Goal: Task Accomplishment & Management: Use online tool/utility

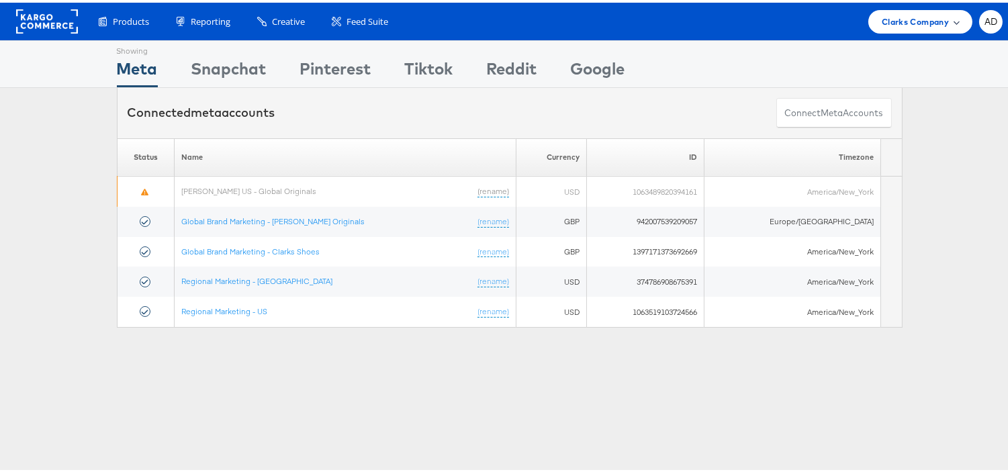
click at [890, 17] on span "Clarks Company" at bounding box center [915, 19] width 67 height 14
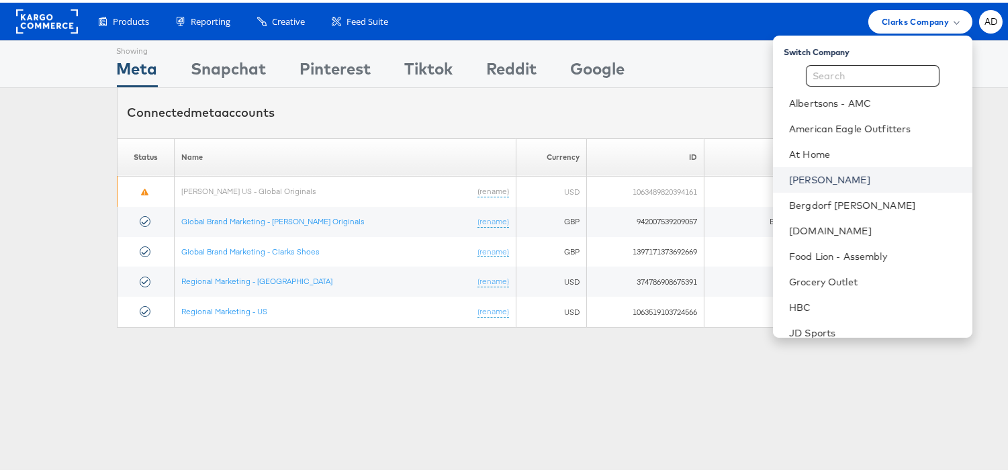
click at [789, 177] on link "Belk" at bounding box center [875, 177] width 173 height 13
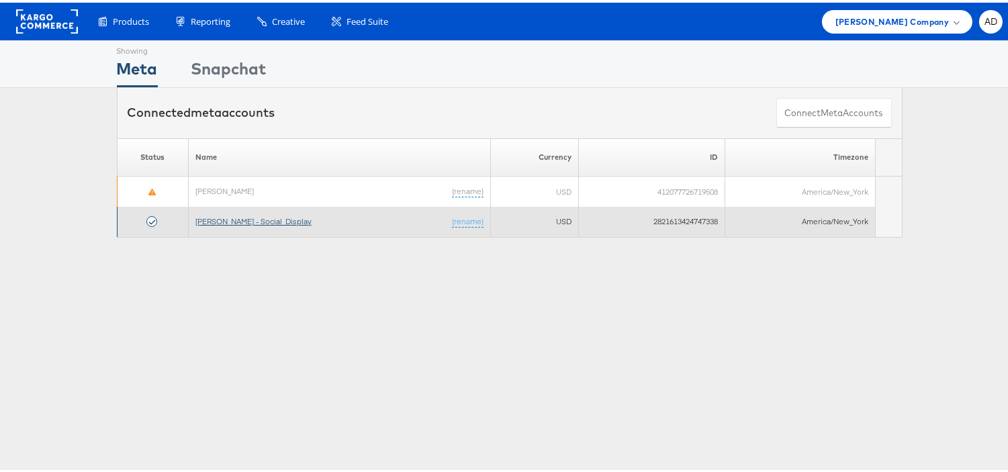
click at [248, 218] on link "Belk - Social_Display" at bounding box center [253, 219] width 116 height 10
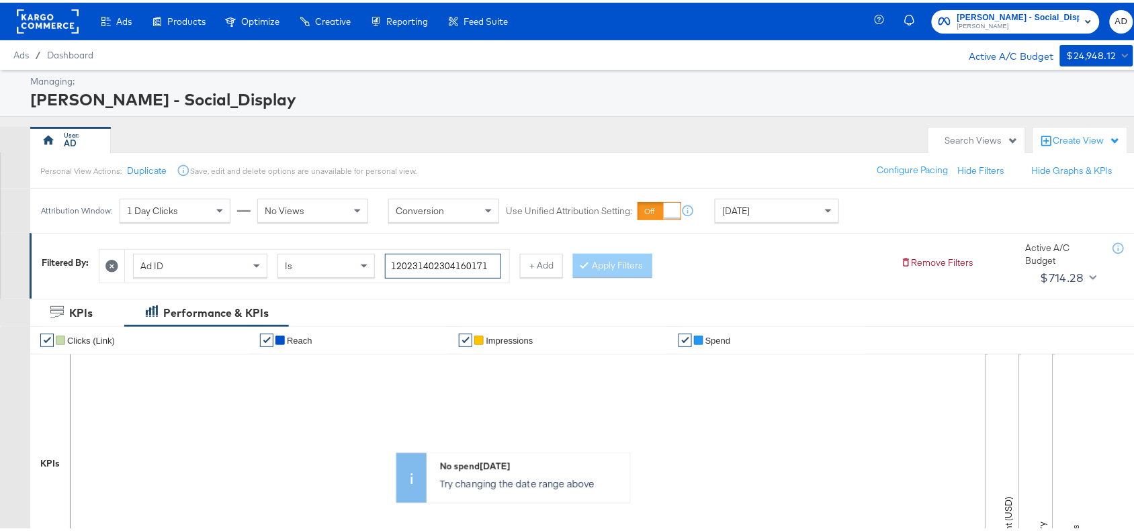
click at [487, 263] on input "120231402304160171" at bounding box center [443, 263] width 116 height 25
paste input "9"
click at [487, 263] on input "120231402304190171" at bounding box center [443, 263] width 116 height 25
type input "120231402304190171"
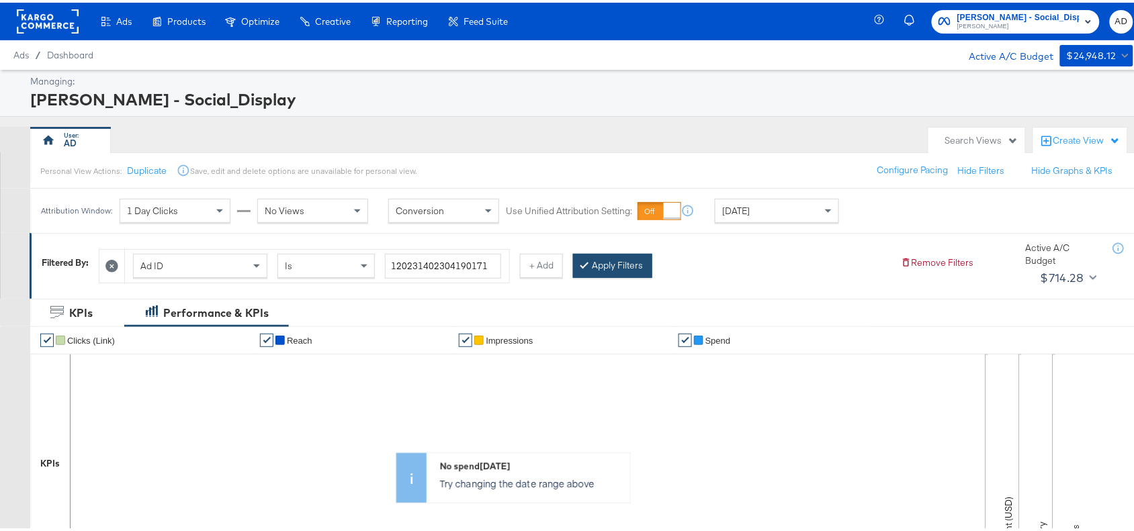
click at [626, 262] on button "Apply Filters" at bounding box center [612, 263] width 79 height 24
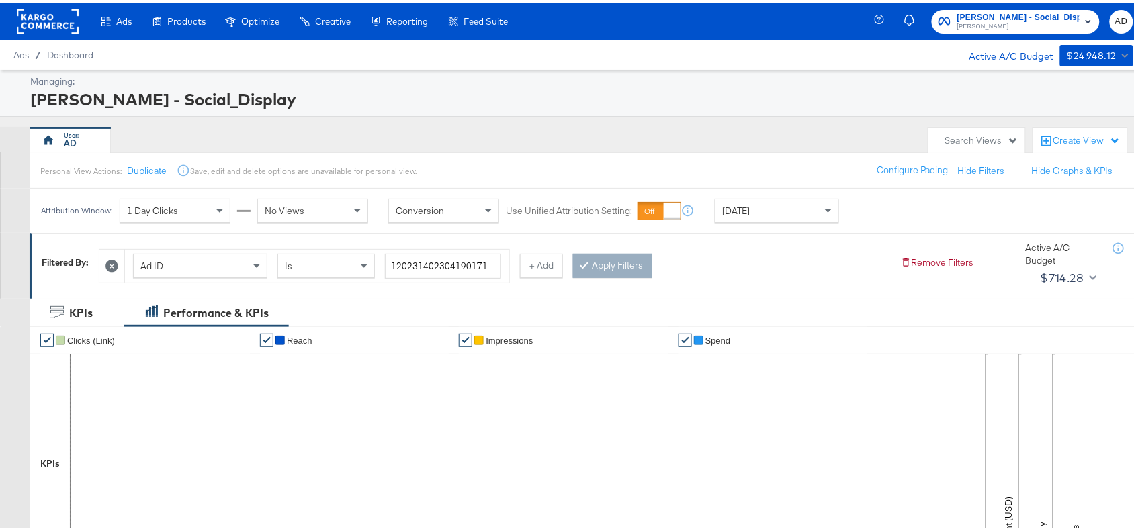
scroll to position [440, 0]
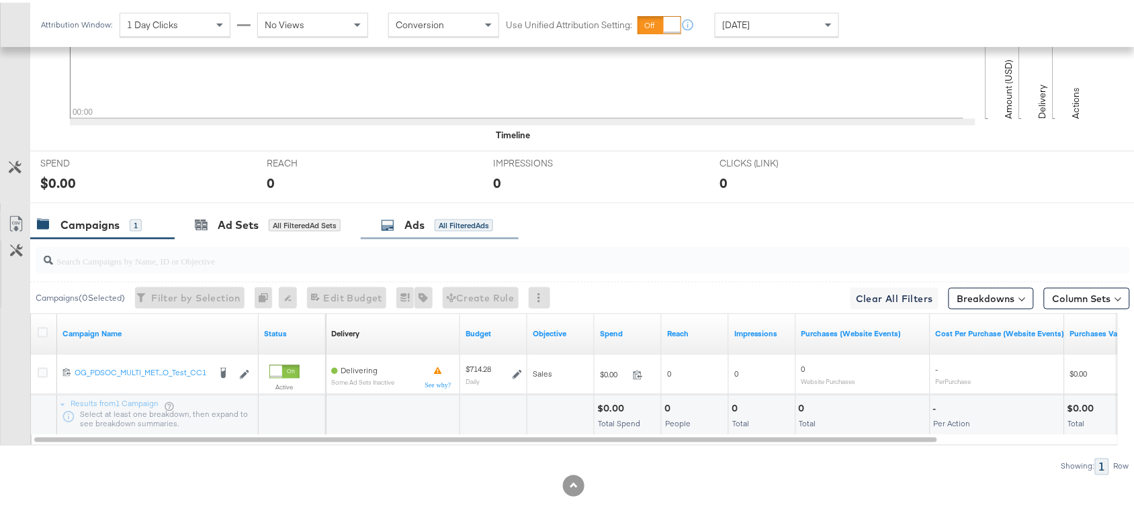
click at [414, 226] on div "Ads" at bounding box center [414, 222] width 20 height 15
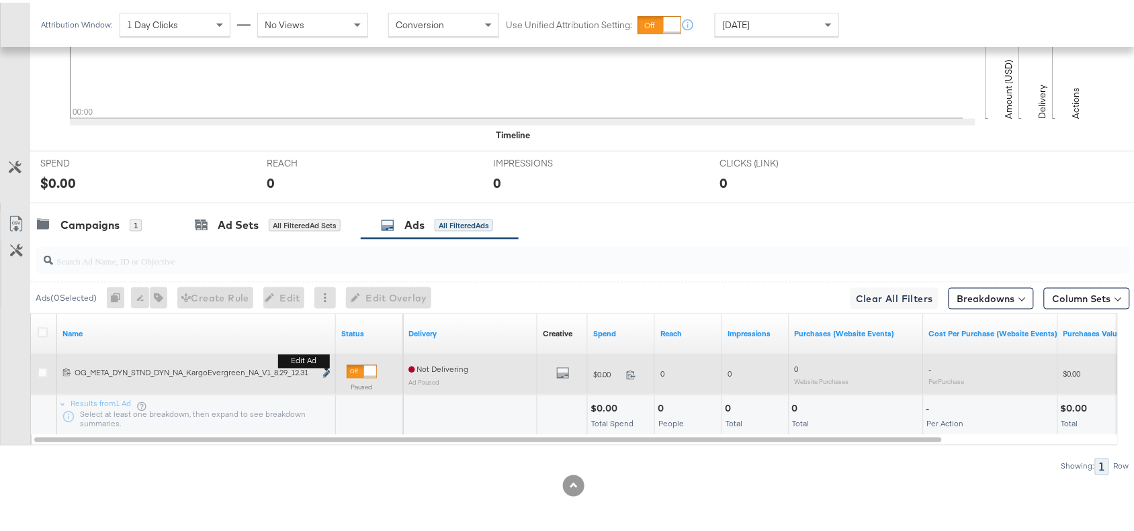
click at [326, 369] on icon "link" at bounding box center [326, 371] width 7 height 7
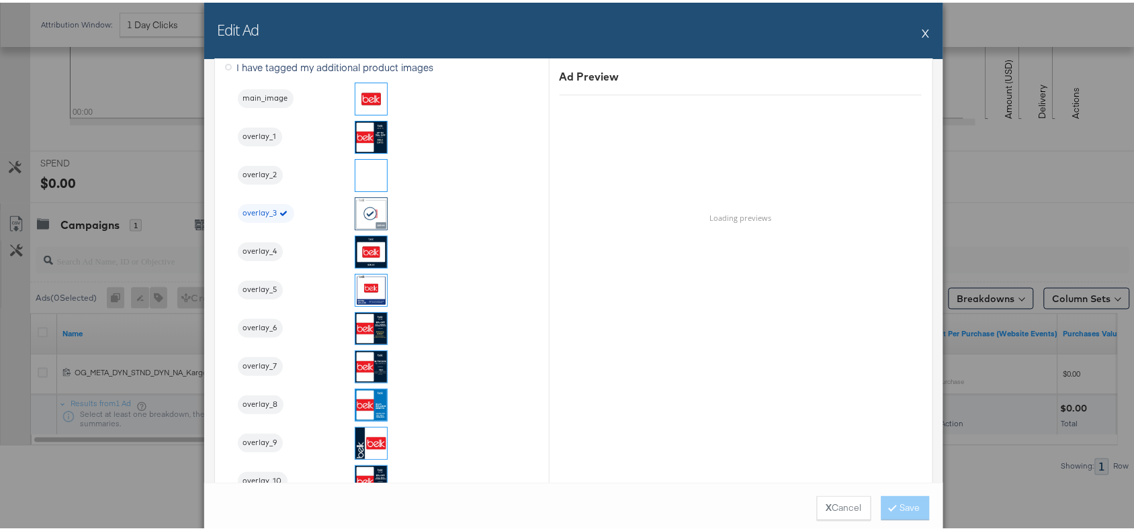
scroll to position [1455, 0]
click at [911, 32] on div "Edit Ad X" at bounding box center [573, 28] width 739 height 56
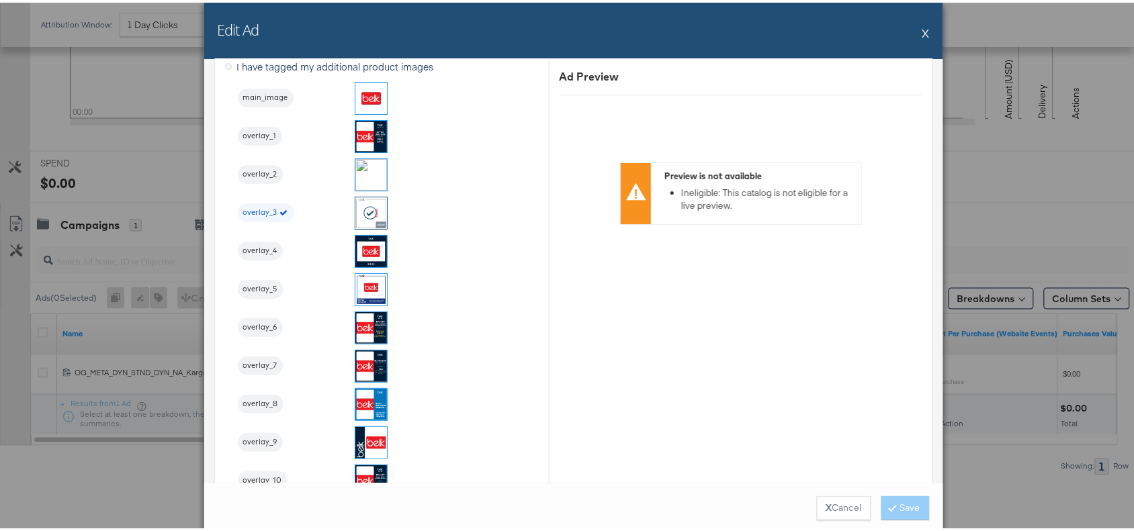
click at [922, 30] on button "X" at bounding box center [925, 30] width 7 height 27
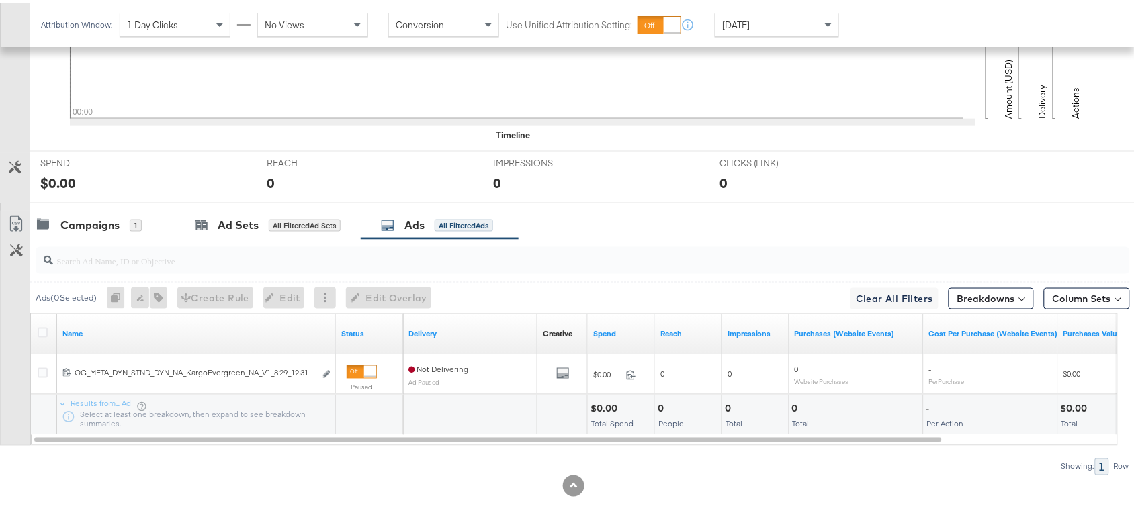
scroll to position [0, 0]
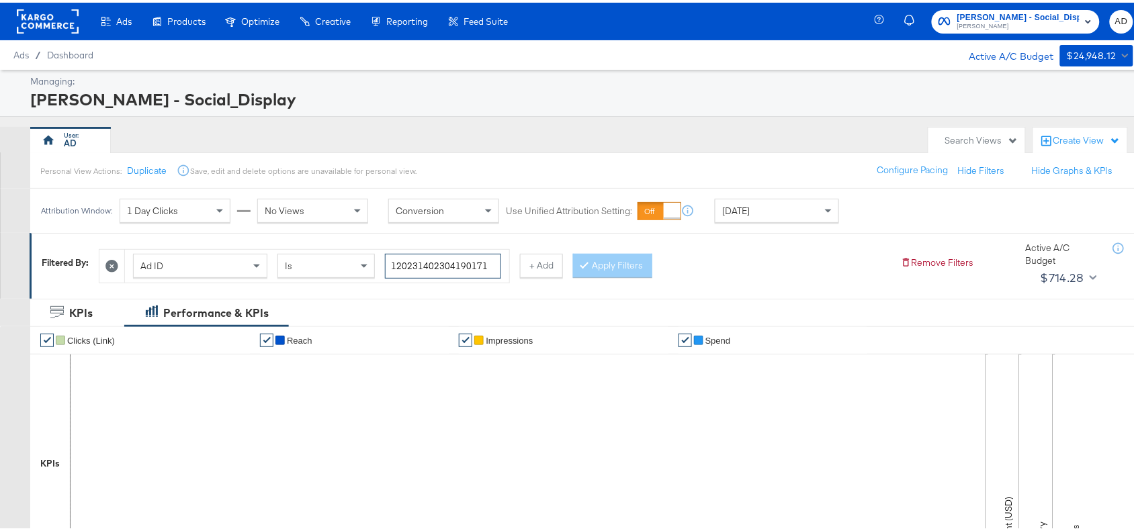
click at [492, 262] on input "120231402304190171" at bounding box center [443, 263] width 116 height 25
paste input "6"
click at [492, 262] on input "120231402304160171" at bounding box center [443, 263] width 116 height 25
type input "120231402304160171"
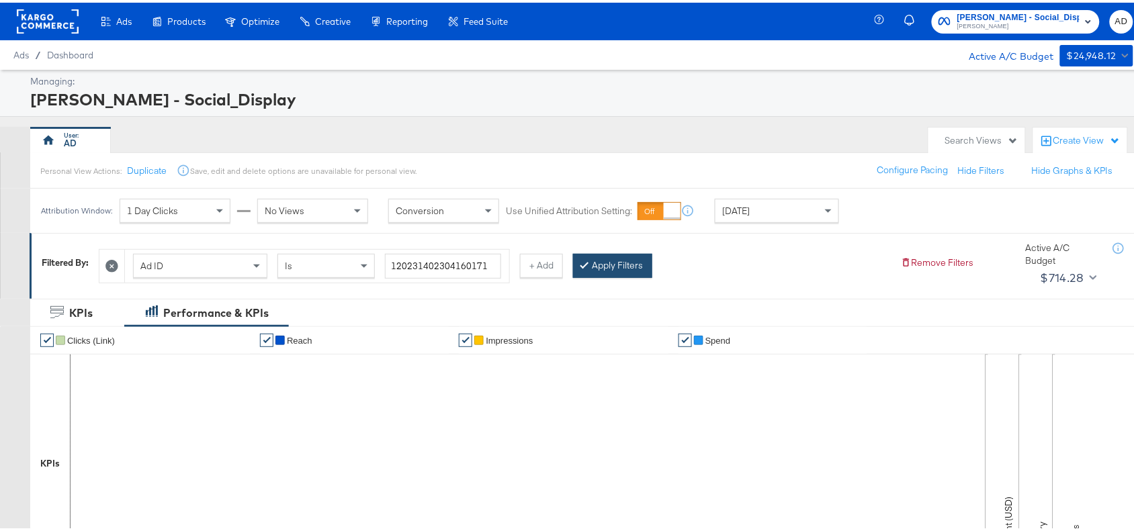
click at [598, 266] on button "Apply Filters" at bounding box center [612, 263] width 79 height 24
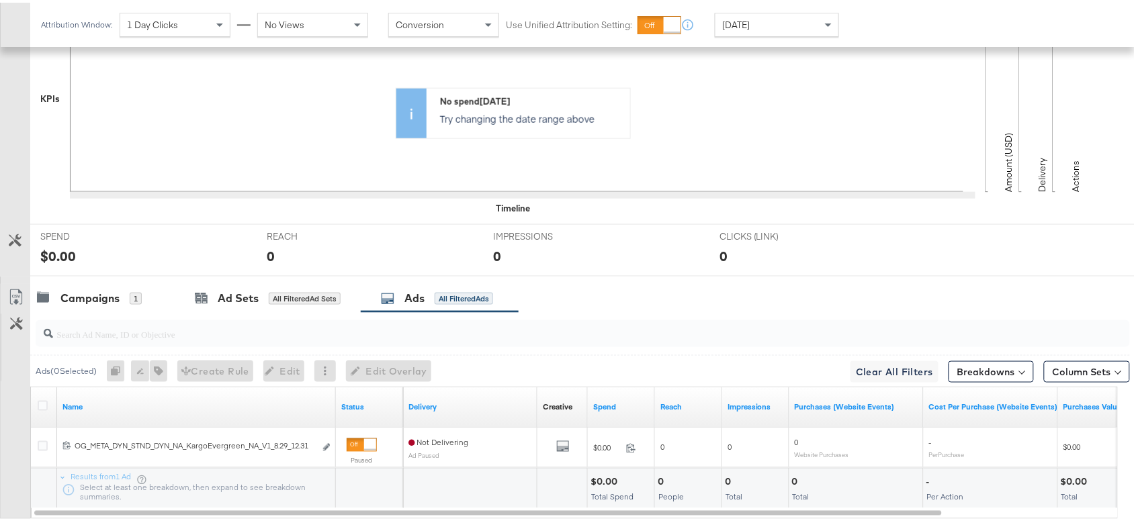
scroll to position [440, 0]
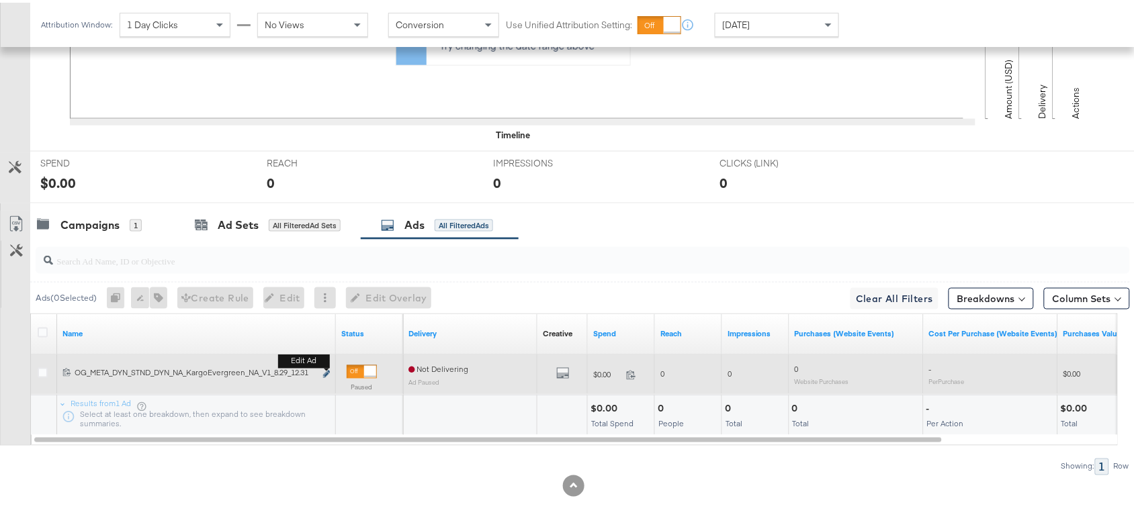
click at [323, 369] on icon "link" at bounding box center [326, 371] width 7 height 7
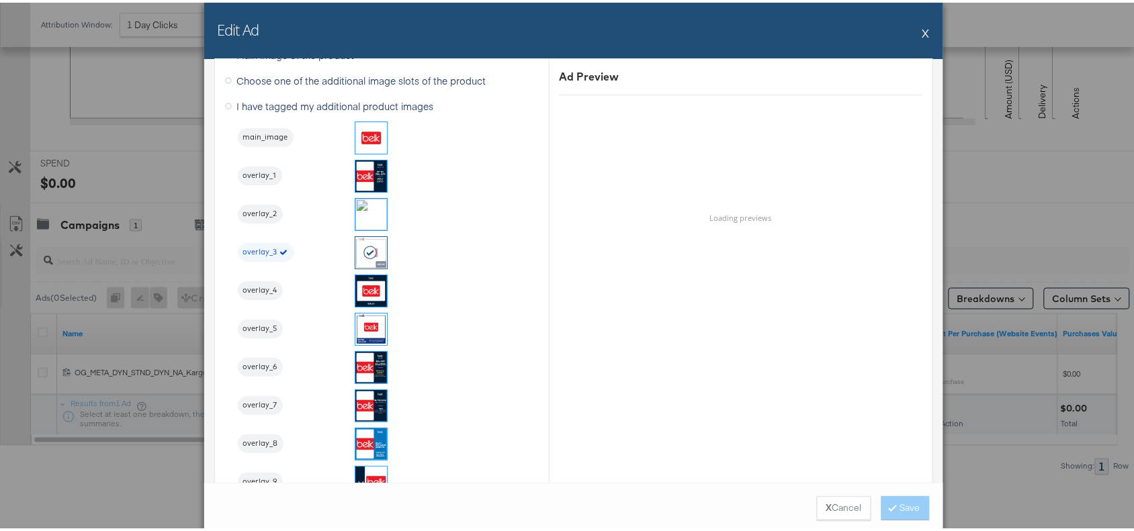
scroll to position [1416, 0]
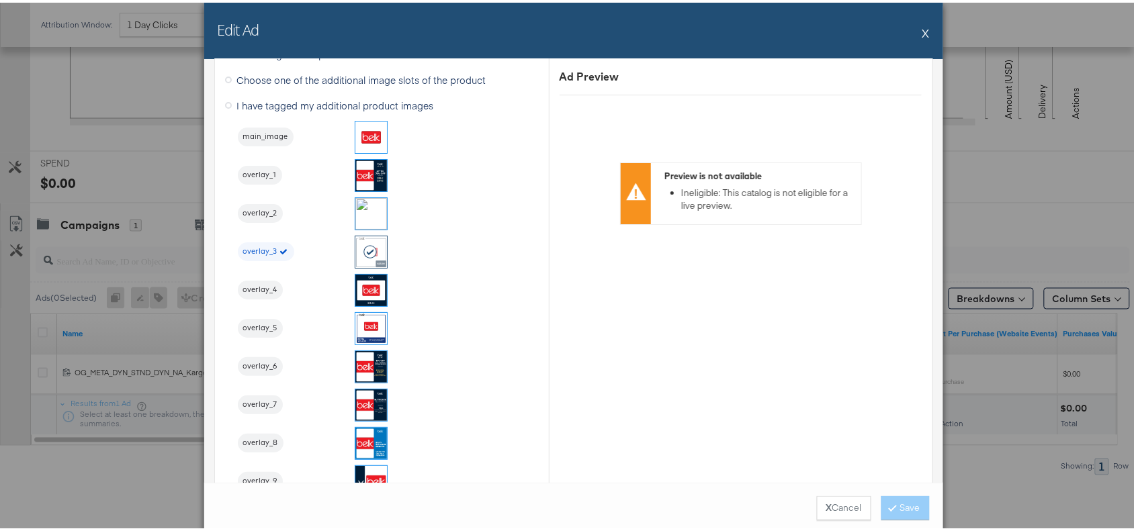
click at [922, 28] on button "X" at bounding box center [925, 30] width 7 height 27
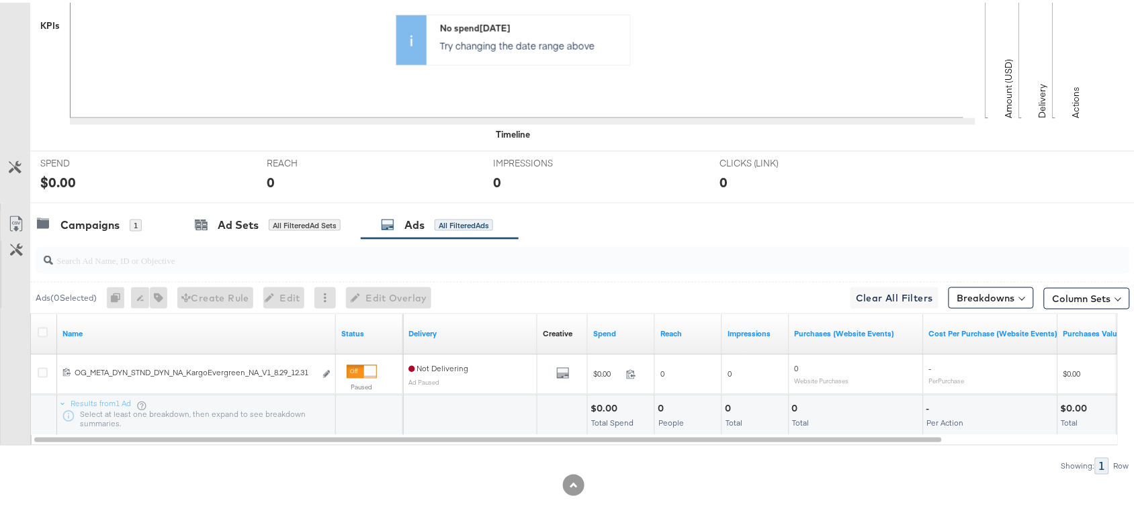
scroll to position [0, 0]
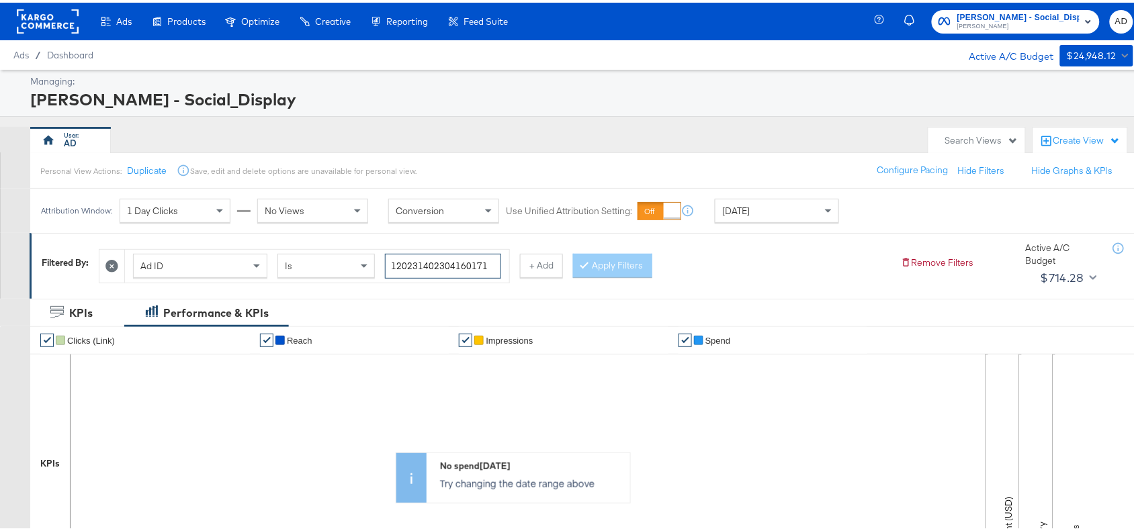
click at [495, 260] on input "120231402304160171" at bounding box center [443, 263] width 116 height 25
paste input "461622"
click at [495, 260] on input "120231402304160171" at bounding box center [443, 263] width 116 height 25
type input "120231404616220171"
click at [599, 267] on button "Apply Filters" at bounding box center [612, 263] width 79 height 24
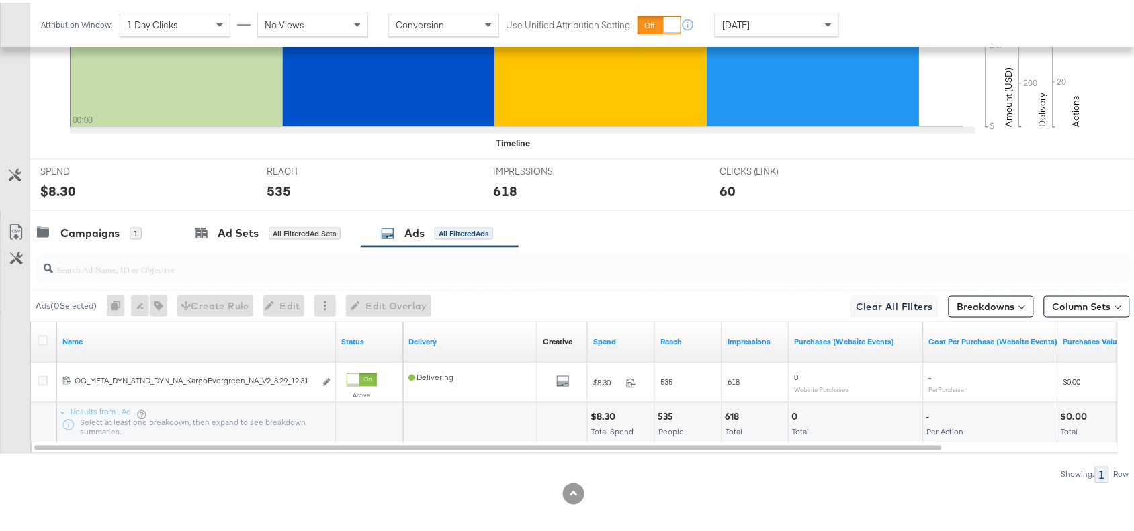
scroll to position [440, 0]
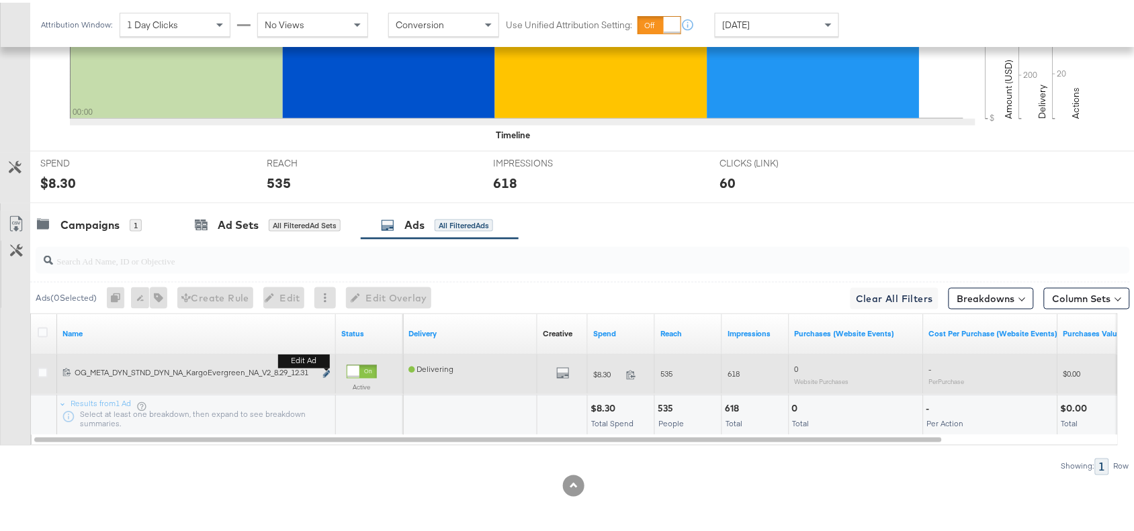
click at [323, 371] on icon "link" at bounding box center [326, 371] width 7 height 7
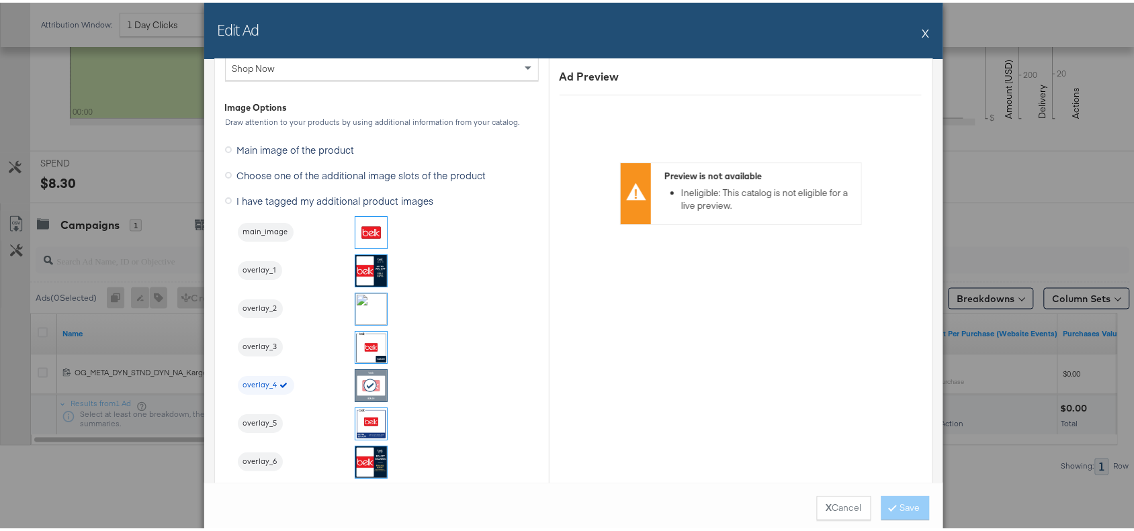
scroll to position [1472, 0]
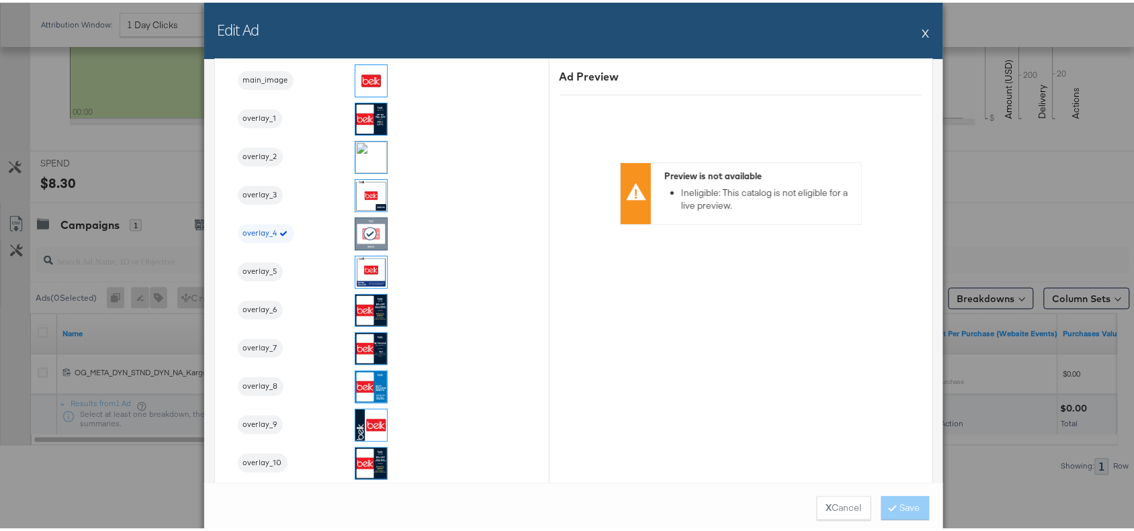
click at [922, 32] on button "X" at bounding box center [925, 30] width 7 height 27
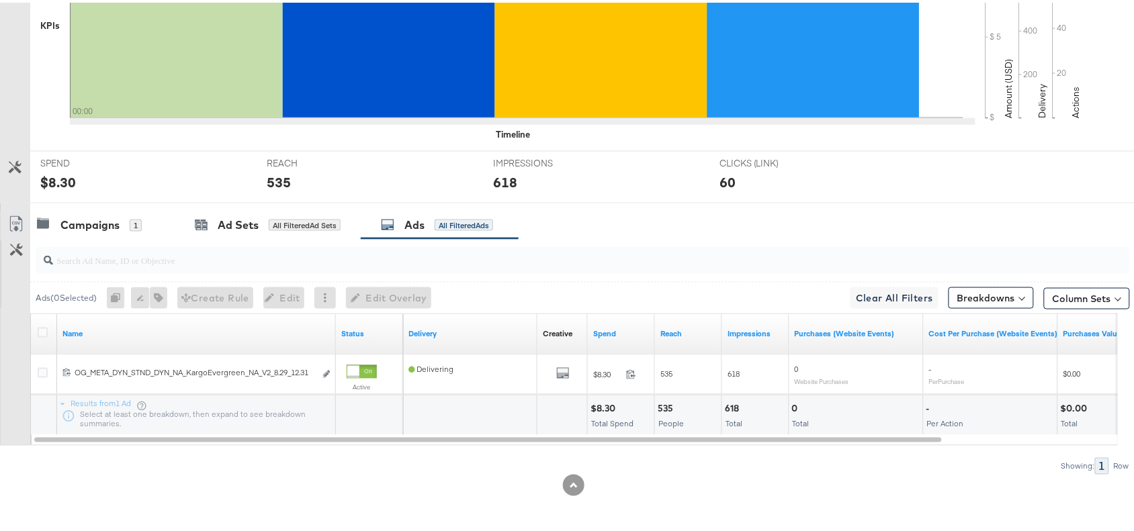
scroll to position [0, 0]
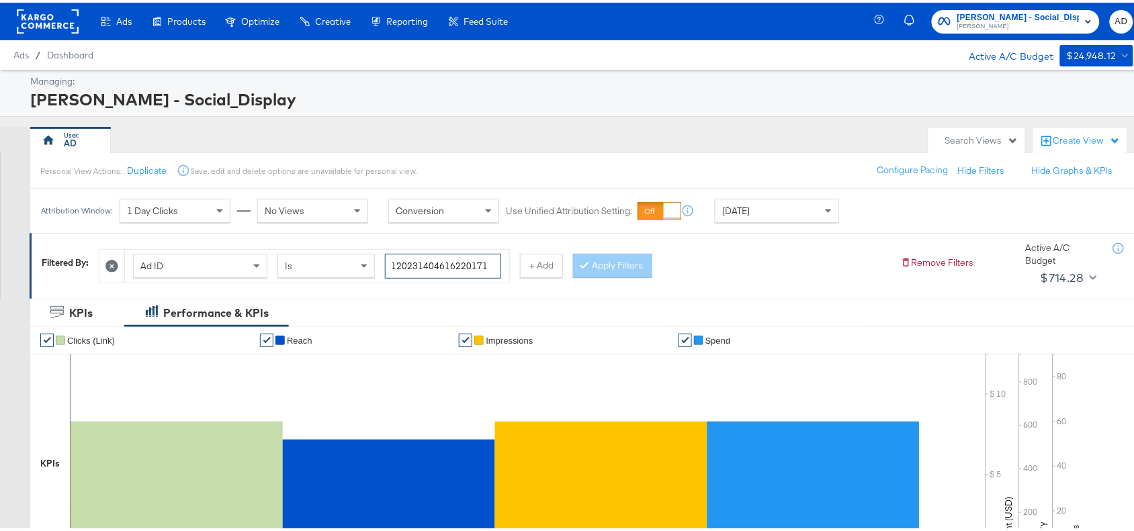
click at [489, 259] on input "120231404616220171" at bounding box center [443, 263] width 116 height 25
paste input "0"
click at [489, 259] on input "120231404616220171" at bounding box center [443, 263] width 116 height 25
type input "120231404616200171"
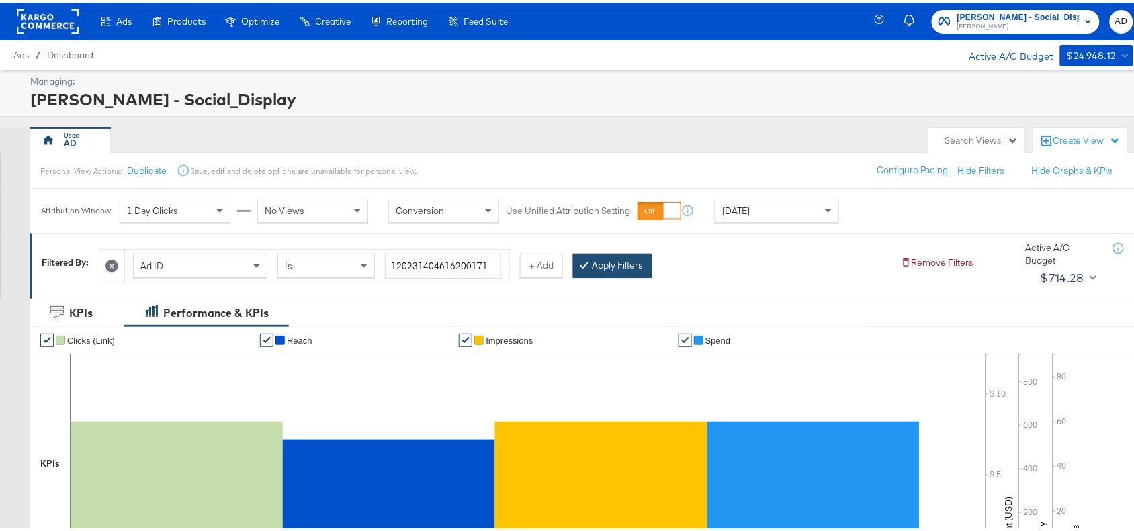
click at [616, 261] on button "Apply Filters" at bounding box center [612, 263] width 79 height 24
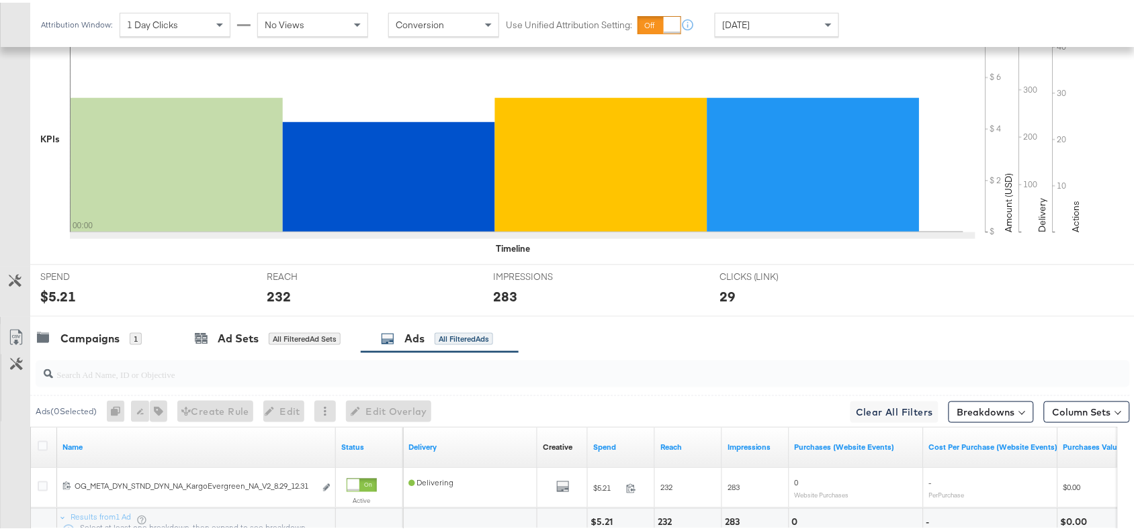
scroll to position [440, 0]
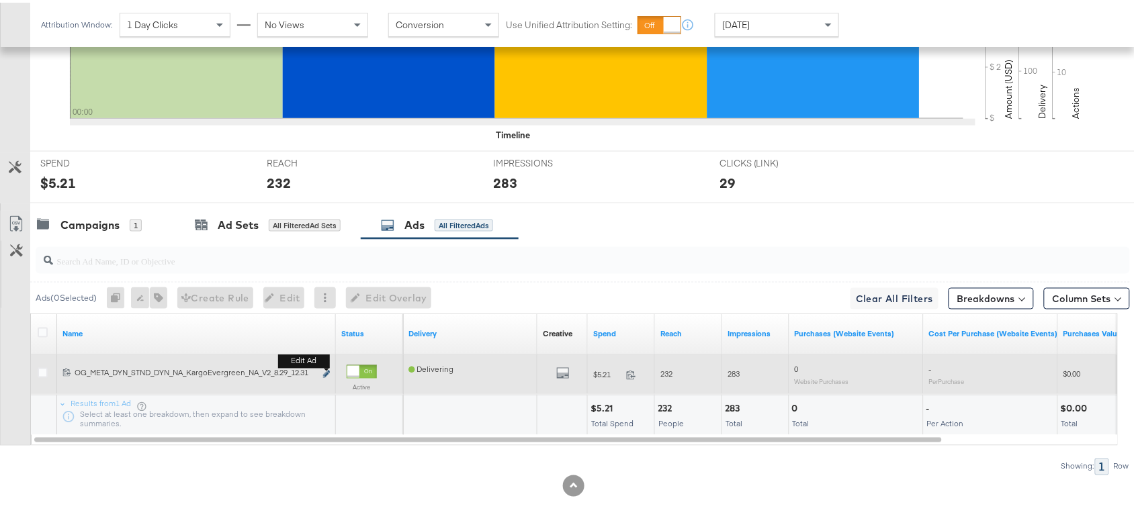
click at [326, 368] on button "Edit ad" at bounding box center [326, 372] width 8 height 14
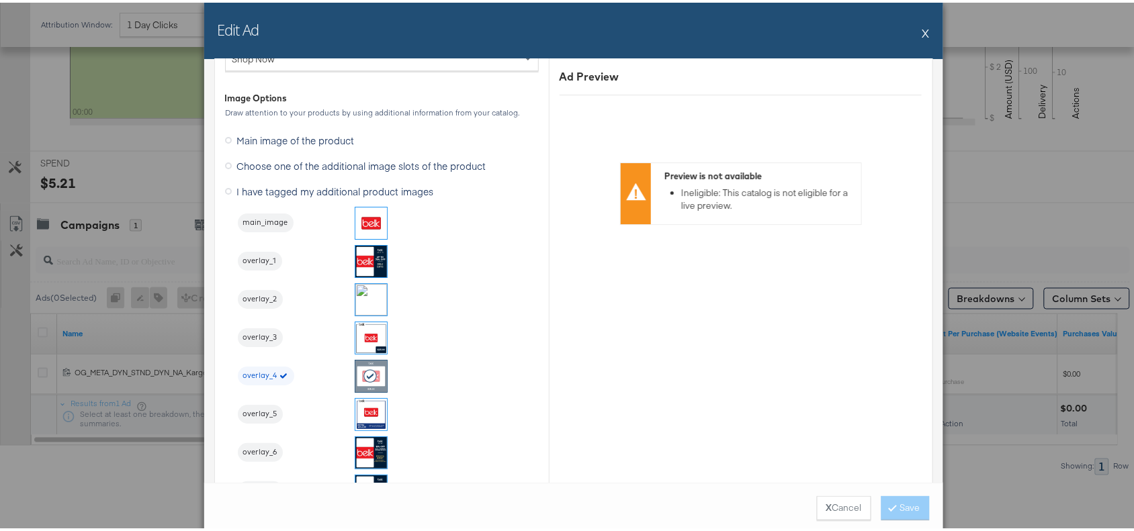
scroll to position [1332, 0]
click at [922, 26] on button "X" at bounding box center [925, 30] width 7 height 27
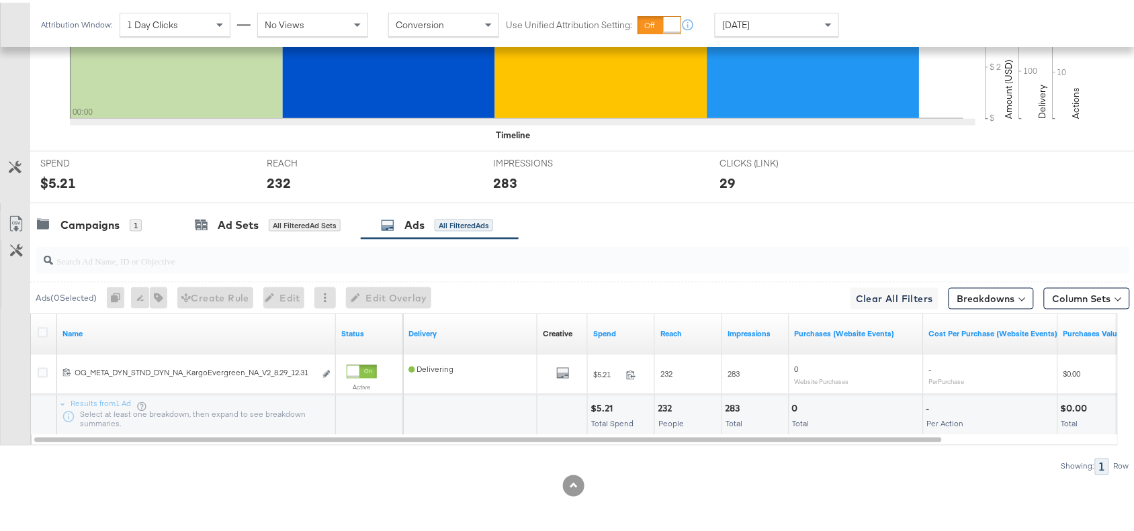
scroll to position [0, 0]
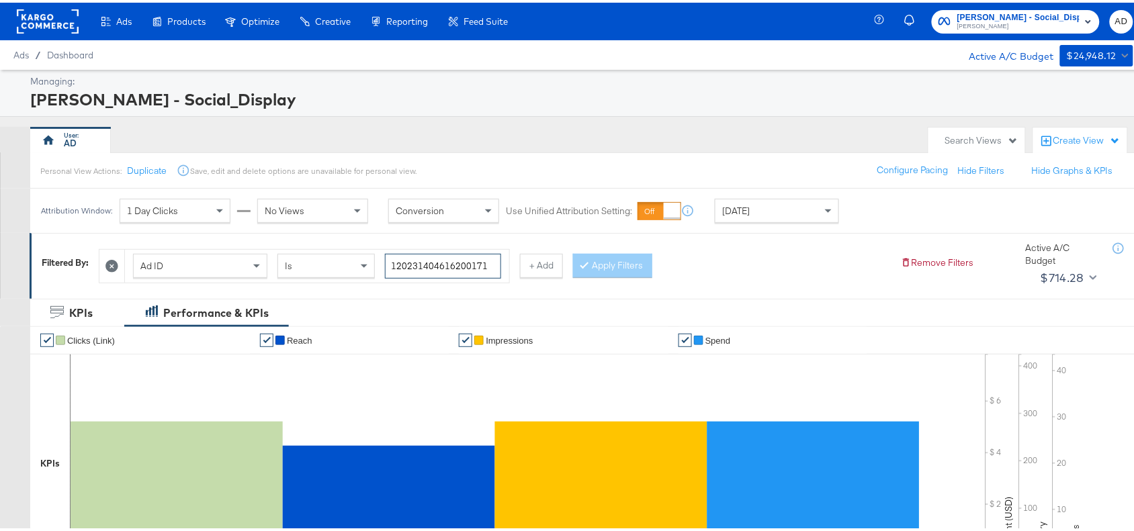
click at [494, 265] on input "120231404616200171" at bounding box center [443, 263] width 116 height 25
paste input "60453057"
type input "120231604530570171"
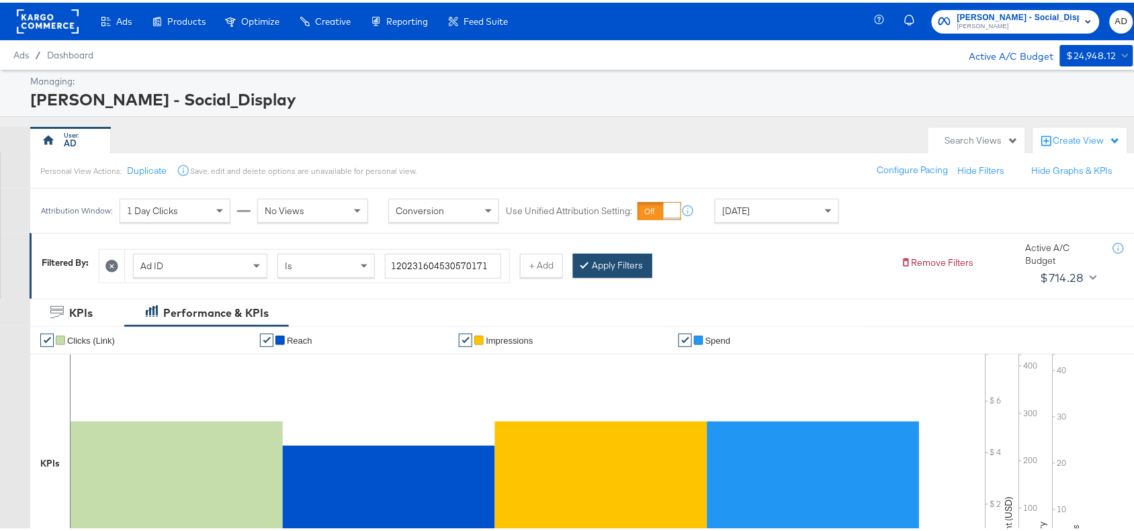
click at [626, 257] on button "Apply Filters" at bounding box center [612, 263] width 79 height 24
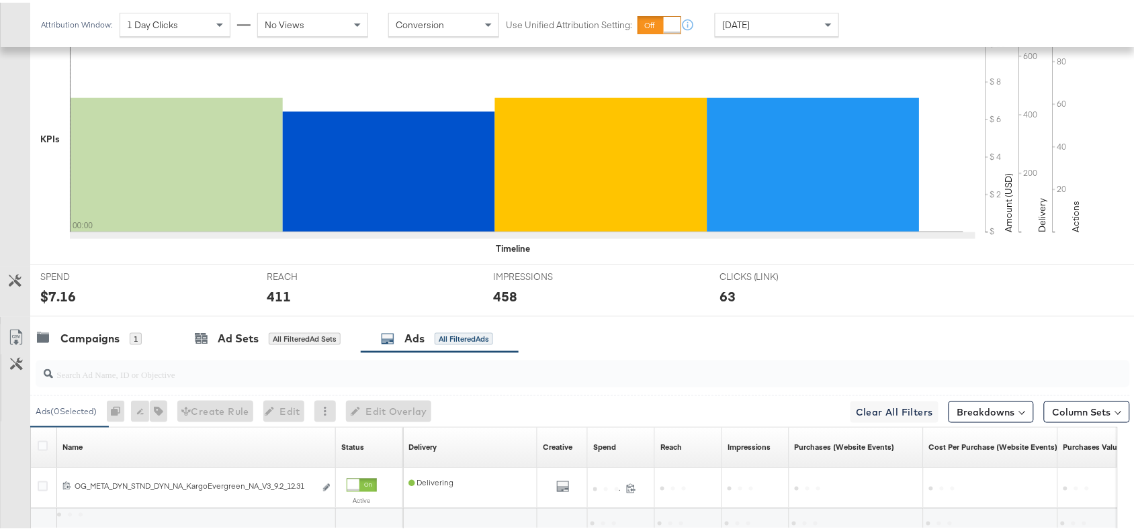
scroll to position [440, 0]
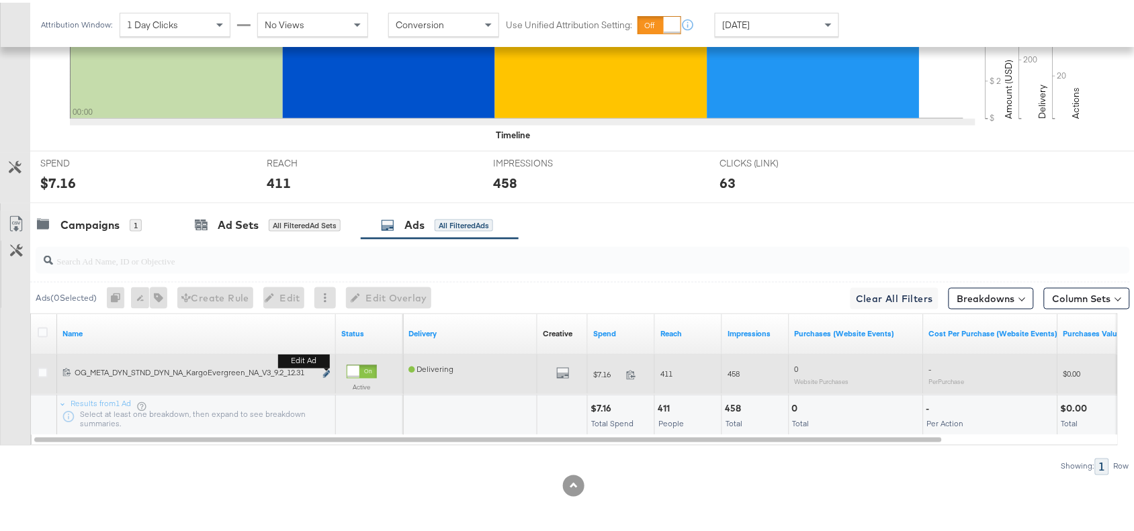
click at [326, 370] on icon "link" at bounding box center [326, 371] width 7 height 7
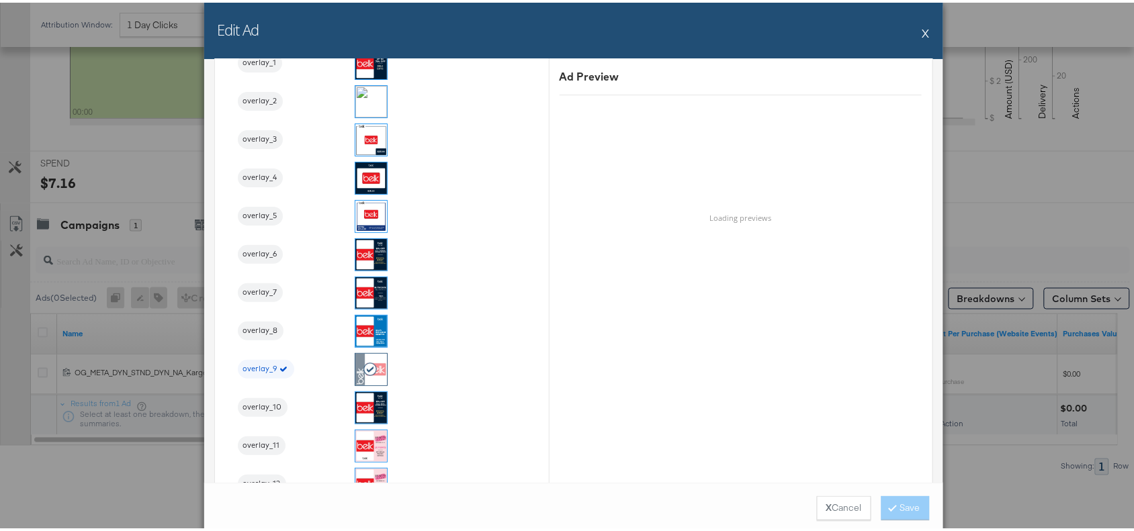
scroll to position [1528, 0]
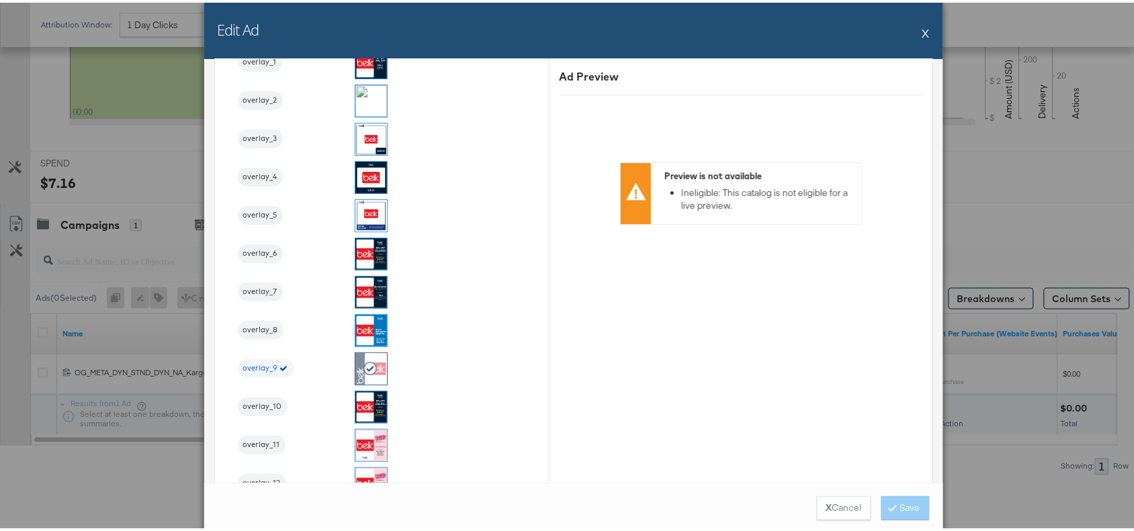
click at [922, 30] on button "X" at bounding box center [925, 30] width 7 height 27
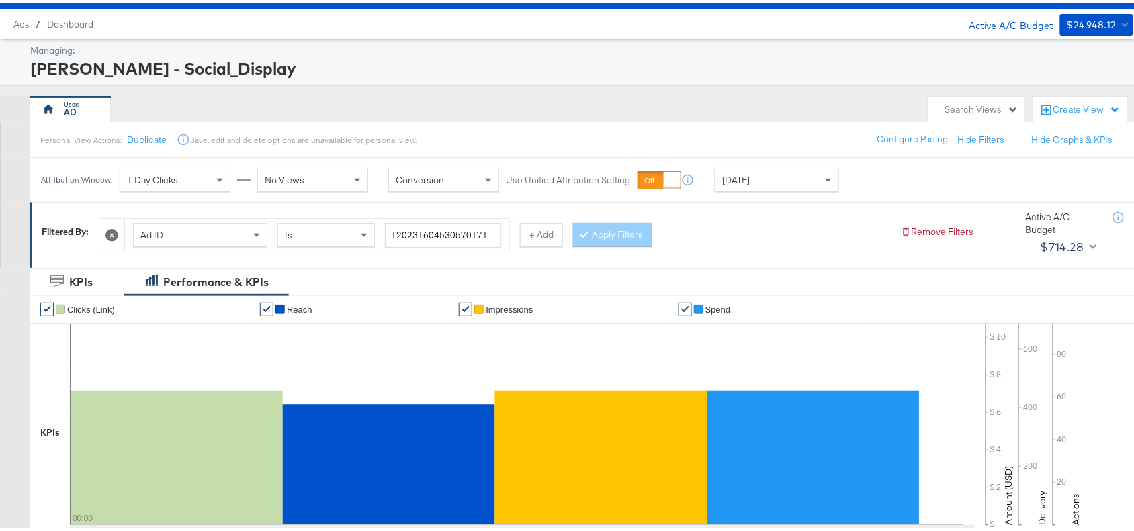
scroll to position [0, 0]
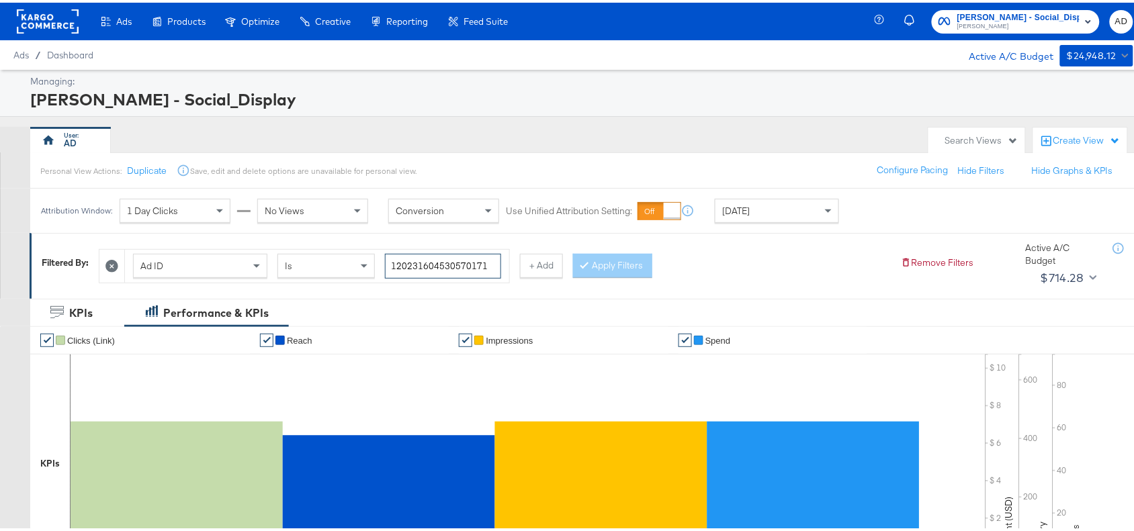
click at [492, 263] on input "120231604530570171" at bounding box center [443, 263] width 116 height 25
paste input "4"
type input "120231604530540171"
click at [629, 255] on button "Apply Filters" at bounding box center [612, 263] width 79 height 24
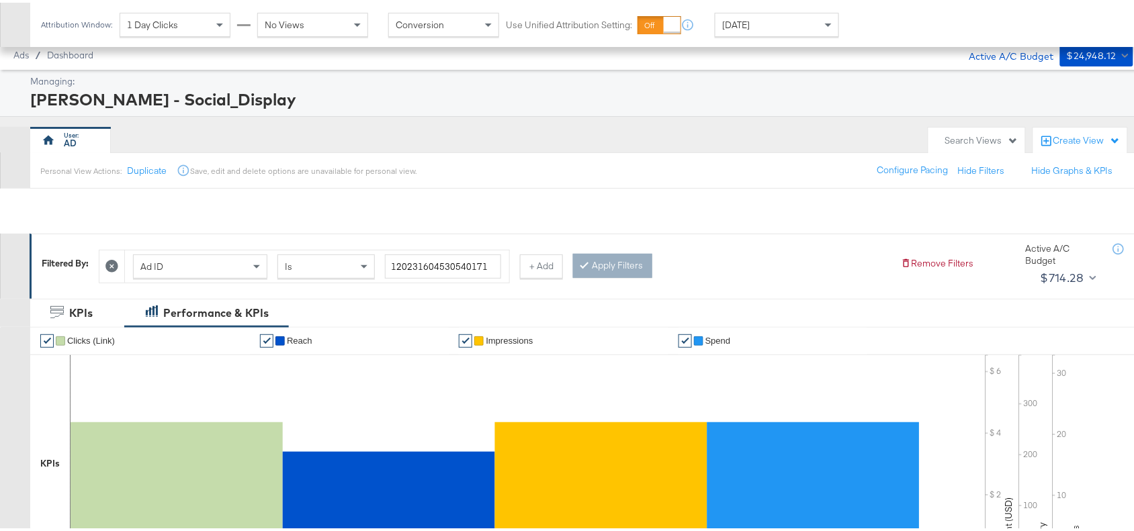
scroll to position [440, 0]
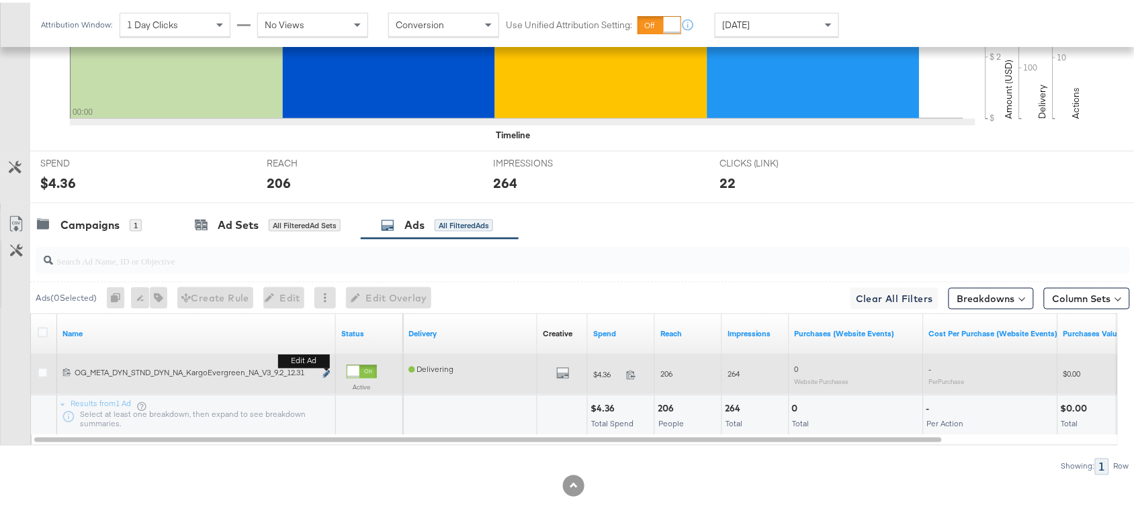
click at [328, 370] on icon "link" at bounding box center [326, 371] width 7 height 7
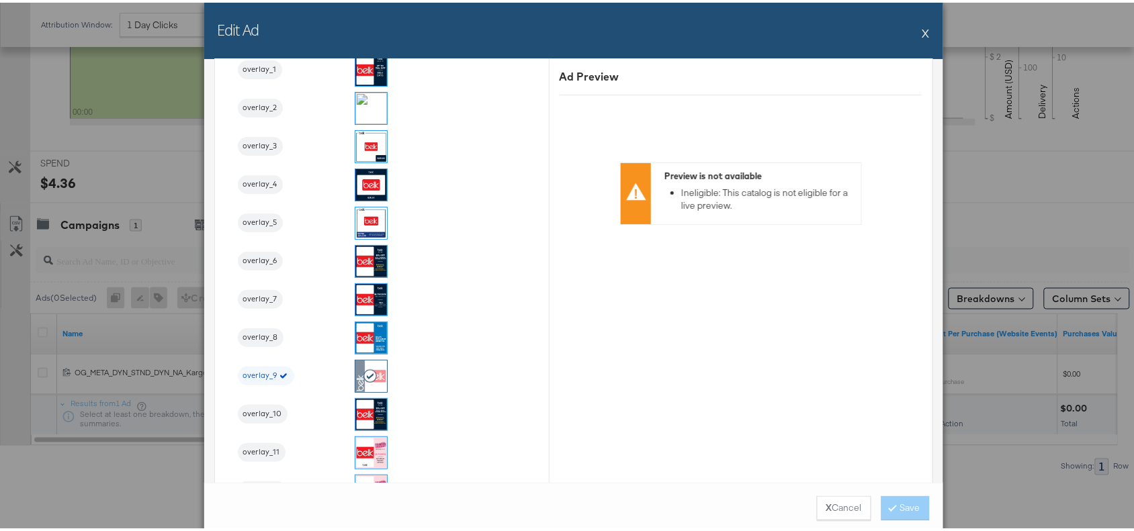
scroll to position [1522, 0]
click at [922, 28] on button "X" at bounding box center [925, 30] width 7 height 27
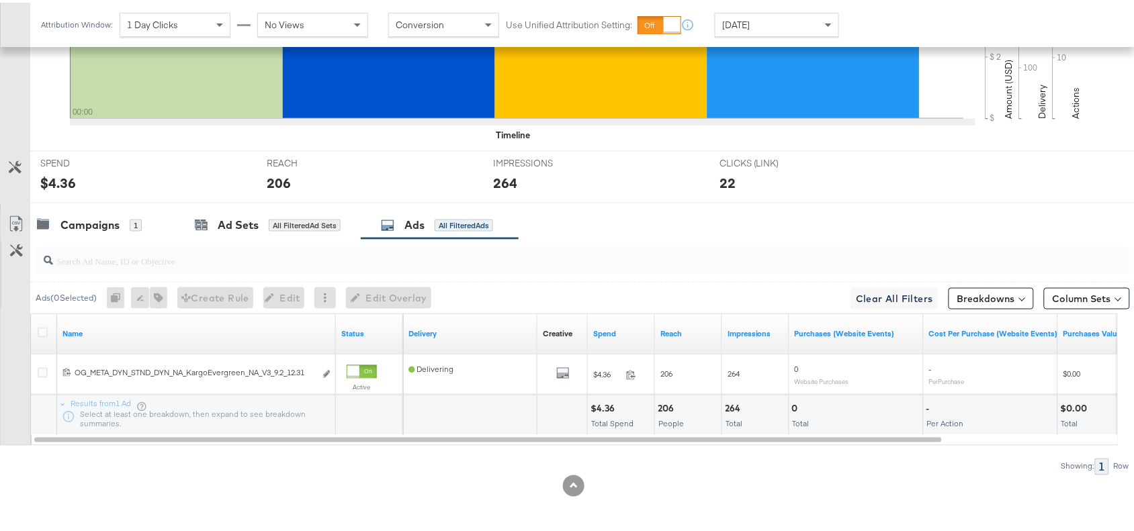
scroll to position [0, 0]
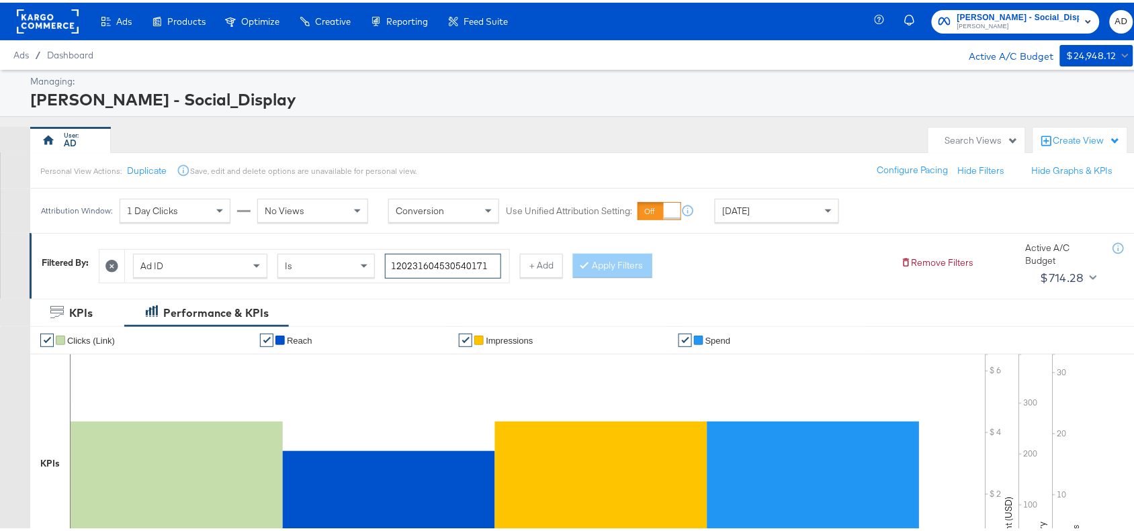
click at [486, 266] on input "120231604530540171" at bounding box center [443, 263] width 116 height 25
paste input "43463476"
type input "120231434634760171"
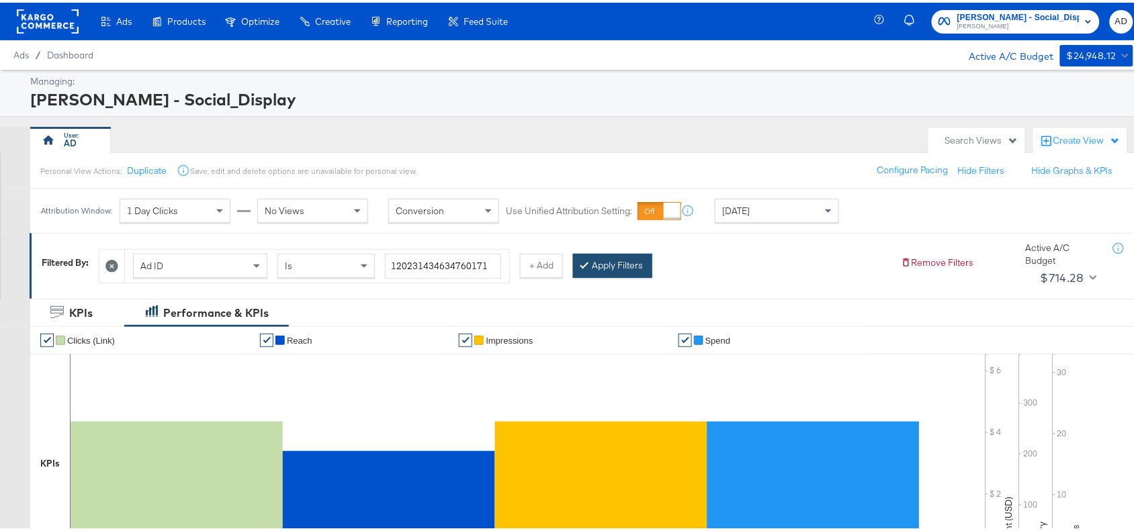
click at [616, 267] on button "Apply Filters" at bounding box center [612, 263] width 79 height 24
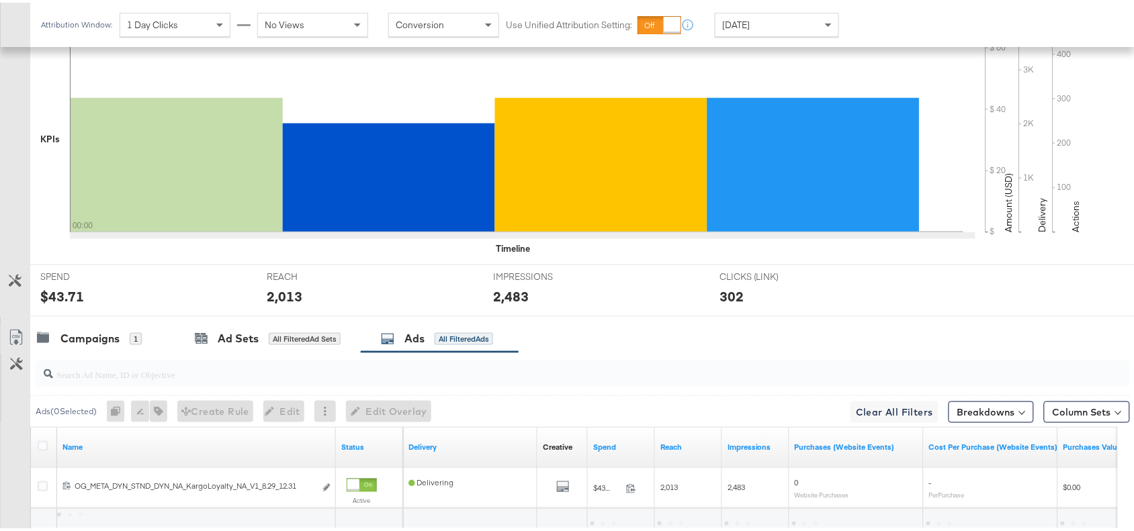
scroll to position [440, 0]
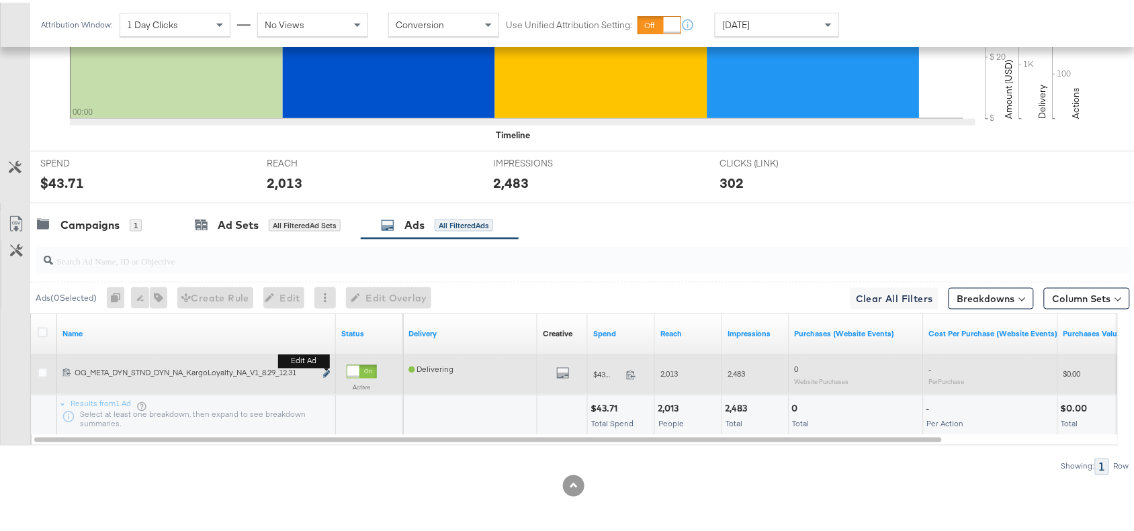
click at [324, 369] on icon "link" at bounding box center [326, 371] width 7 height 7
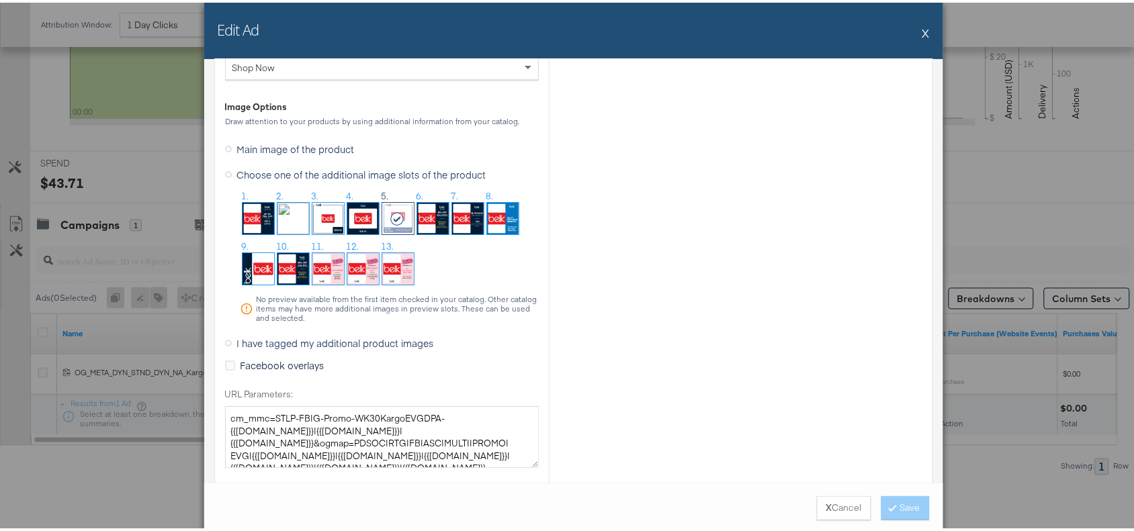
scroll to position [1323, 0]
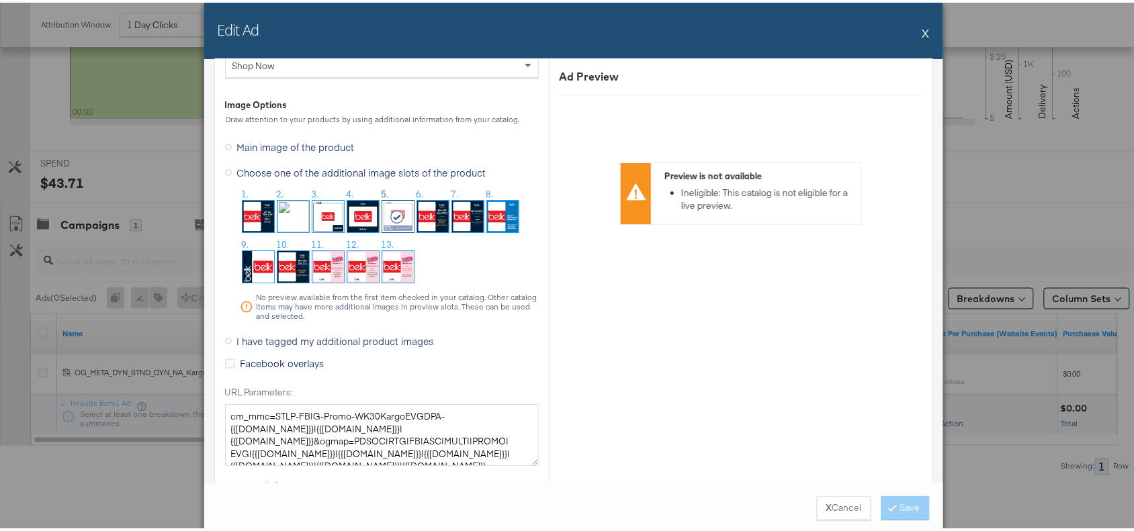
click at [922, 22] on button "X" at bounding box center [925, 30] width 7 height 27
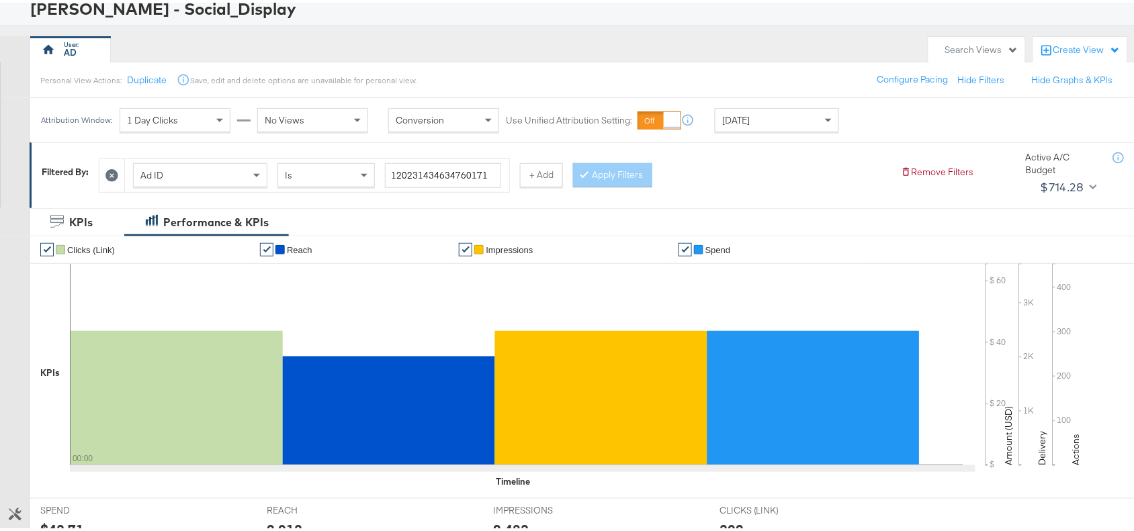
scroll to position [0, 0]
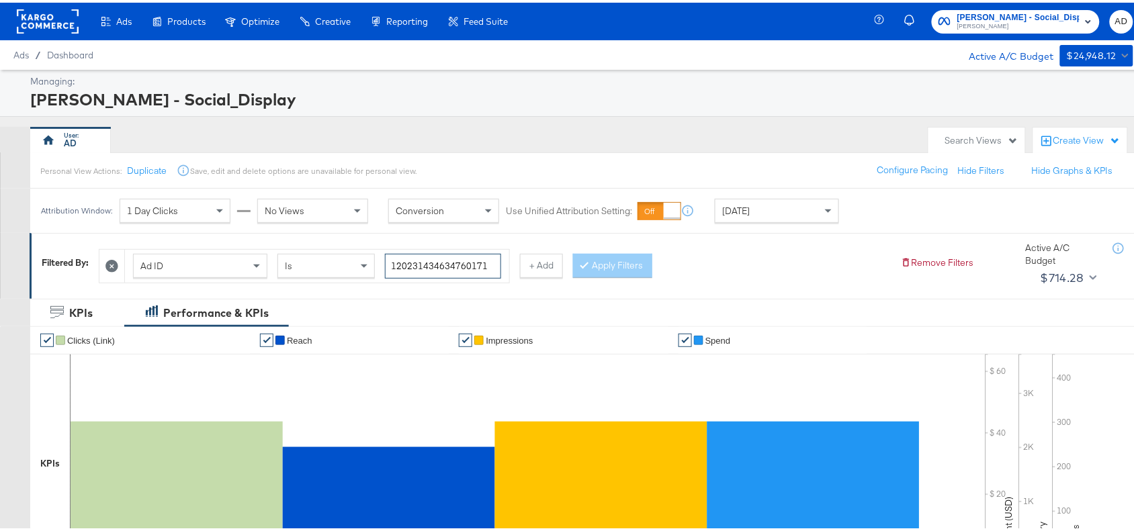
click at [491, 259] on input "120231434634760171" at bounding box center [443, 263] width 116 height 25
paste input "0466415"
click at [491, 259] on input "120231404664150171" at bounding box center [443, 263] width 116 height 25
type input "120231404664150171"
click at [592, 263] on div at bounding box center [586, 263] width 9 height 13
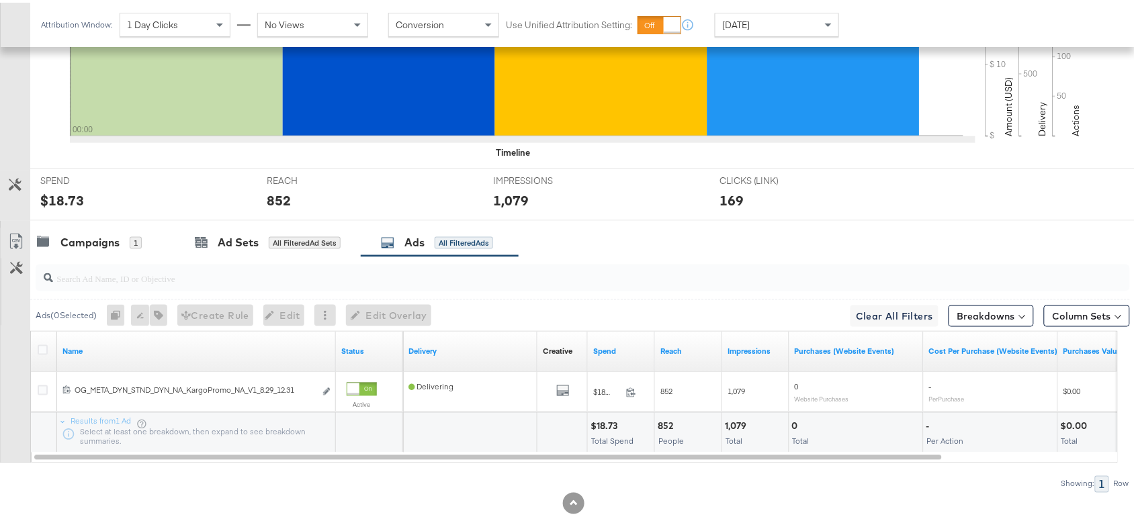
scroll to position [440, 0]
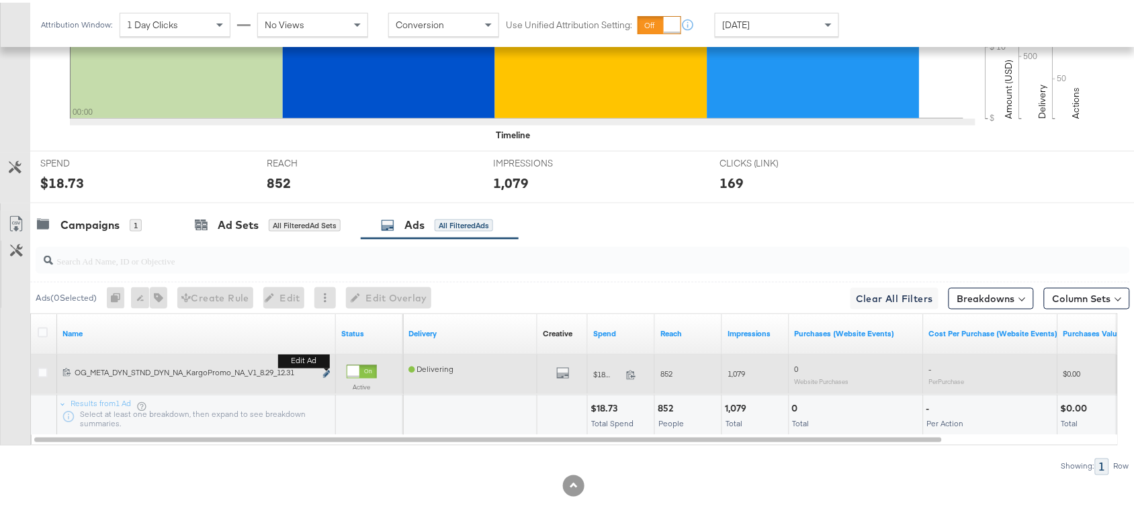
click at [326, 371] on icon "link" at bounding box center [326, 371] width 7 height 7
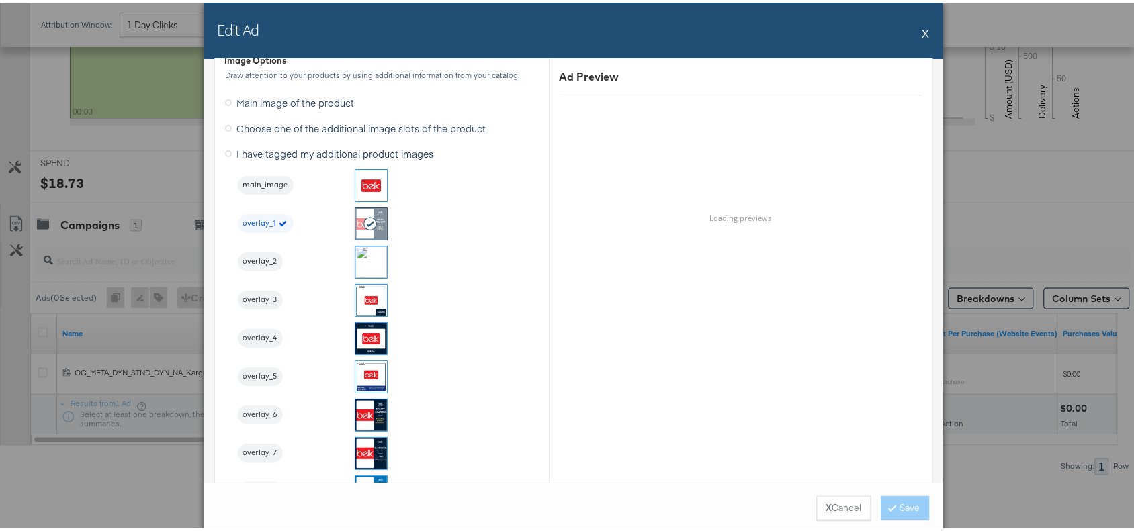
scroll to position [1368, 0]
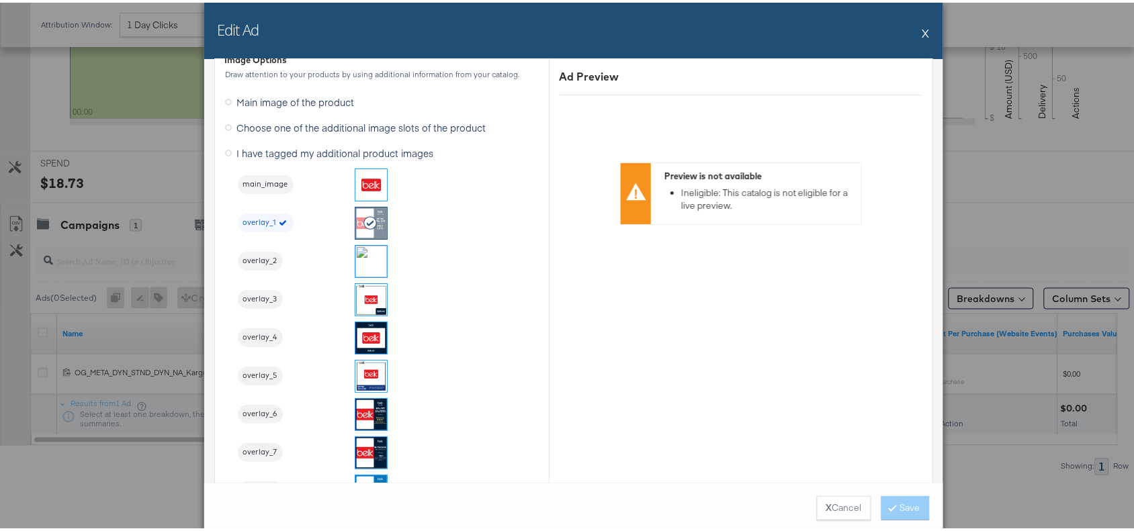
click at [922, 37] on button "X" at bounding box center [925, 30] width 7 height 27
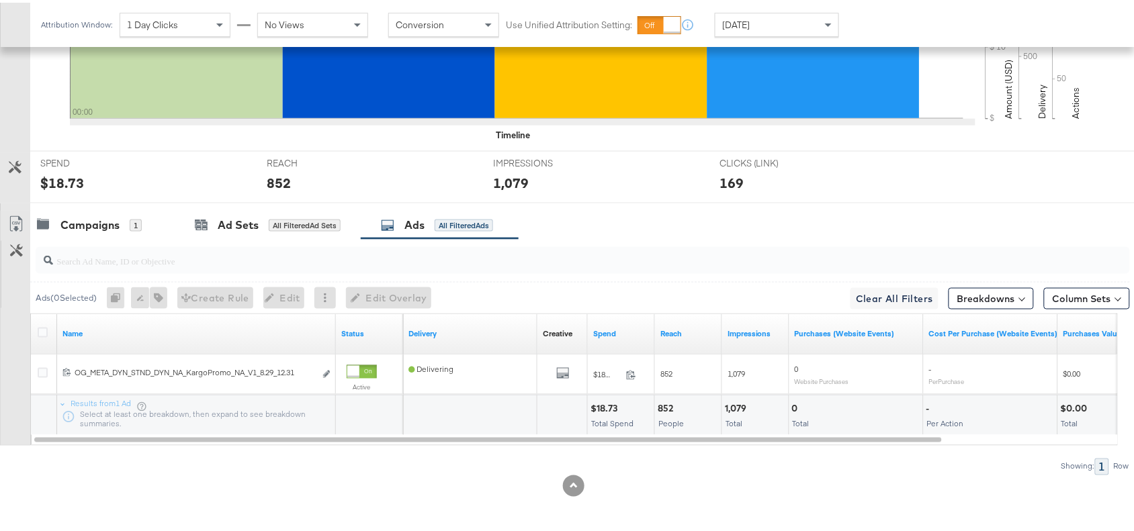
scroll to position [0, 0]
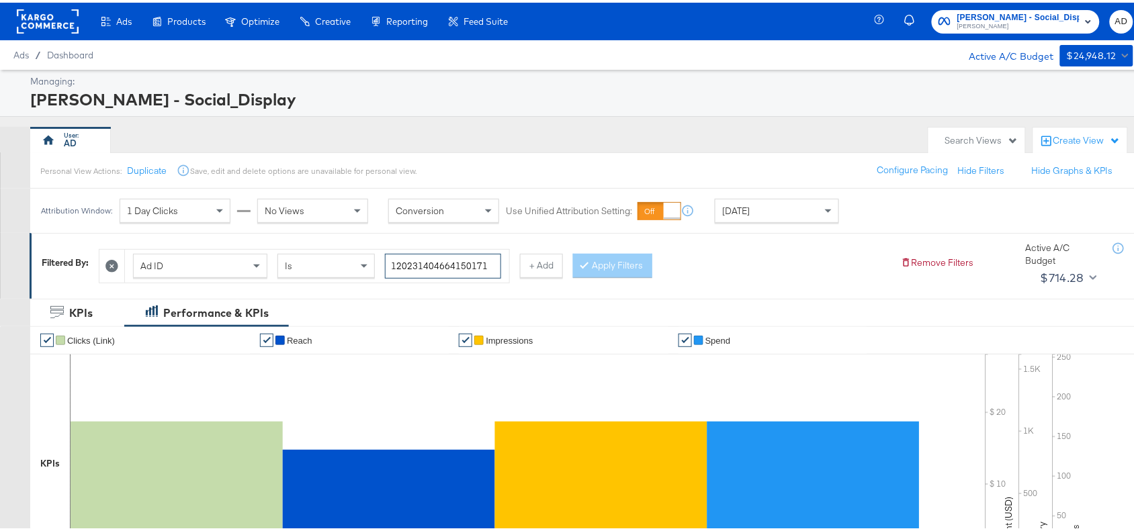
click at [490, 265] on input "120231404664150171" at bounding box center [443, 263] width 116 height 25
paste input "8"
type input "120231404664180171"
click at [586, 267] on button "Apply Filters" at bounding box center [612, 263] width 79 height 24
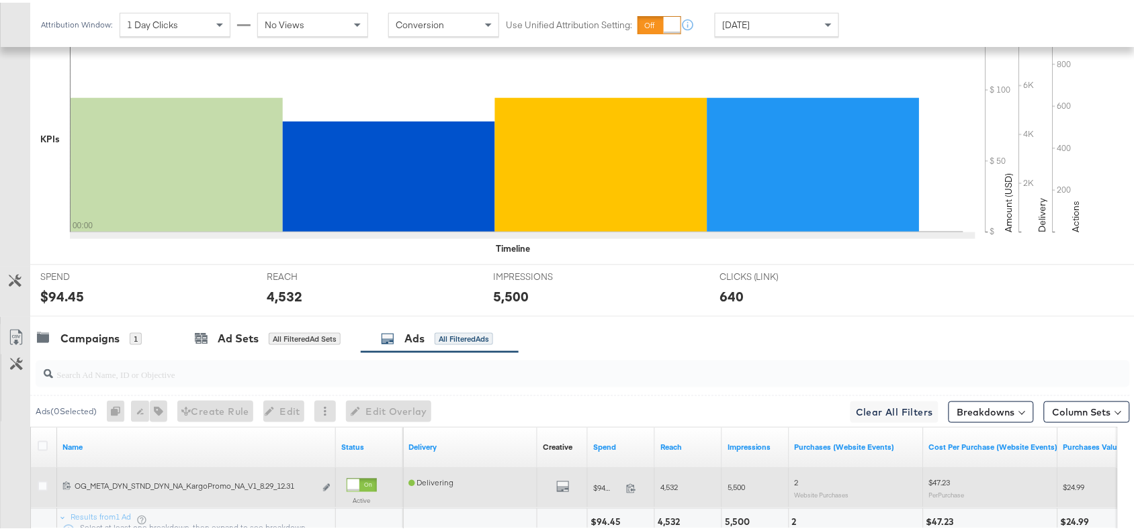
scroll to position [440, 0]
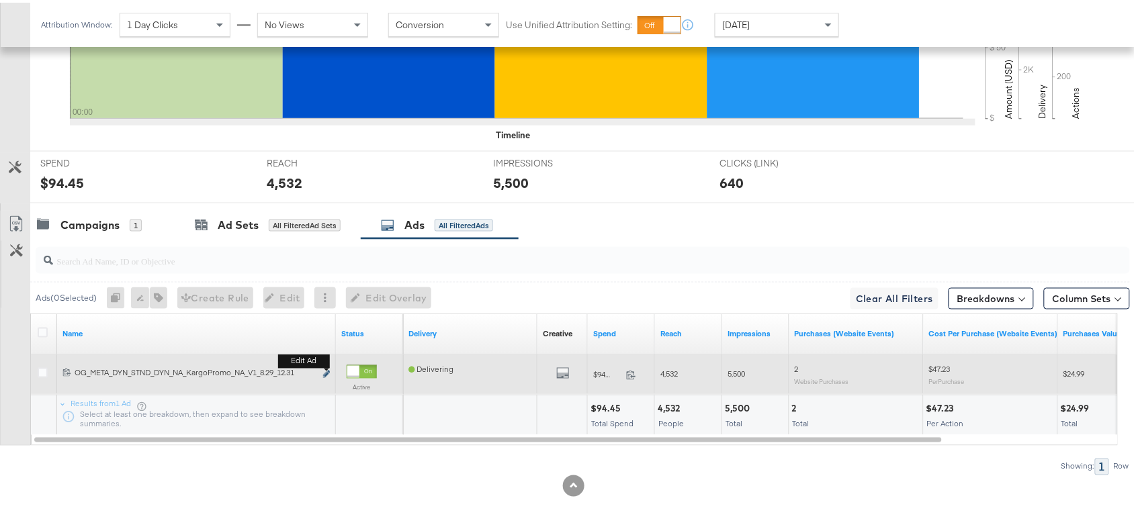
click at [326, 371] on icon "link" at bounding box center [326, 371] width 7 height 7
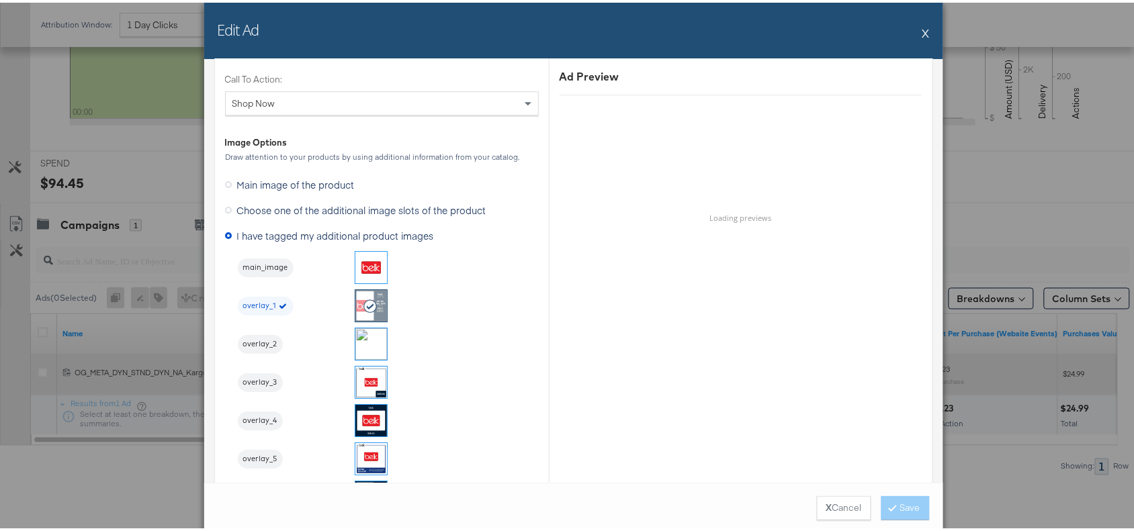
scroll to position [1285, 0]
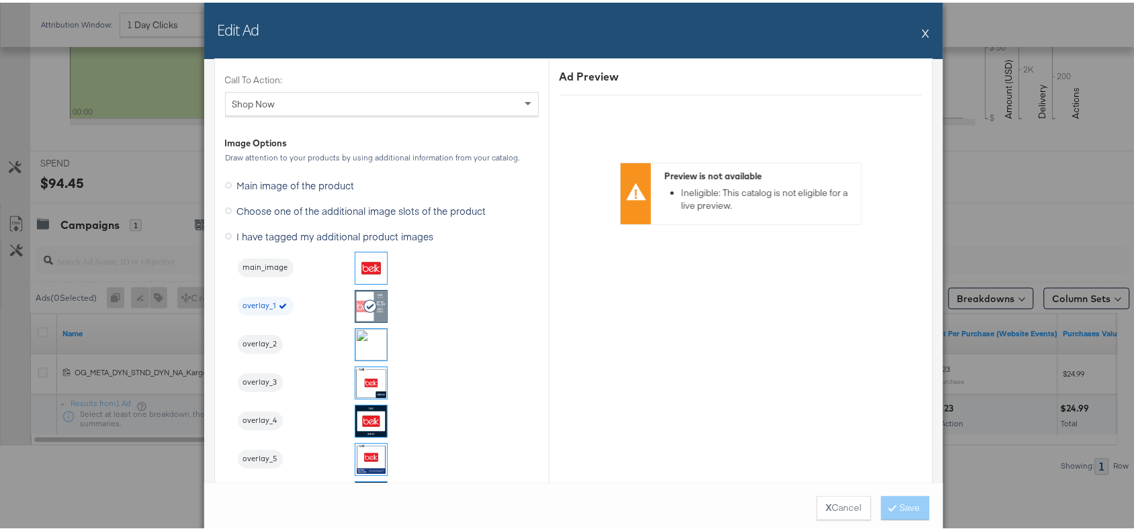
click at [911, 25] on div "Edit Ad X" at bounding box center [573, 28] width 739 height 56
click at [922, 29] on button "X" at bounding box center [925, 30] width 7 height 27
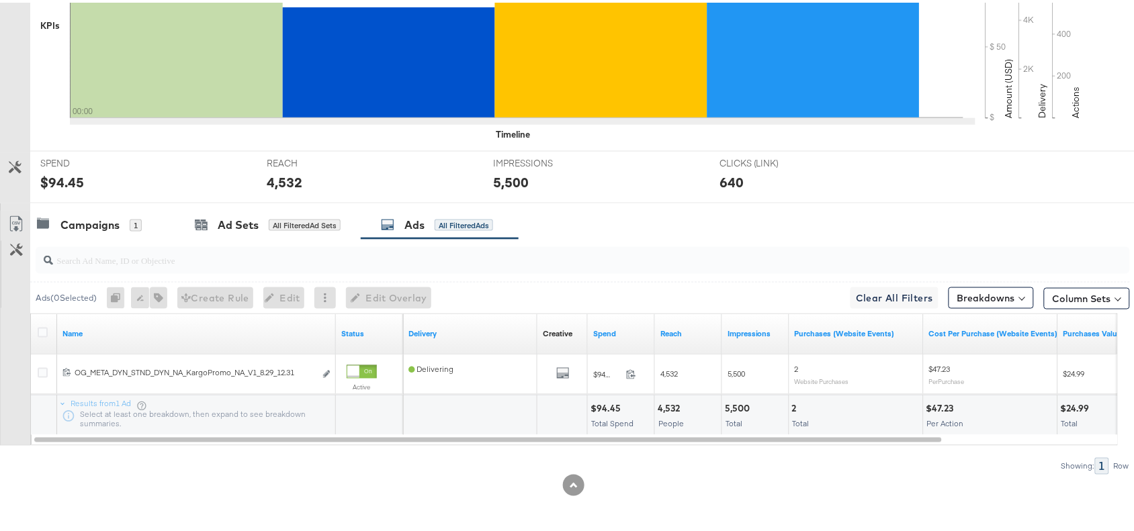
scroll to position [0, 0]
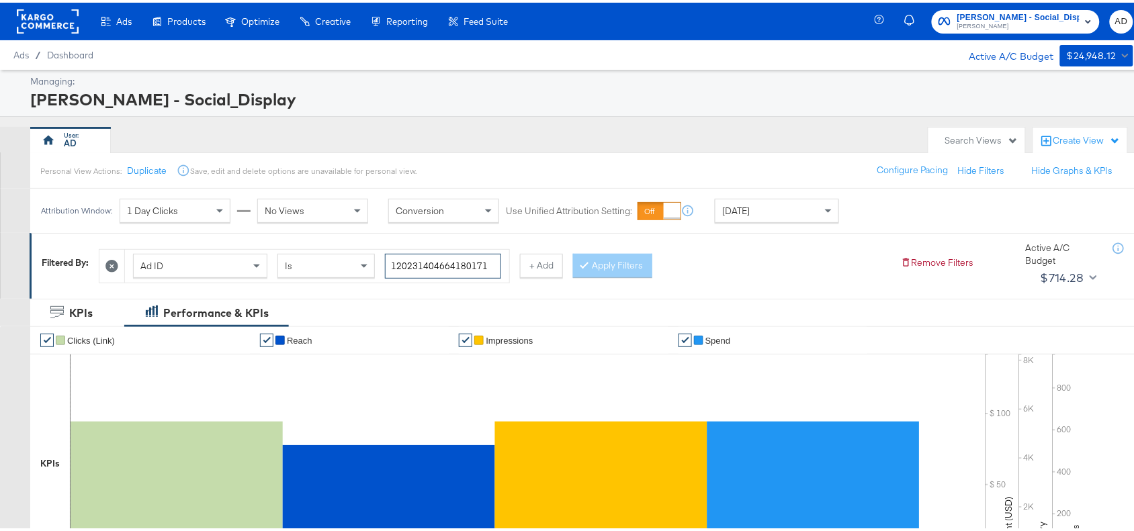
click at [485, 259] on input "120231404664180171" at bounding box center [443, 263] width 116 height 25
paste input "70611"
type input "120231404706110171"
click at [633, 267] on button "Apply Filters" at bounding box center [612, 263] width 79 height 24
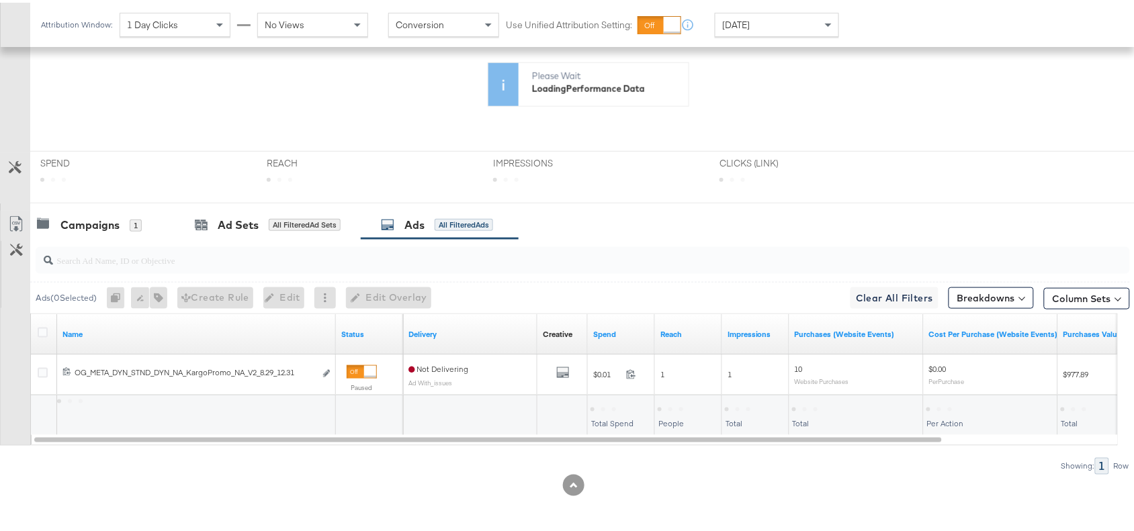
scroll to position [440, 0]
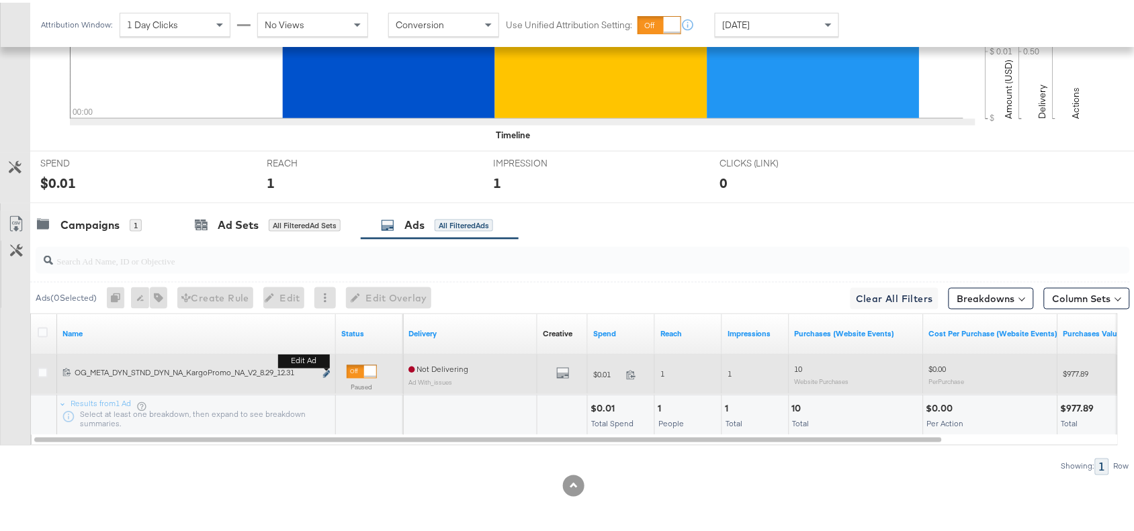
click at [327, 371] on icon "link" at bounding box center [326, 371] width 7 height 7
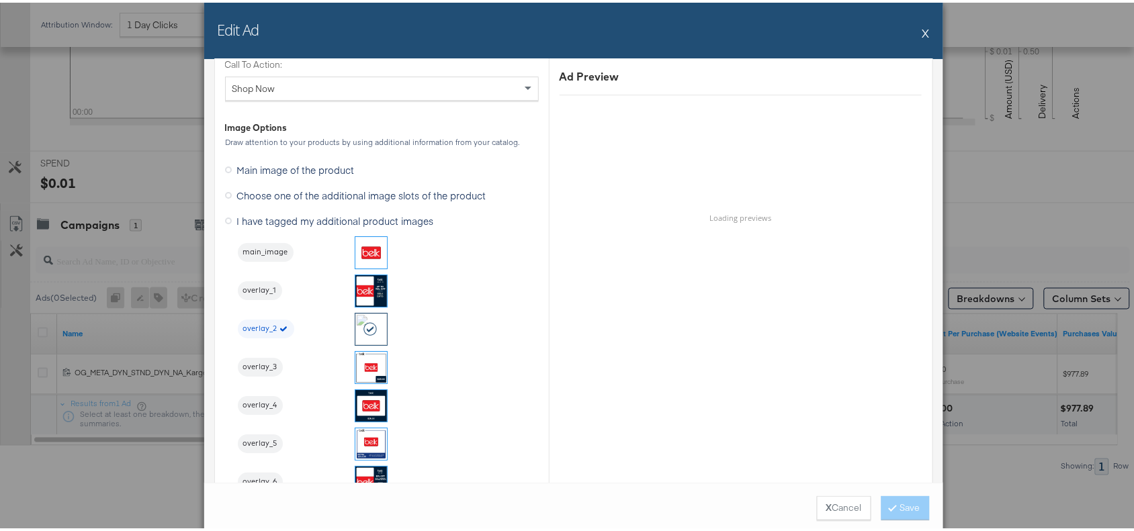
scroll to position [1301, 0]
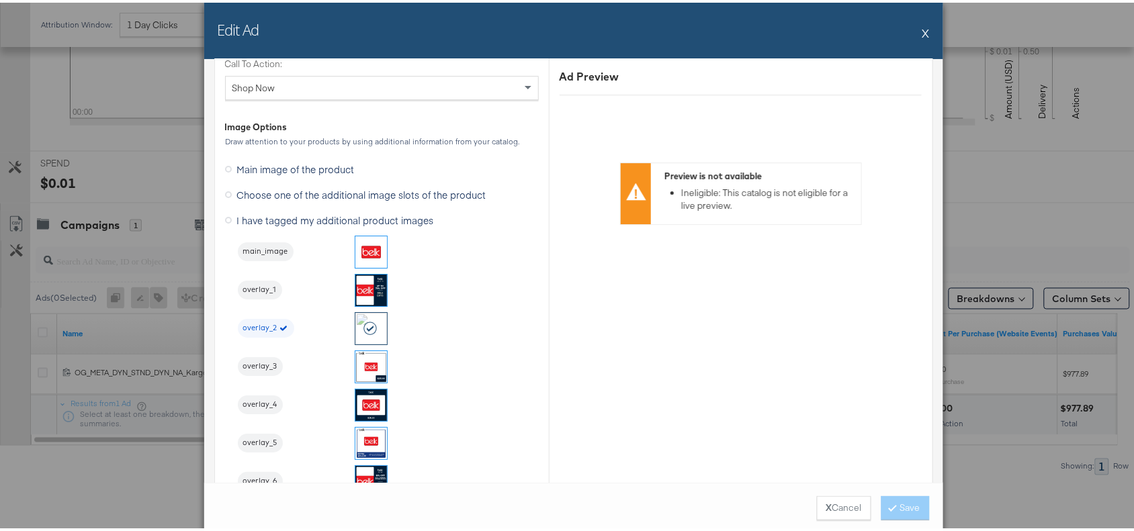
click at [914, 27] on div "Edit Ad X" at bounding box center [573, 28] width 739 height 56
click at [922, 30] on button "X" at bounding box center [925, 30] width 7 height 27
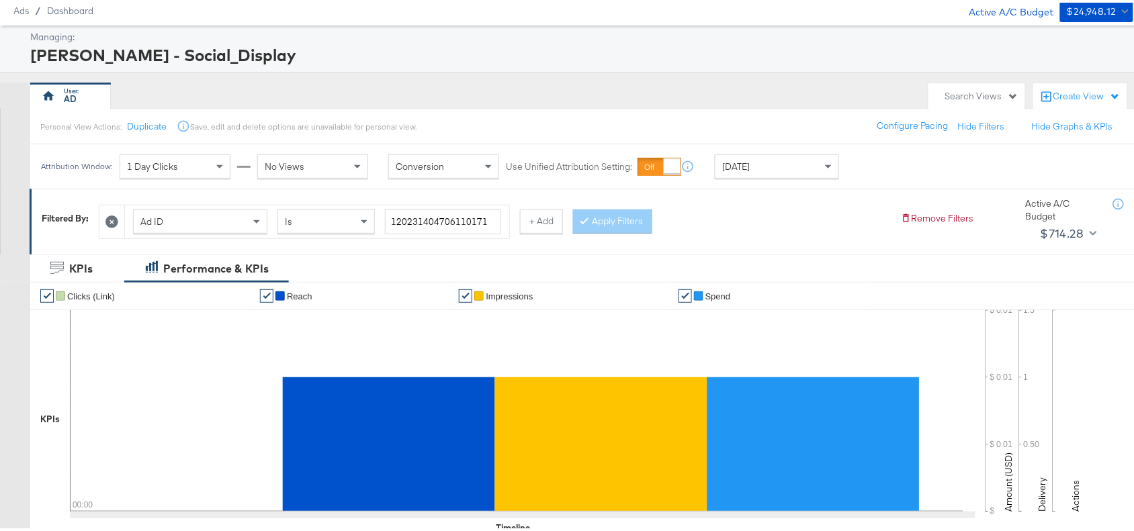
scroll to position [0, 0]
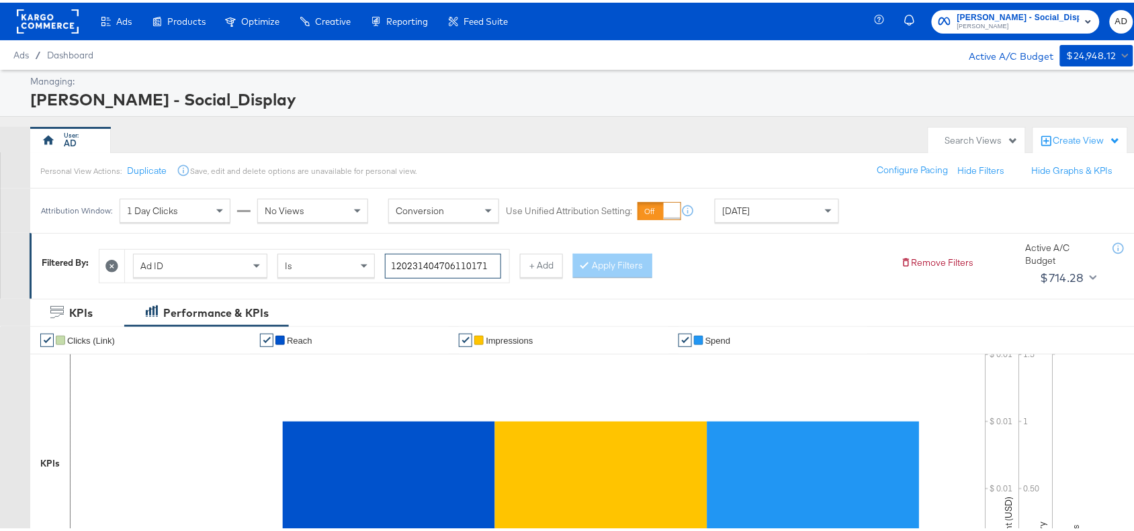
click at [492, 261] on input "120231404706110171" at bounding box center [443, 263] width 116 height 25
paste input "09"
type input "120231404706090171"
click at [616, 263] on button "Apply Filters" at bounding box center [612, 263] width 79 height 24
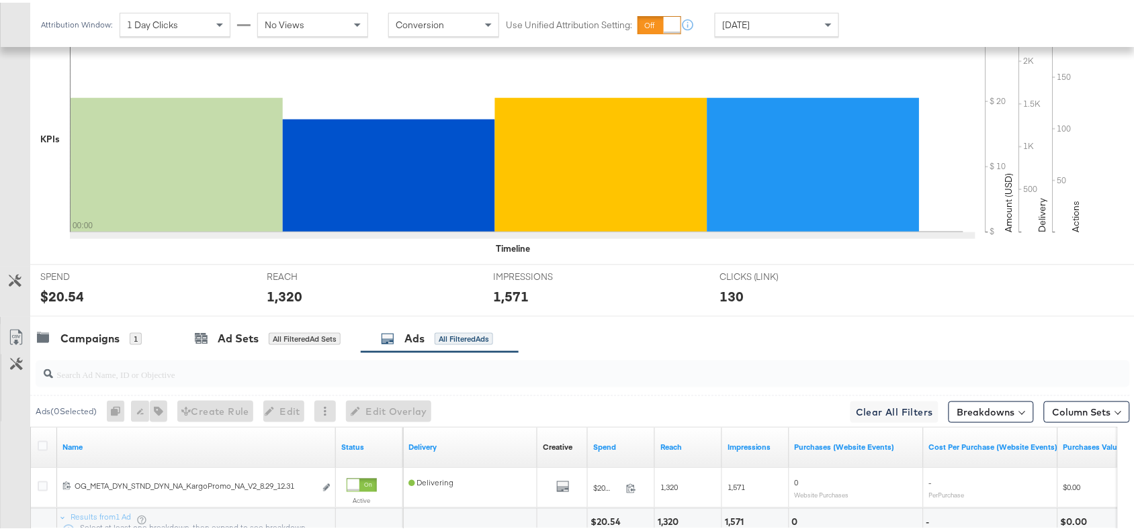
scroll to position [440, 0]
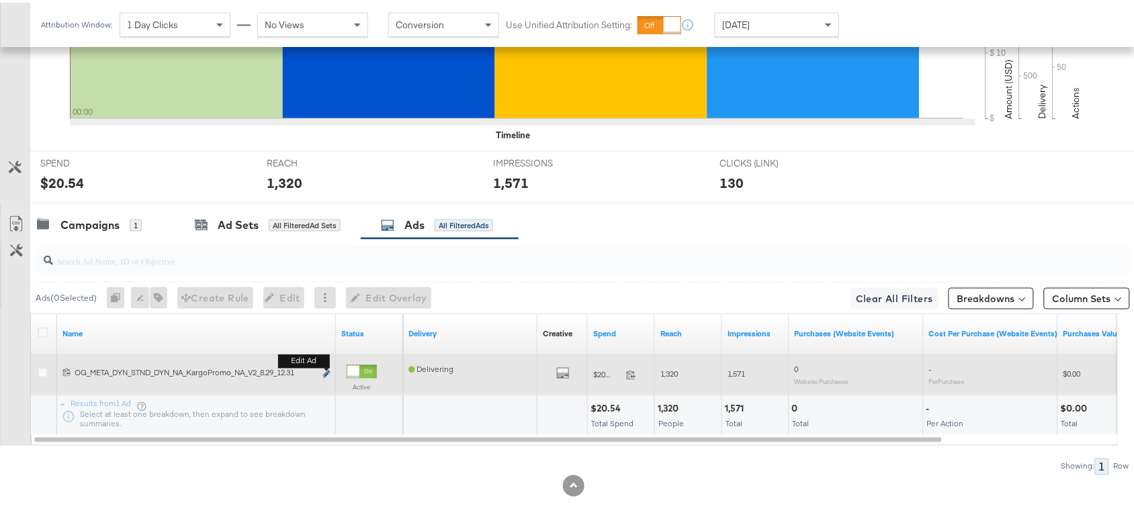
click at [326, 373] on icon "link" at bounding box center [326, 371] width 7 height 7
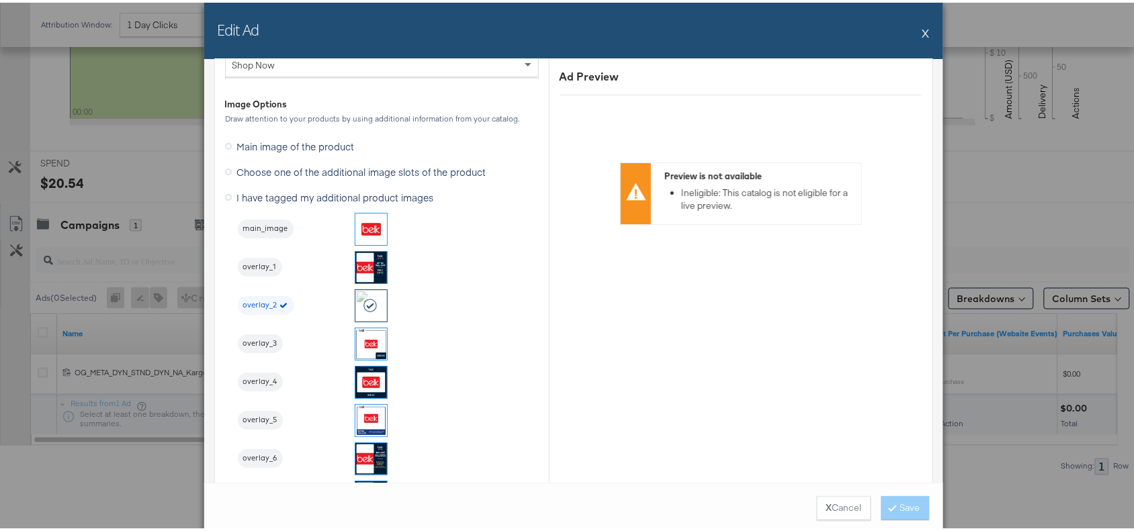
scroll to position [1324, 0]
click at [922, 26] on button "X" at bounding box center [925, 30] width 7 height 27
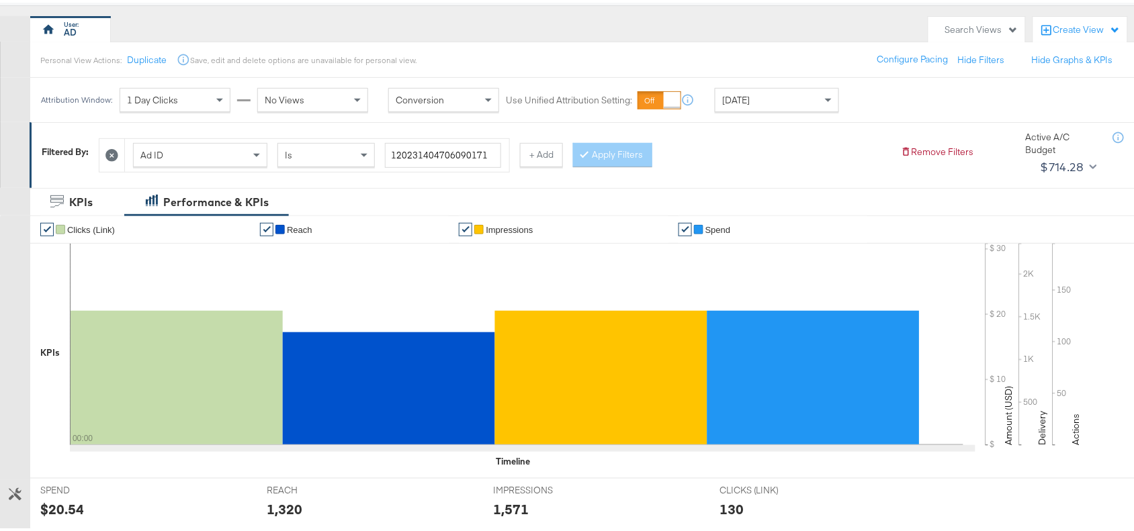
scroll to position [0, 0]
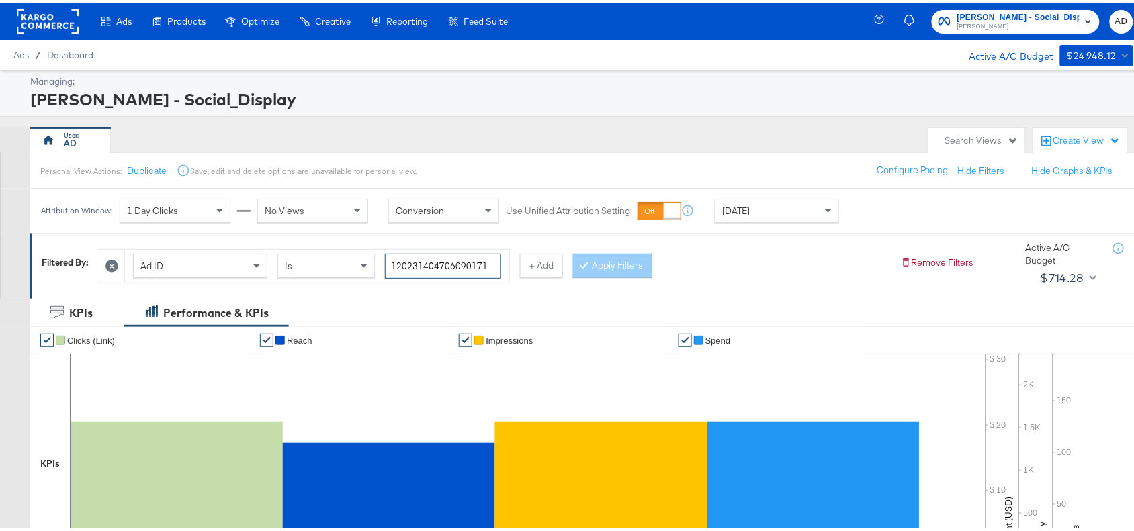
click at [492, 257] on input "120231404706090171" at bounding box center [443, 263] width 116 height 25
paste input "294314675"
click at [492, 257] on input "120231404706090171" at bounding box center [443, 263] width 116 height 25
click at [606, 261] on button "Apply Filters" at bounding box center [612, 263] width 79 height 24
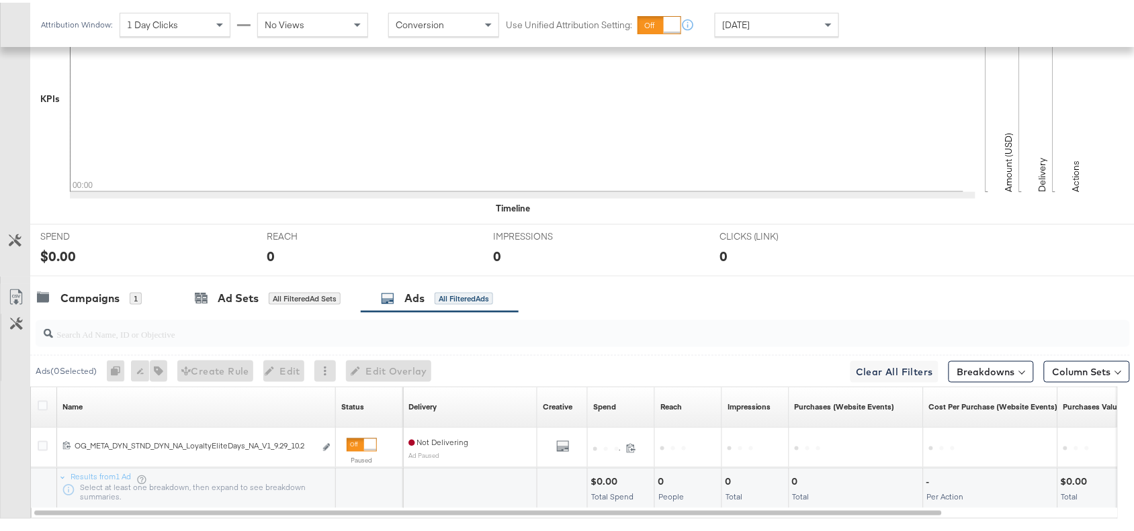
scroll to position [440, 0]
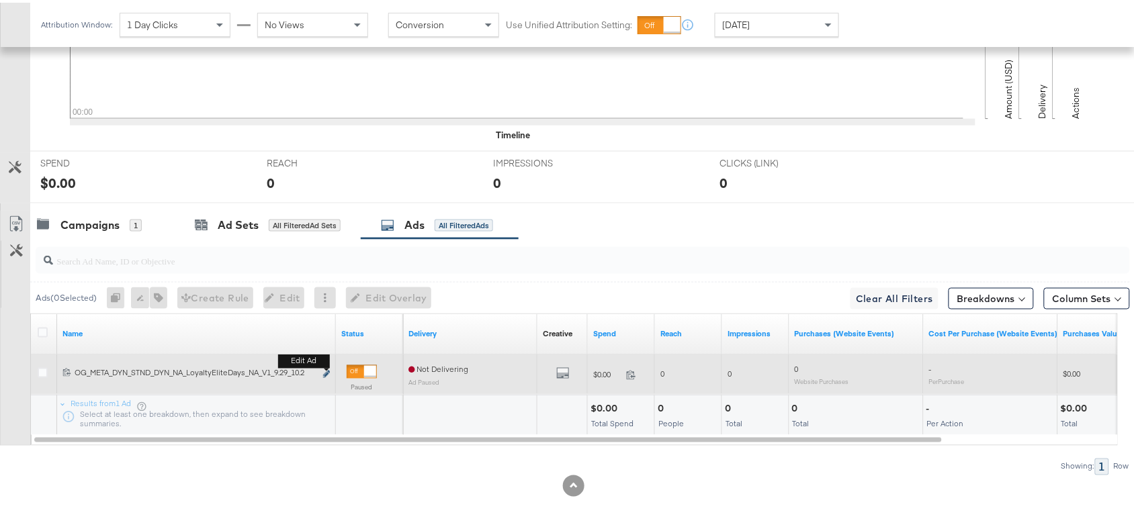
click at [326, 371] on icon "link" at bounding box center [326, 371] width 7 height 7
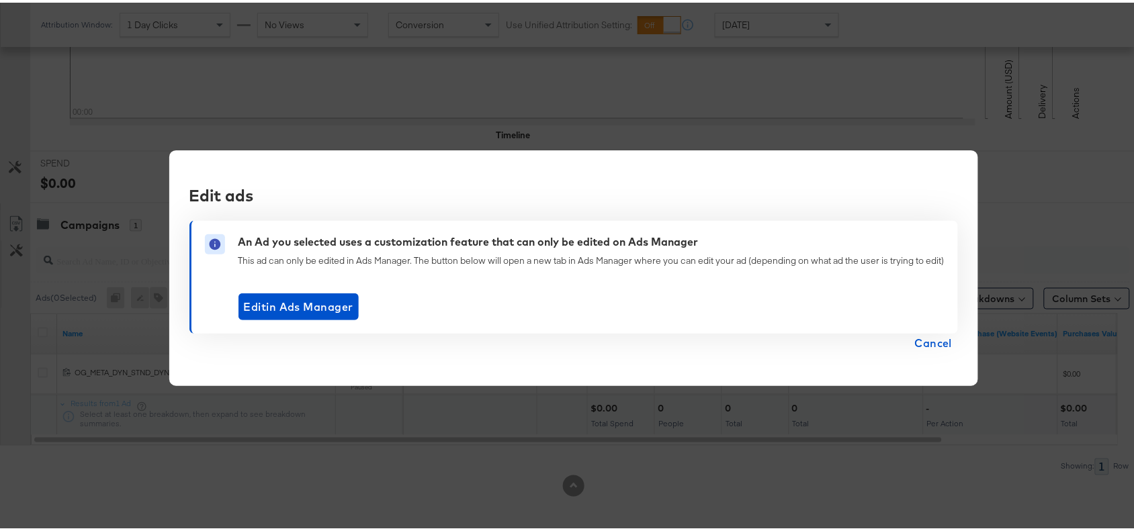
click at [932, 339] on span "Cancel" at bounding box center [934, 340] width 38 height 19
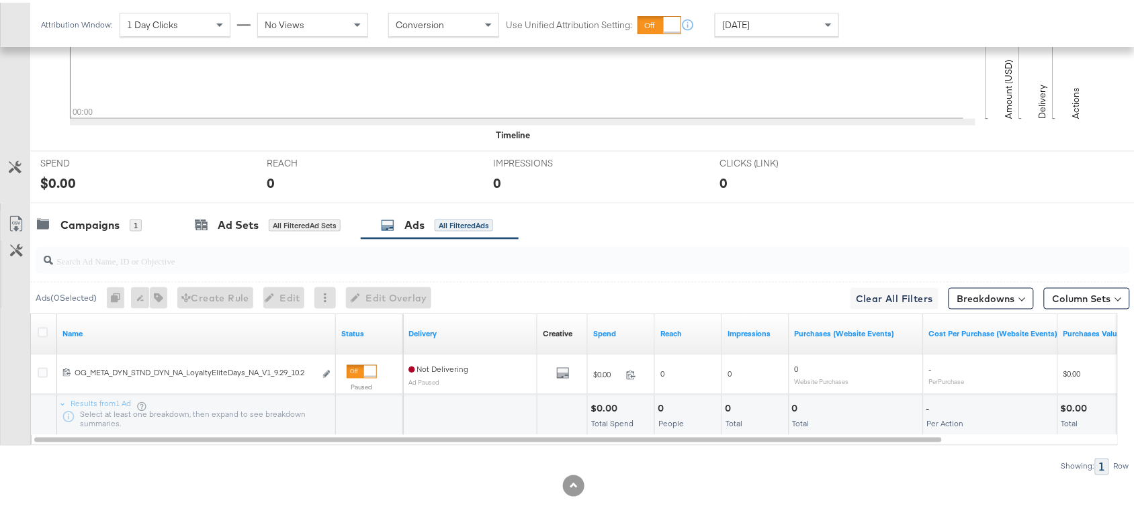
scroll to position [0, 0]
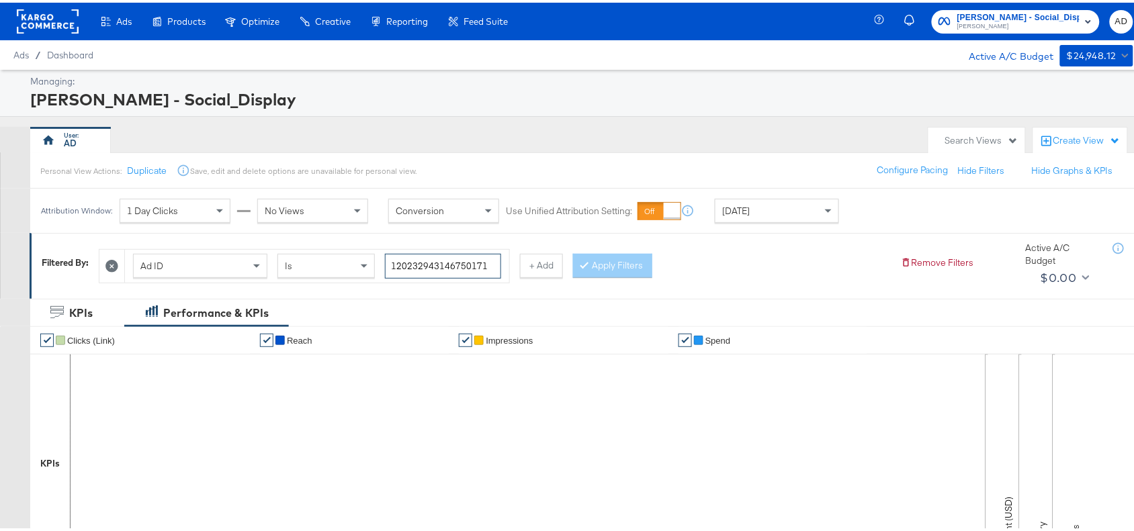
click at [495, 264] on input "120232943146750171" at bounding box center [443, 263] width 116 height 25
paste input "140230419"
click at [495, 264] on input "120232943146750171" at bounding box center [443, 263] width 116 height 25
click at [611, 264] on button "Apply Filters" at bounding box center [612, 263] width 79 height 24
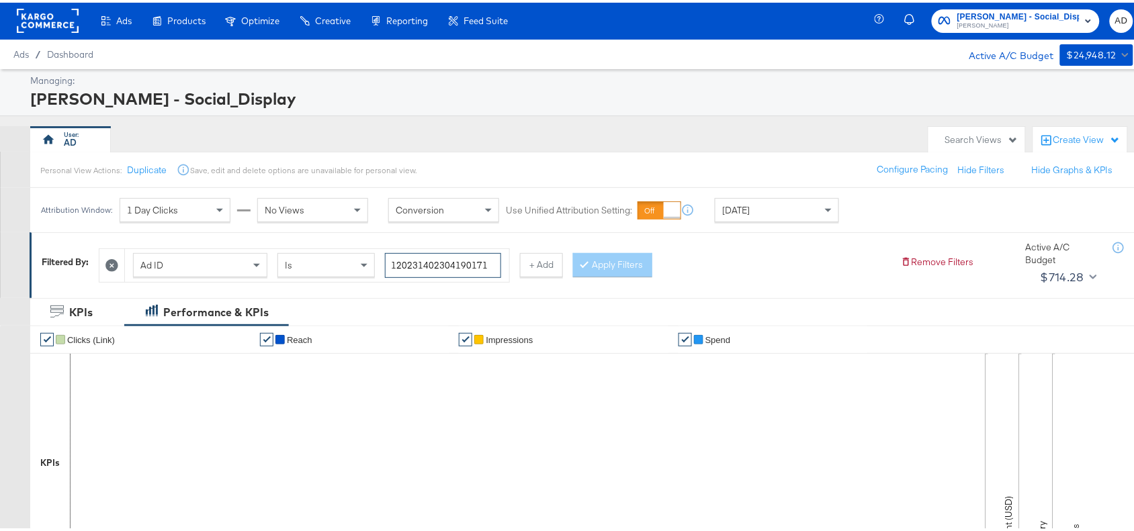
click at [492, 259] on input "120231402304190171" at bounding box center [443, 262] width 116 height 25
paste input "6"
click at [492, 259] on input "120231402304160171" at bounding box center [443, 262] width 116 height 25
click at [614, 261] on button "Apply Filters" at bounding box center [612, 262] width 79 height 24
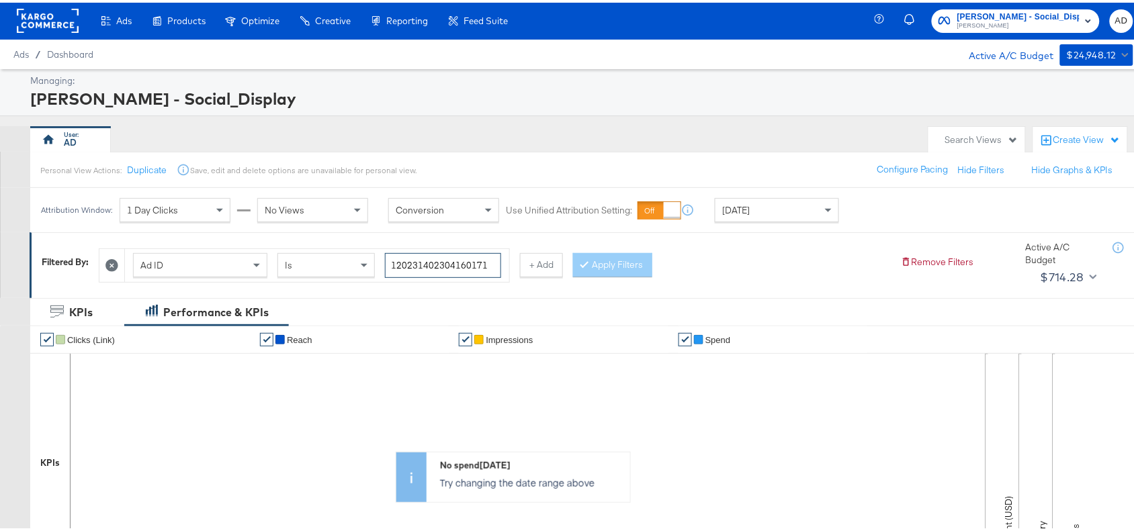
click at [489, 262] on input "120231402304160171" at bounding box center [443, 262] width 116 height 25
paste input "470611"
click at [489, 262] on input "120231404706110171" at bounding box center [443, 262] width 116 height 25
click at [648, 269] on button "Apply Filters" at bounding box center [612, 262] width 79 height 24
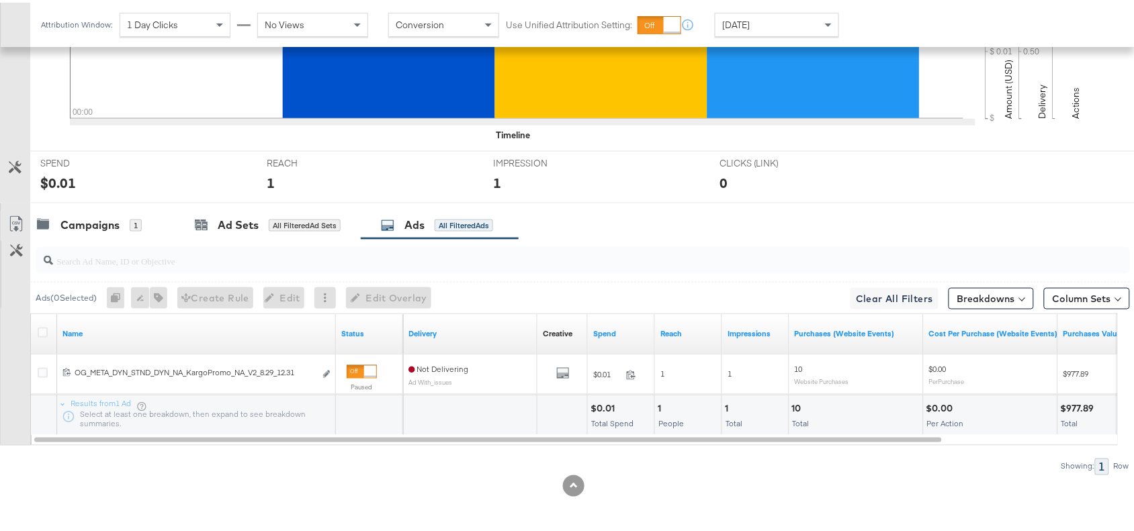
scroll to position [0, 0]
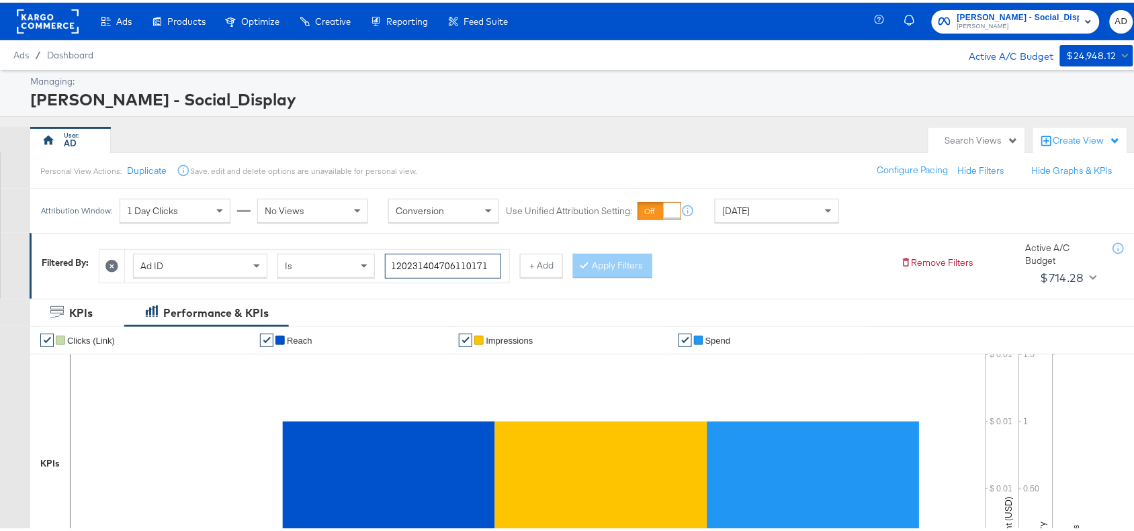
click at [497, 260] on input "120231404706110171" at bounding box center [443, 263] width 116 height 25
paste input "09"
click at [497, 260] on input "120231404706090171" at bounding box center [443, 263] width 116 height 25
click at [614, 259] on button "Apply Filters" at bounding box center [612, 263] width 79 height 24
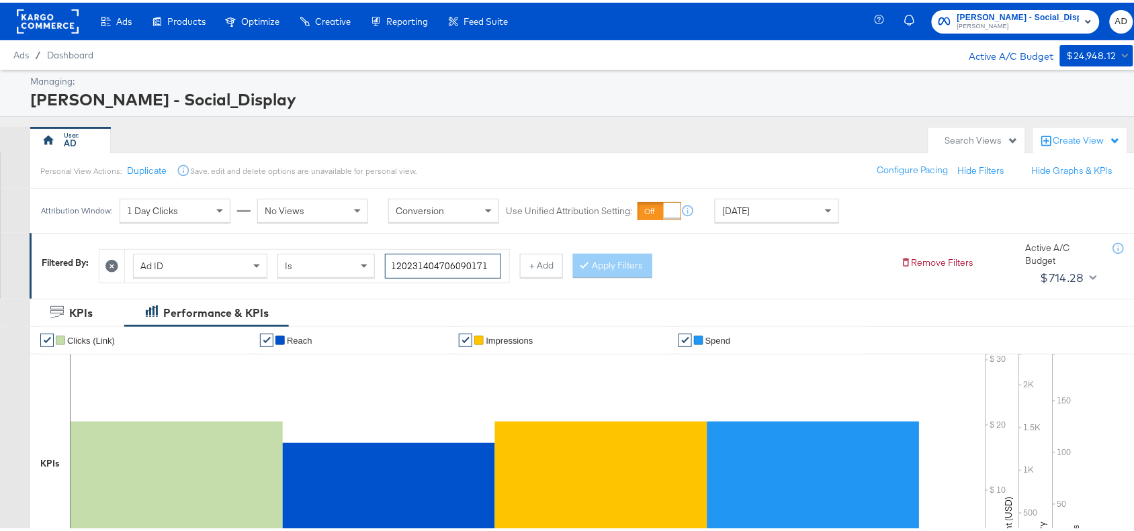
click at [491, 267] on input "120231404706090171" at bounding box center [443, 263] width 116 height 25
paste input "11"
click at [652, 270] on button "Apply Filters" at bounding box center [612, 263] width 79 height 24
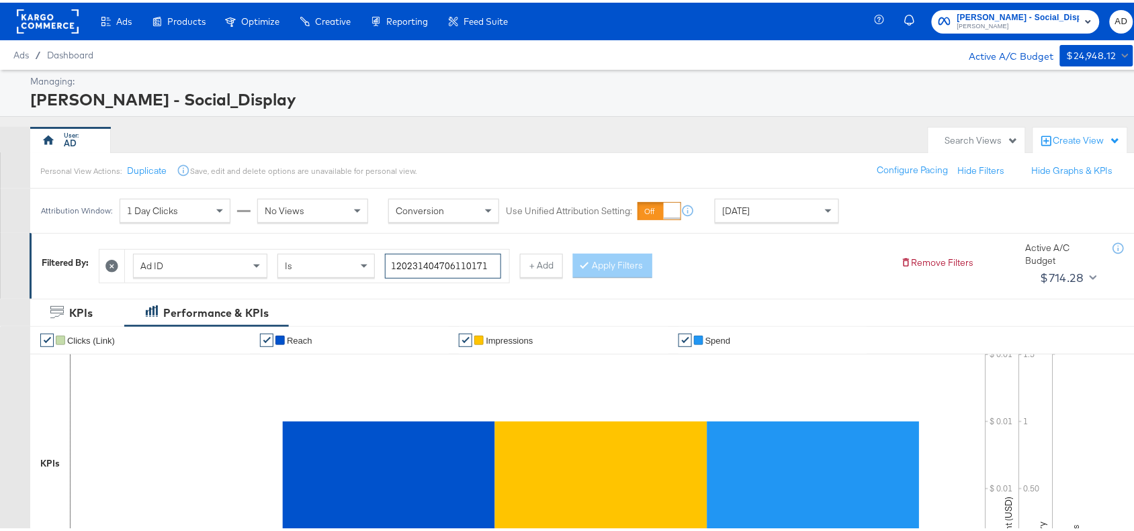
click at [498, 259] on input "120231404706110171" at bounding box center [443, 263] width 116 height 25
paste input "66418"
click at [498, 259] on input "120231404664180171" at bounding box center [443, 263] width 116 height 25
click at [633, 271] on button "Apply Filters" at bounding box center [612, 263] width 79 height 24
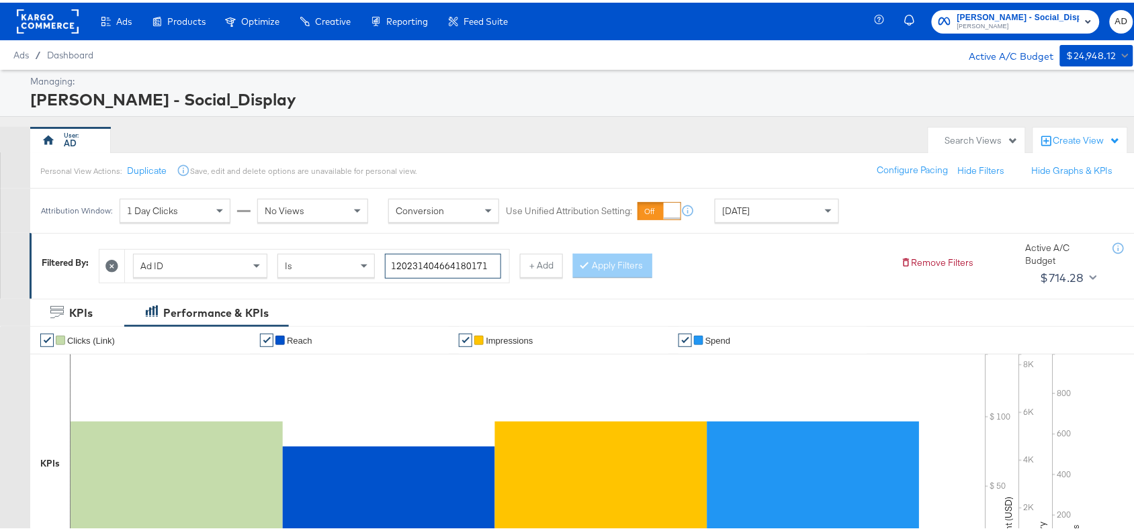
click at [500, 263] on input "120231404664180171" at bounding box center [443, 263] width 116 height 25
paste input "60453057"
click at [500, 263] on input "120231604530570171" at bounding box center [443, 263] width 116 height 25
click at [628, 263] on button "Apply Filters" at bounding box center [612, 263] width 79 height 24
click at [492, 264] on input "120231604530570171" at bounding box center [443, 263] width 116 height 25
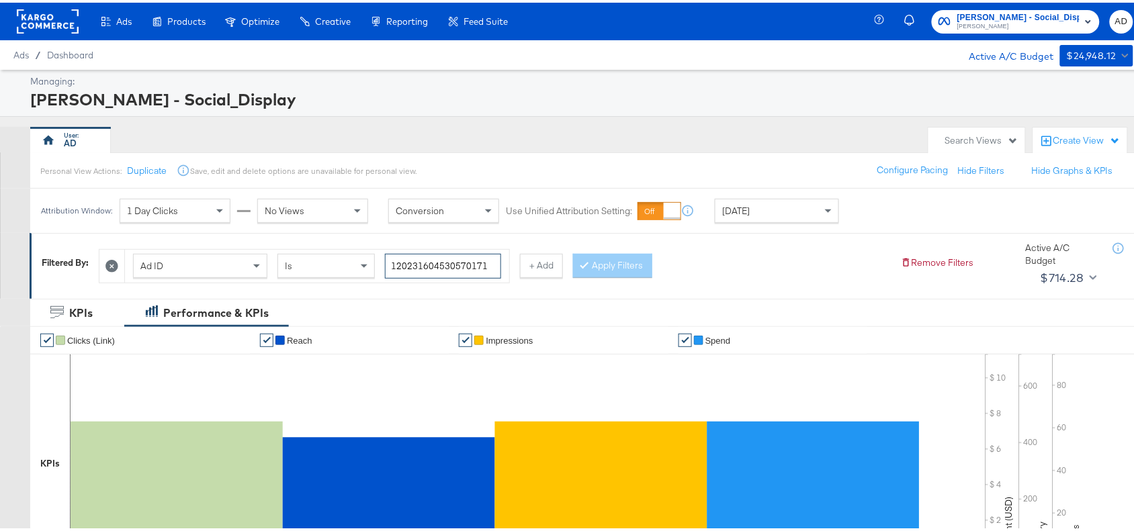
click at [492, 264] on input "120231604530570171" at bounding box center [443, 263] width 116 height 25
paste input "4"
click at [615, 269] on button "Apply Filters" at bounding box center [612, 263] width 79 height 24
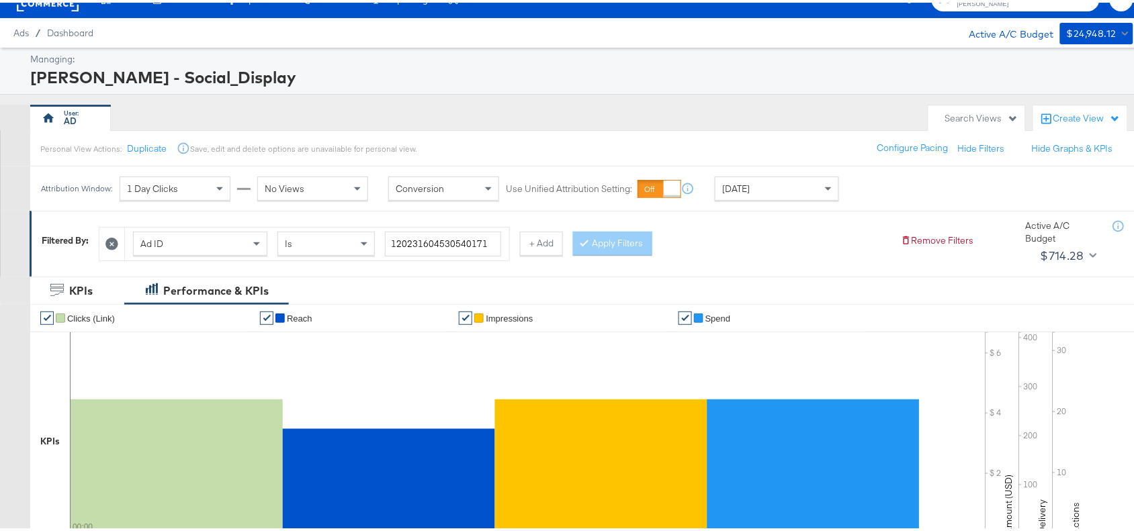
scroll to position [19, 0]
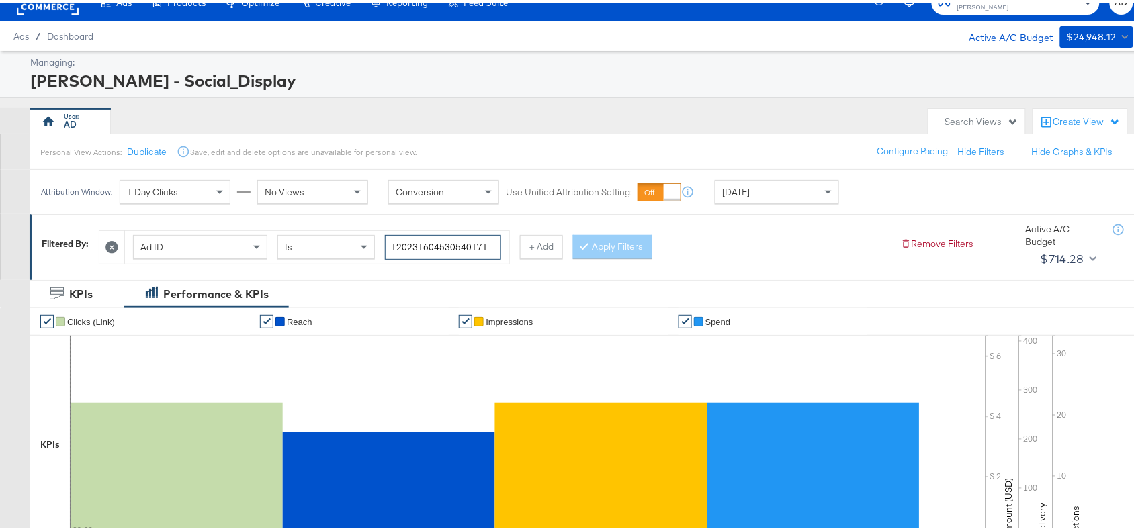
click at [492, 242] on input "120231604530540171" at bounding box center [443, 244] width 116 height 25
paste input "43463476"
click at [492, 242] on input "120231434634760171" at bounding box center [443, 244] width 116 height 25
click at [629, 248] on button "Apply Filters" at bounding box center [612, 244] width 79 height 24
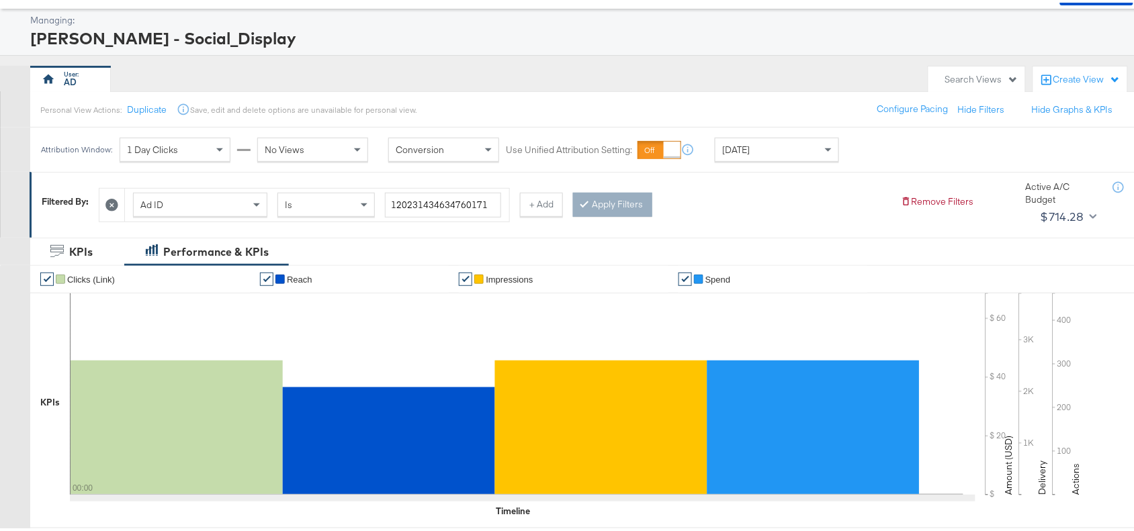
scroll to position [0, 0]
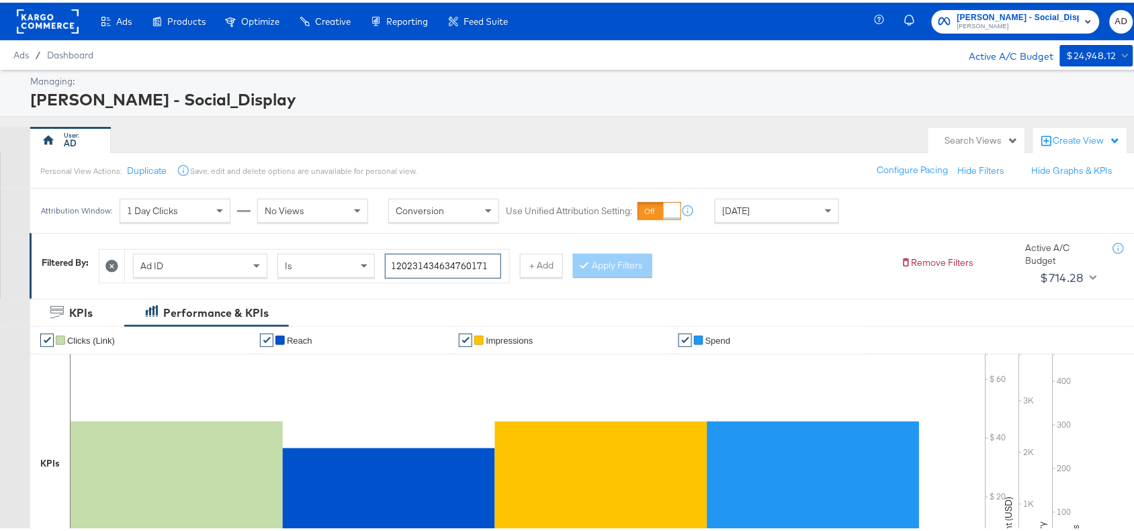
click at [494, 260] on input "120231434634760171" at bounding box center [443, 263] width 116 height 25
paste input "0466415"
click at [610, 263] on button "Apply Filters" at bounding box center [612, 263] width 79 height 24
click at [490, 262] on input "120231404664150171" at bounding box center [443, 263] width 116 height 25
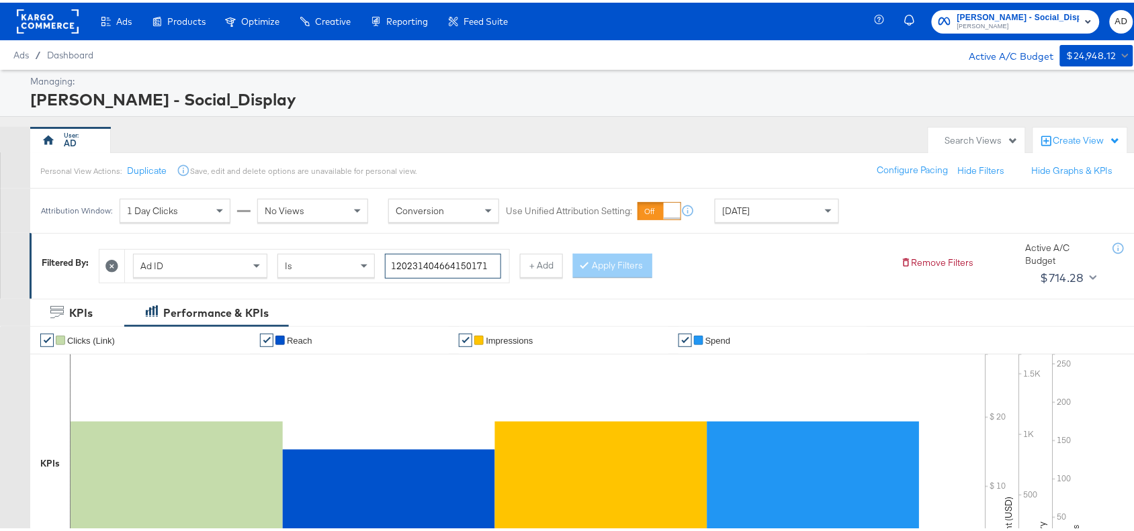
paste input "8"
click at [490, 262] on input "120231404664150171" at bounding box center [443, 263] width 116 height 25
click at [610, 272] on button "Apply Filters" at bounding box center [612, 263] width 79 height 24
click at [496, 260] on input "120231404664180171" at bounding box center [443, 263] width 116 height 25
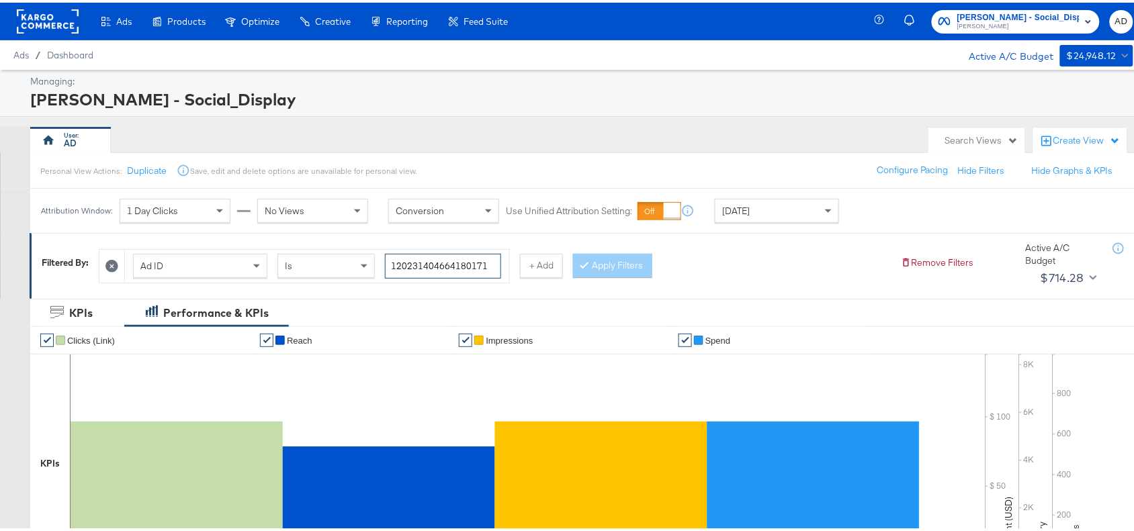
paste input "70611"
click at [599, 267] on button "Apply Filters" at bounding box center [612, 263] width 79 height 24
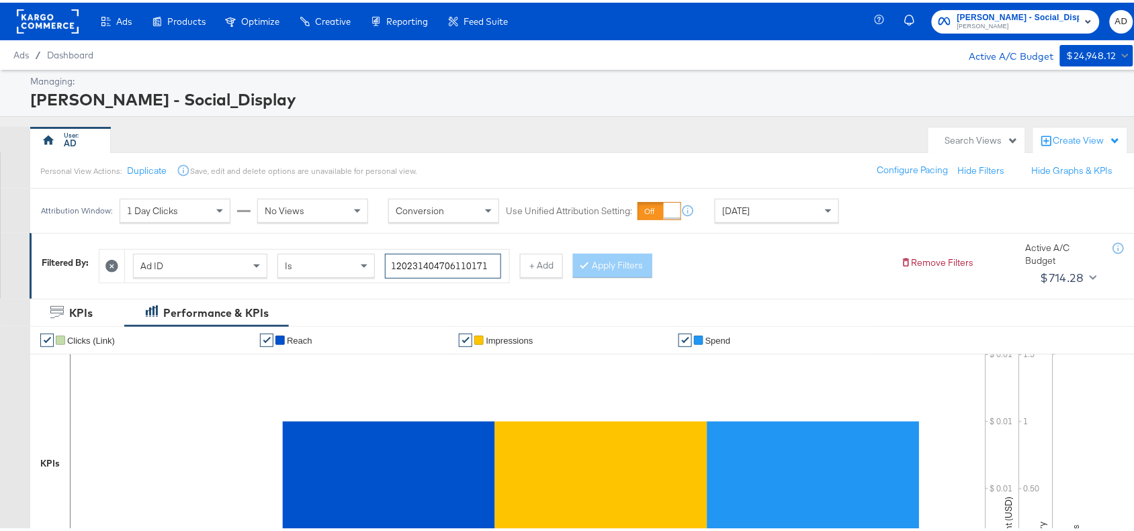
click at [495, 267] on input "120231404706110171" at bounding box center [443, 263] width 116 height 25
paste input "09"
click at [495, 267] on input "120231404706110171" at bounding box center [443, 263] width 116 height 25
click at [606, 269] on button "Apply Filters" at bounding box center [612, 263] width 79 height 24
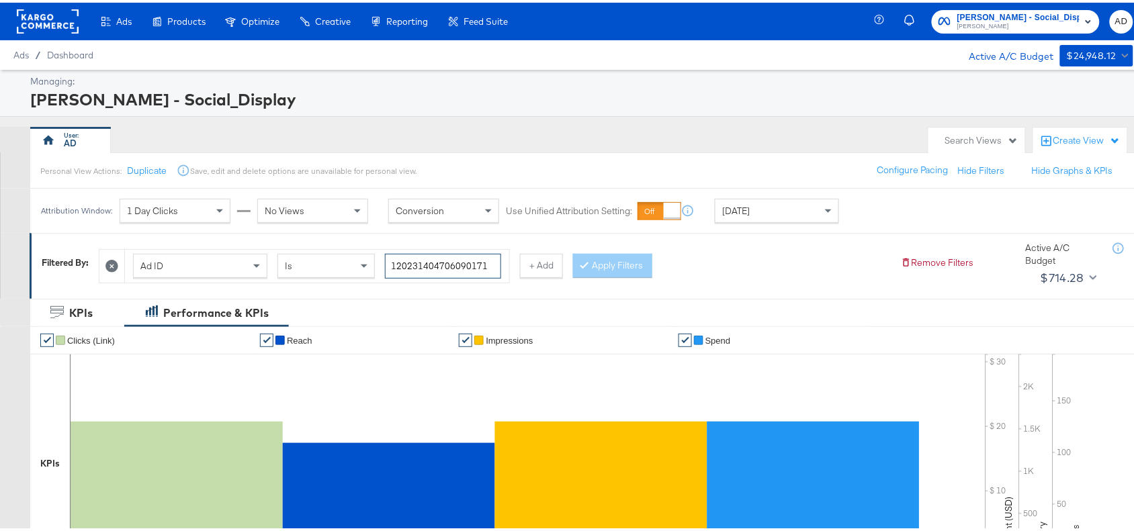
click at [488, 263] on input "120231404706090171" at bounding box center [443, 263] width 116 height 25
paste input "294314675"
click at [488, 263] on input "120232943146750171" at bounding box center [443, 263] width 116 height 25
click at [603, 269] on button "Apply Filters" at bounding box center [612, 263] width 79 height 24
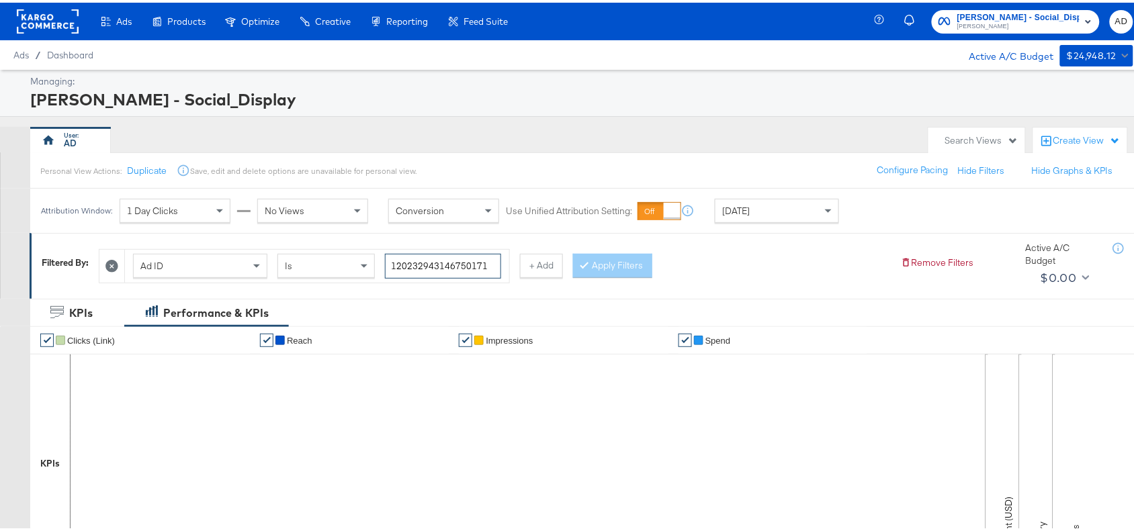
click at [492, 257] on input "120232943146750171" at bounding box center [443, 263] width 116 height 25
paste input "140230419"
click at [492, 257] on input "120231402304190171" at bounding box center [443, 263] width 116 height 25
click at [609, 263] on button "Apply Filters" at bounding box center [612, 263] width 79 height 24
click at [501, 269] on input "120231402304190171" at bounding box center [443, 263] width 116 height 25
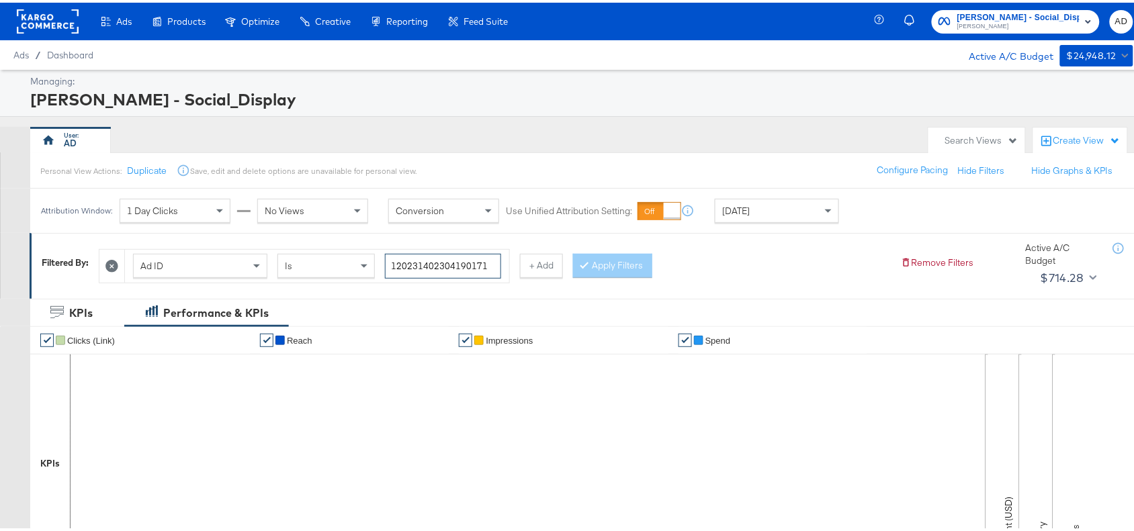
paste input "461622"
click at [501, 269] on input "120231402304190171" at bounding box center [443, 263] width 116 height 25
click at [622, 266] on button "Apply Filters" at bounding box center [612, 263] width 79 height 24
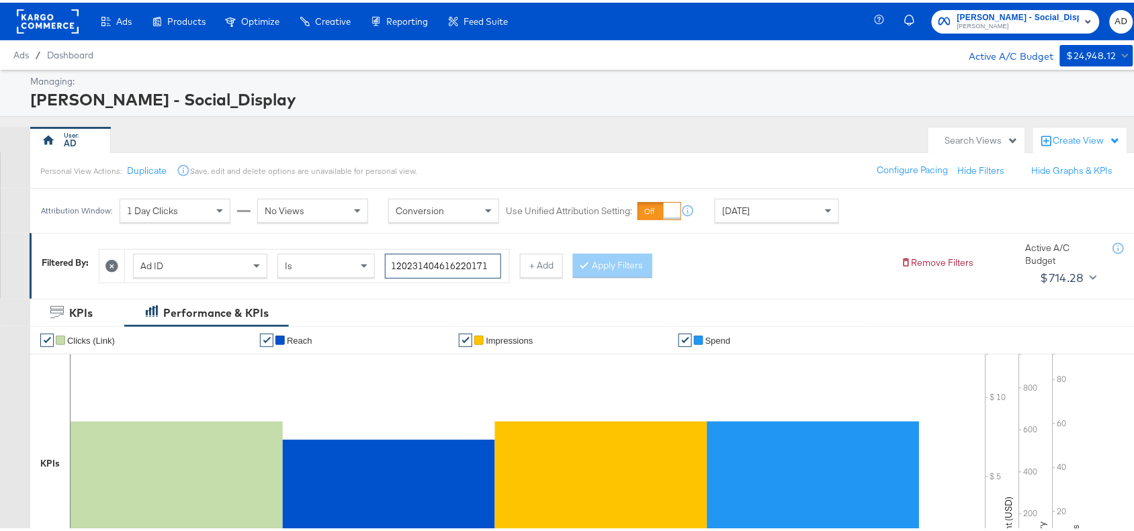
click at [494, 266] on input "120231404616220171" at bounding box center [443, 263] width 116 height 25
paste input "0"
click at [494, 266] on input "120231404616220171" at bounding box center [443, 263] width 116 height 25
click at [616, 265] on button "Apply Filters" at bounding box center [612, 263] width 79 height 24
click at [488, 264] on input "120231404616200171" at bounding box center [443, 263] width 116 height 25
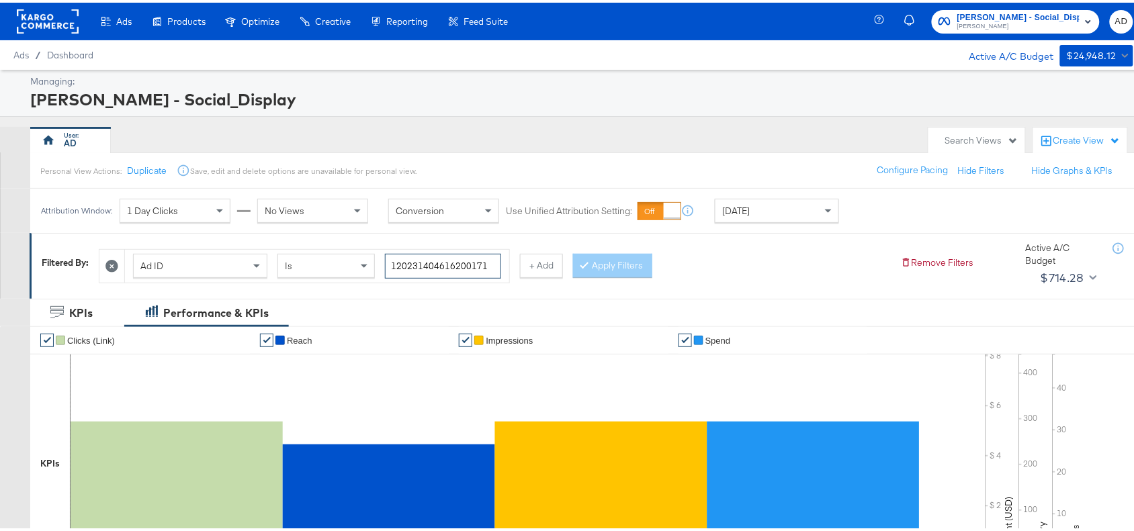
paste input "60453057"
click at [488, 264] on input "120231604530570171" at bounding box center [443, 263] width 116 height 25
type input "120231604530570171"
click at [613, 250] on div "Ad ID Is 120231604530570171 + Add Apply Filters" at bounding box center [494, 260] width 791 height 41
click at [659, 267] on div "Ad ID Is 120231604530570171 + Add Apply Filters" at bounding box center [494, 260] width 791 height 41
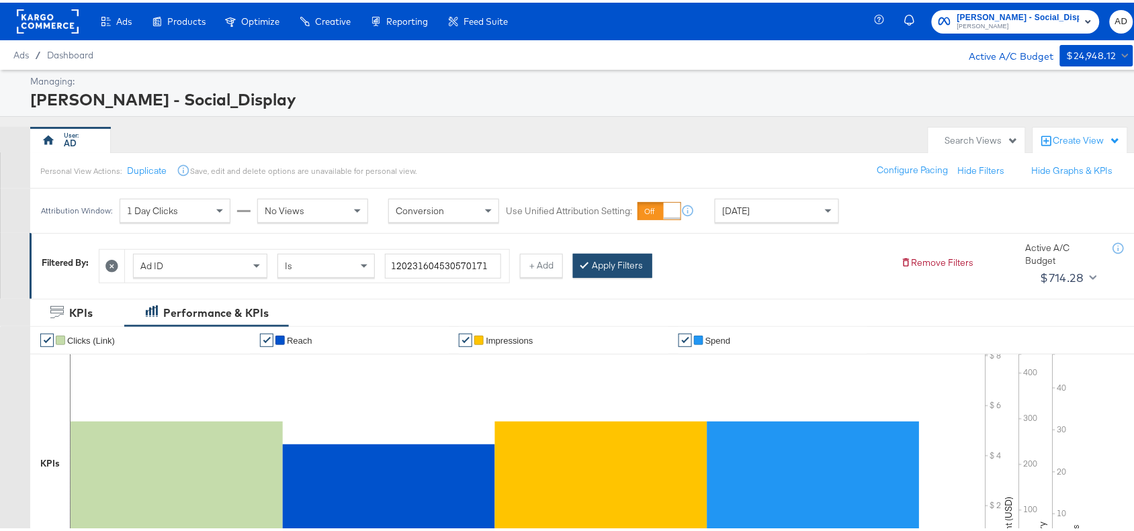
click at [629, 269] on button "Apply Filters" at bounding box center [612, 263] width 79 height 24
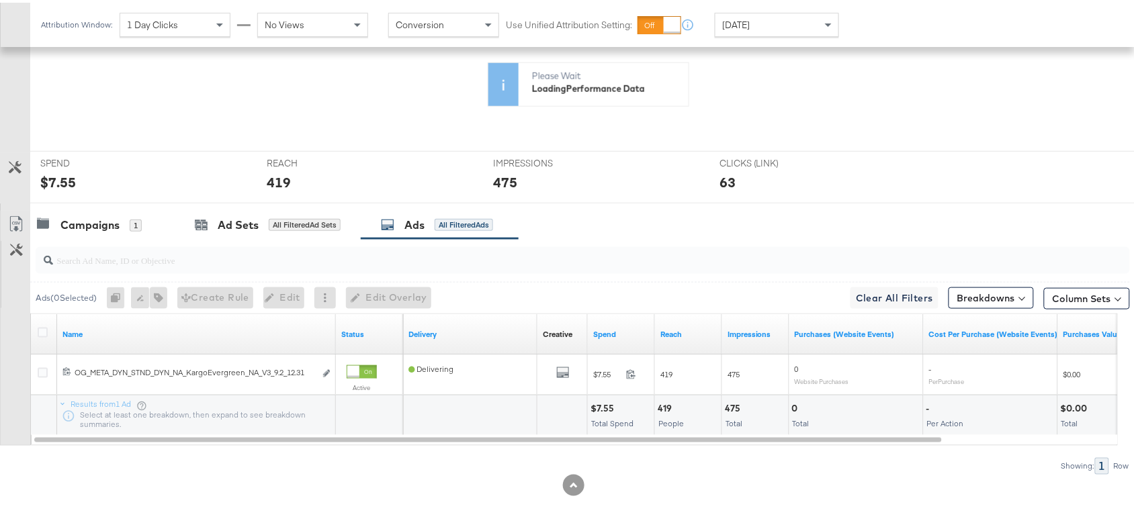
scroll to position [440, 0]
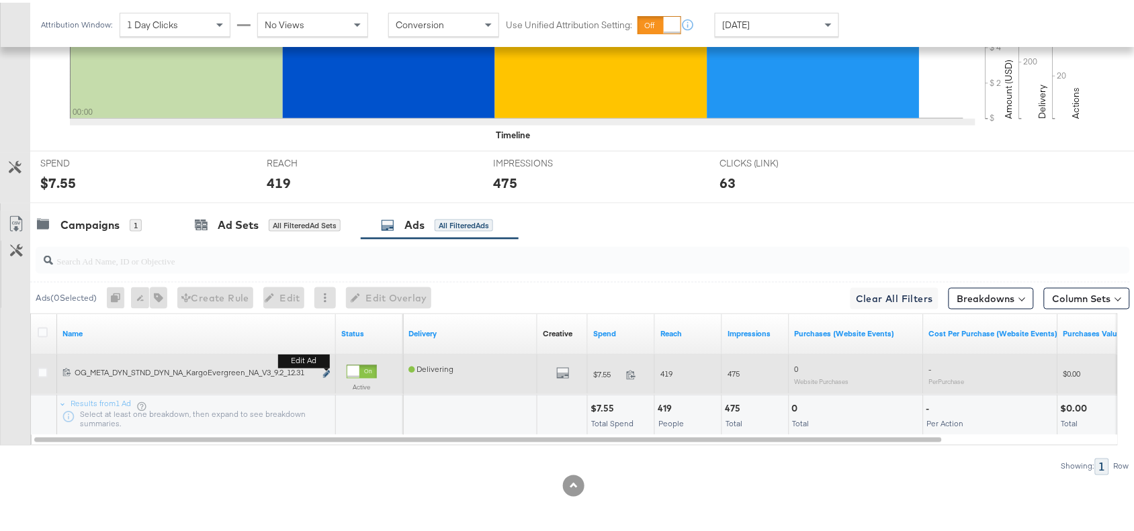
click at [326, 371] on icon "link" at bounding box center [326, 371] width 7 height 7
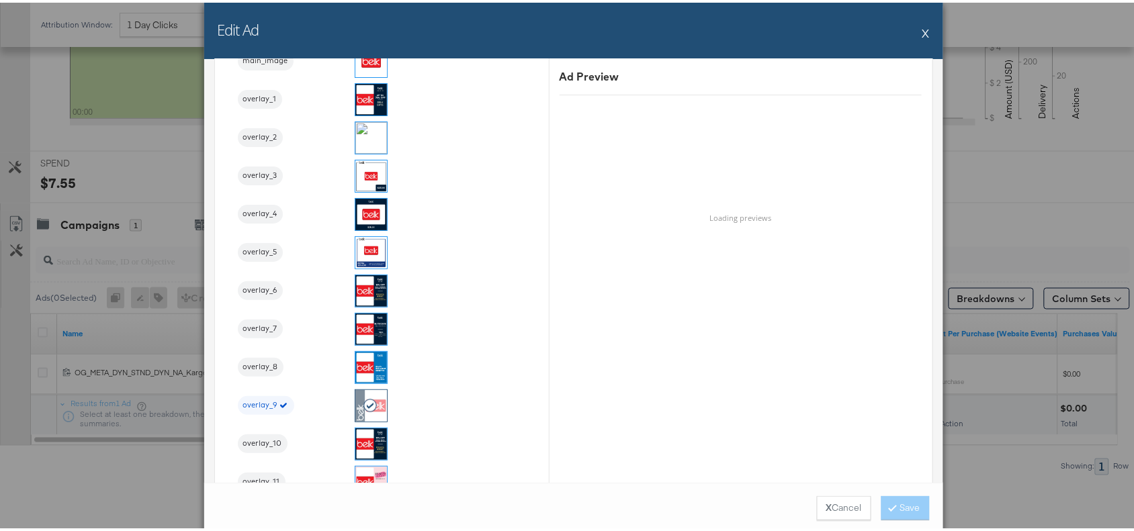
scroll to position [1492, 0]
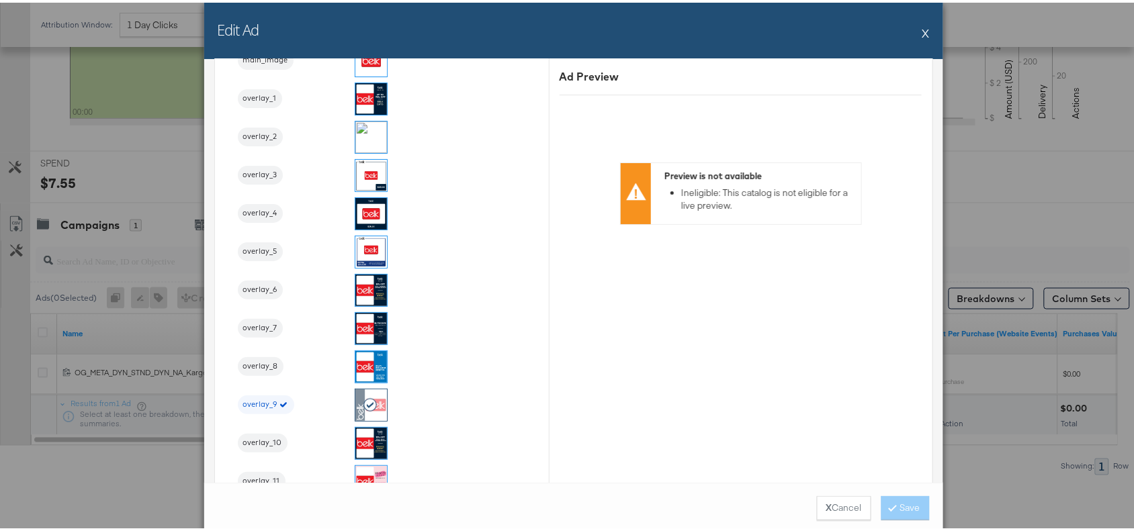
click at [922, 31] on button "X" at bounding box center [925, 30] width 7 height 27
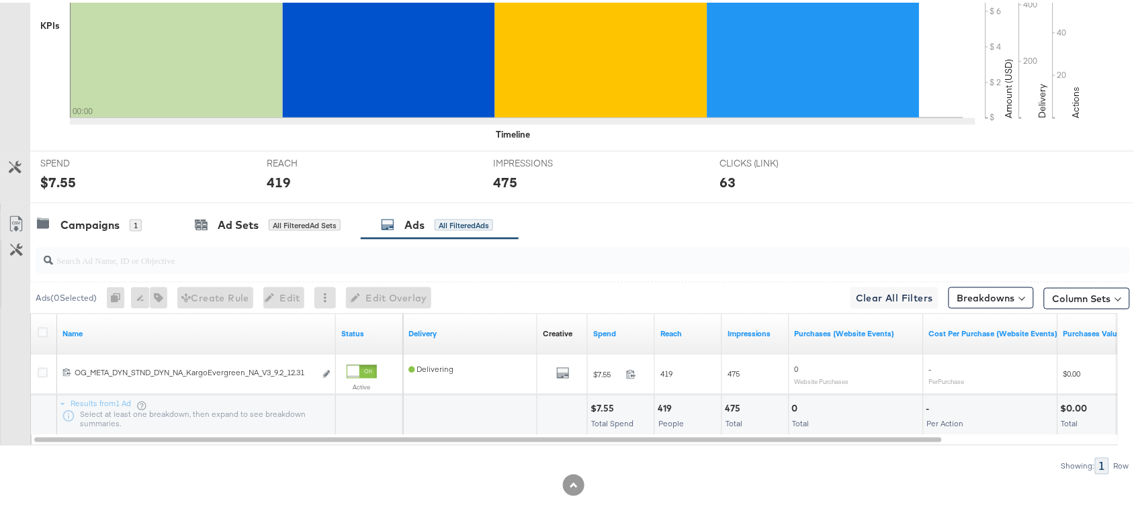
scroll to position [0, 0]
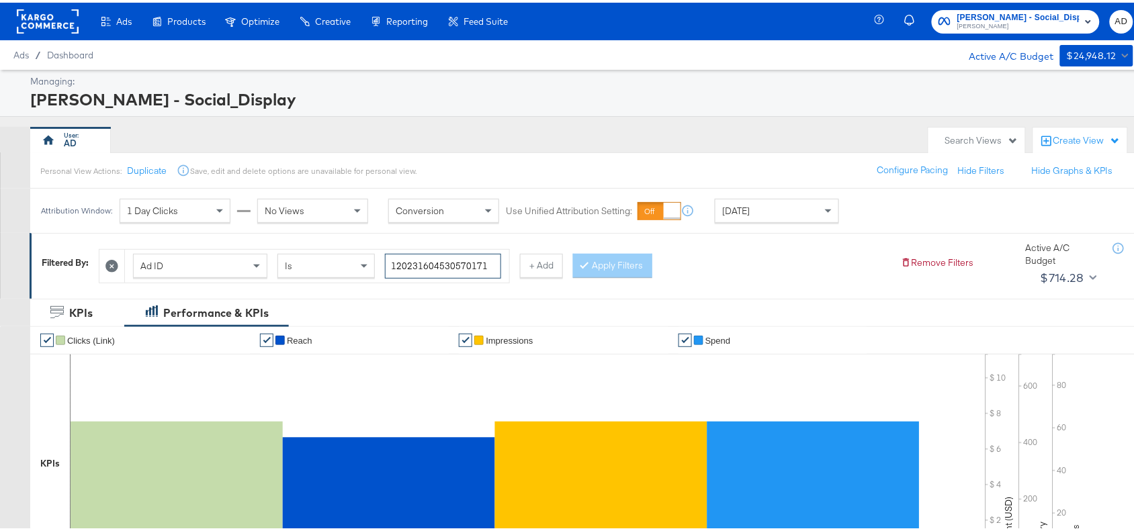
click at [488, 264] on input "120231604530570171" at bounding box center [443, 263] width 116 height 25
paste input "4"
click at [488, 264] on input "120231604530540171" at bounding box center [443, 263] width 116 height 25
type input "120231604530540171"
click at [616, 260] on button "Apply Filters" at bounding box center [612, 263] width 79 height 24
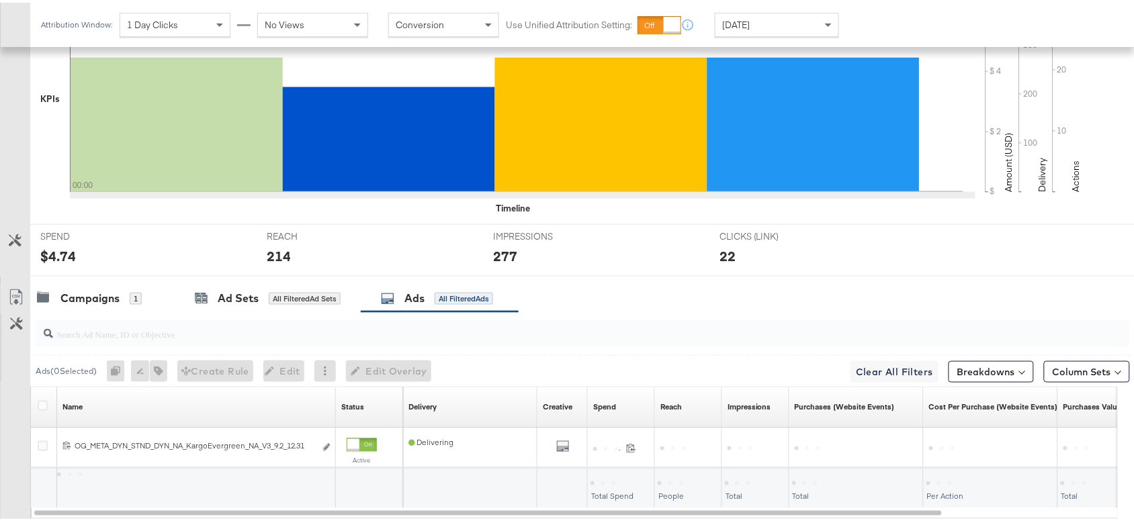
scroll to position [440, 0]
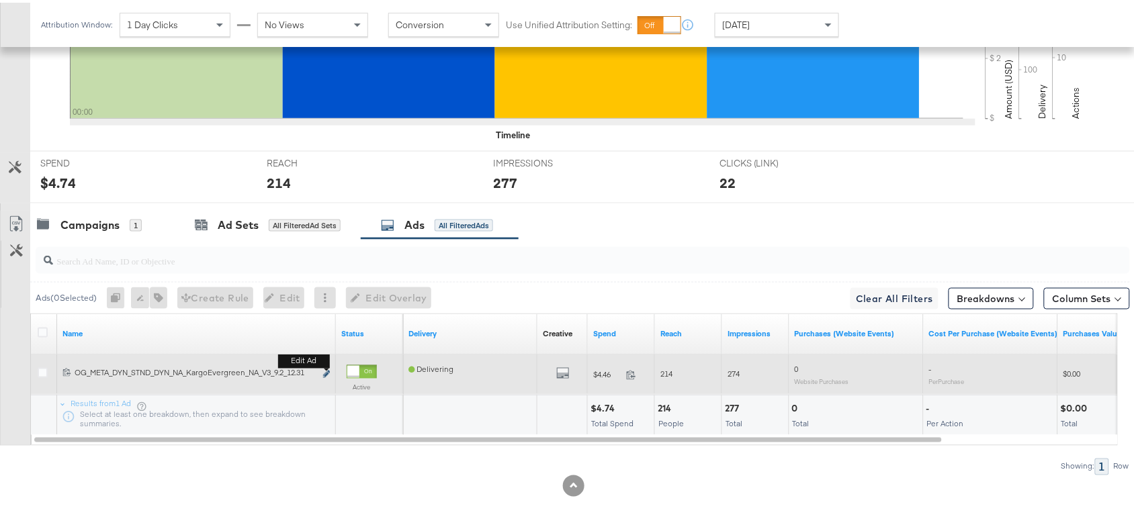
click at [326, 369] on icon "link" at bounding box center [326, 371] width 7 height 7
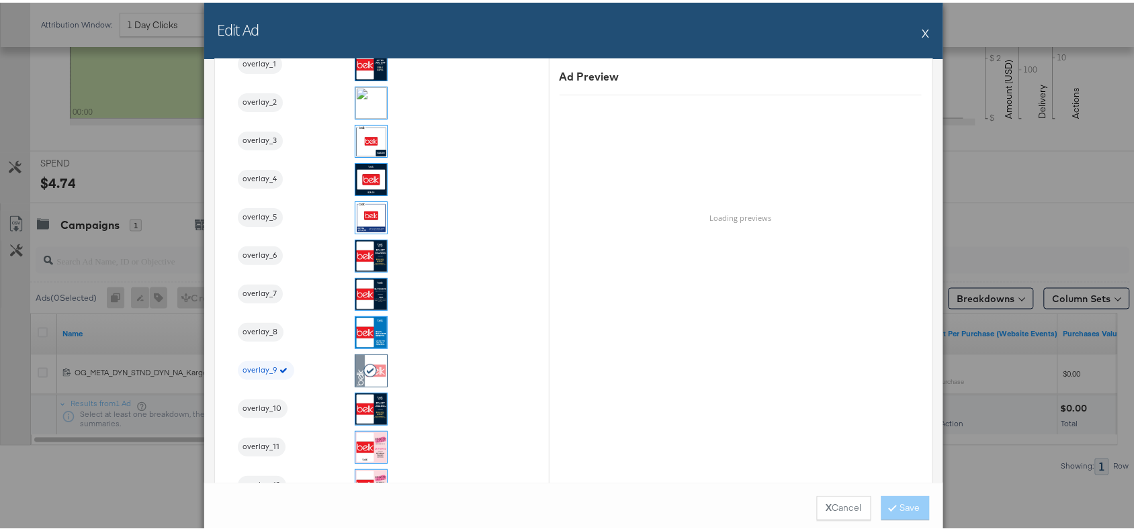
scroll to position [1528, 0]
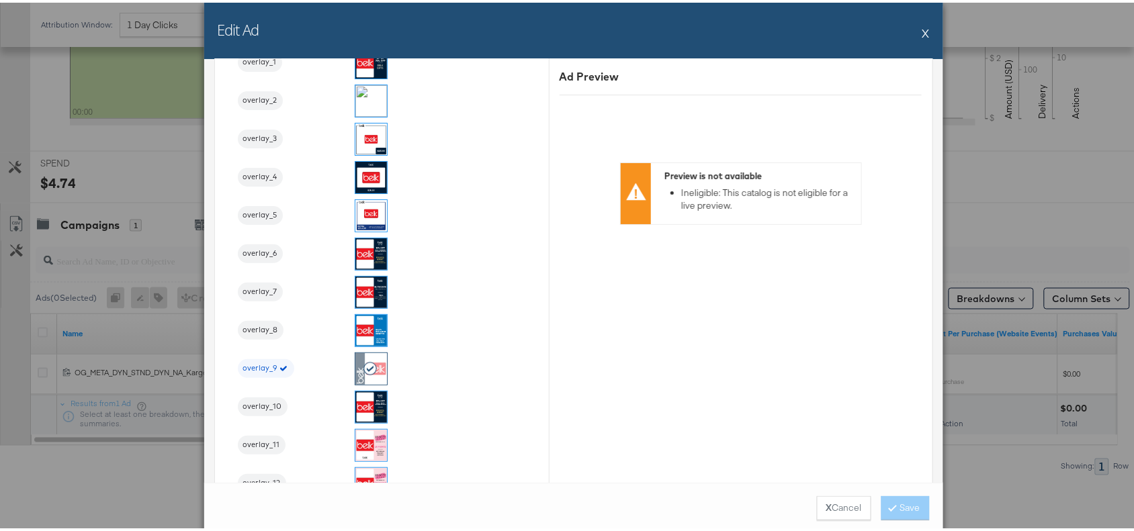
click at [922, 32] on button "X" at bounding box center [925, 30] width 7 height 27
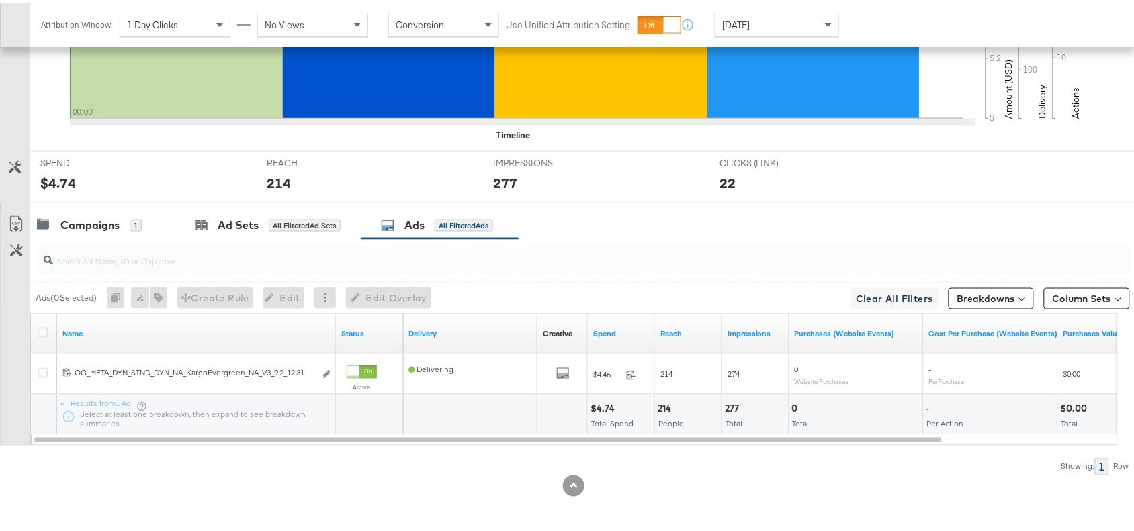
scroll to position [0, 0]
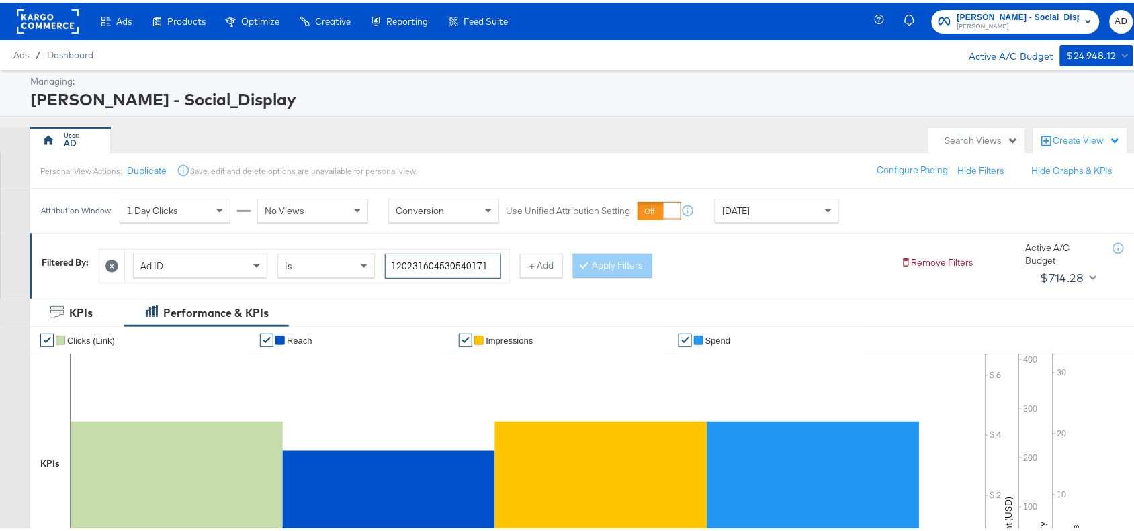
click at [492, 263] on input "120231604530540171" at bounding box center [443, 263] width 116 height 25
paste input "40461622"
click at [492, 263] on input "120231404616220171" at bounding box center [443, 263] width 116 height 25
click at [622, 262] on button "Apply Filters" at bounding box center [612, 263] width 79 height 24
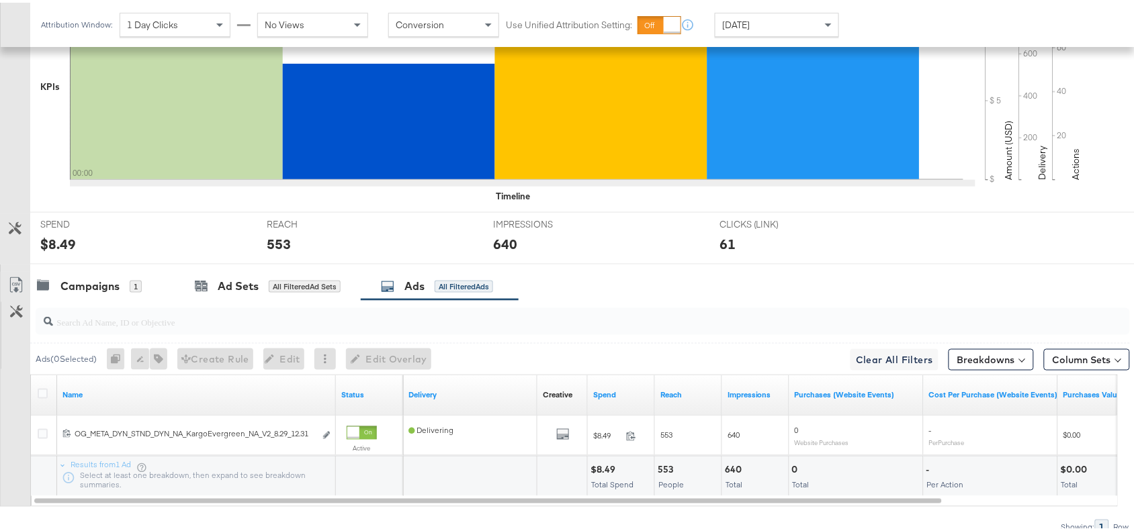
scroll to position [440, 0]
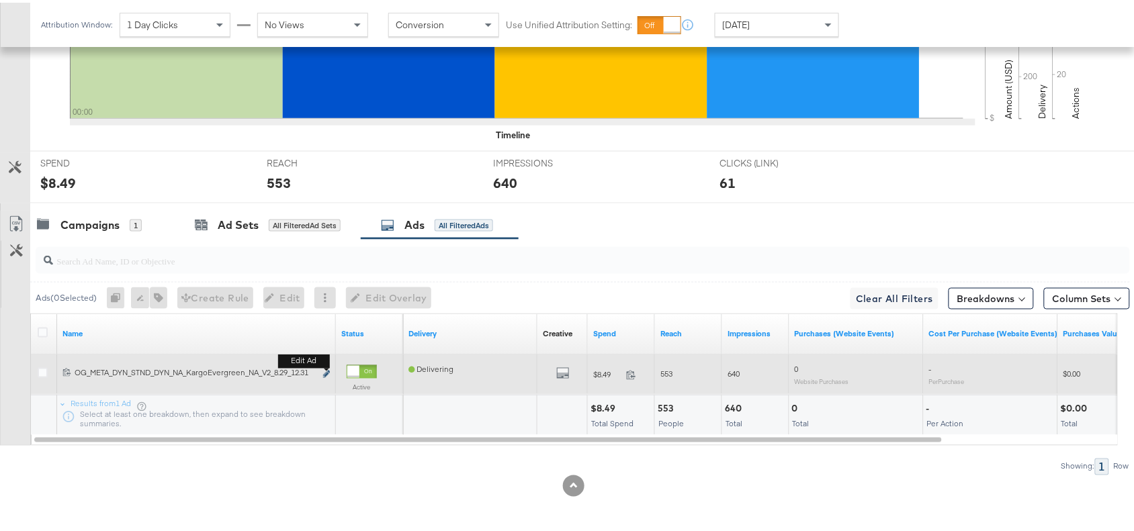
click at [324, 371] on icon "link" at bounding box center [326, 371] width 7 height 7
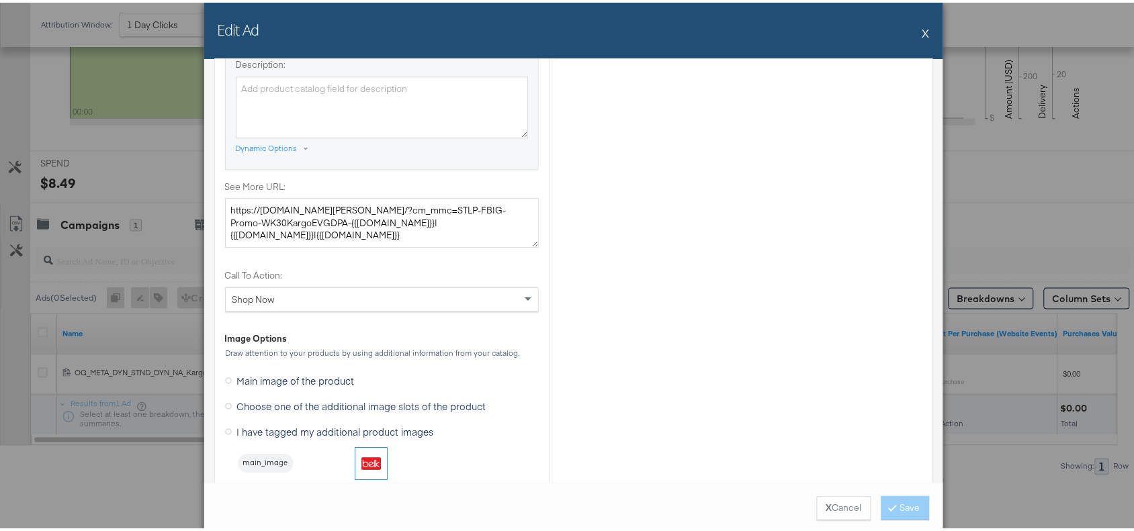
scroll to position [1417, 0]
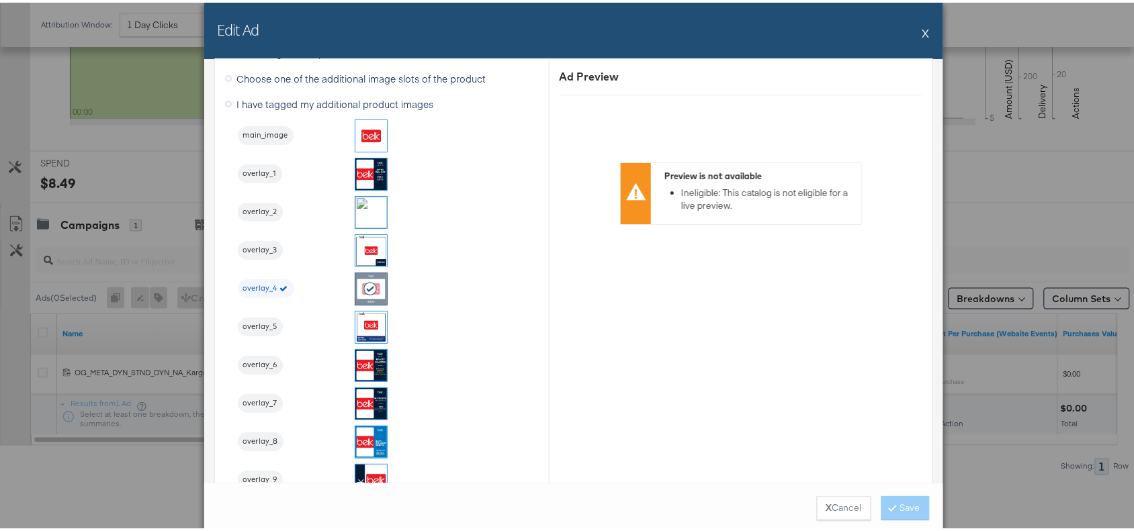
click at [922, 28] on button "X" at bounding box center [925, 30] width 7 height 27
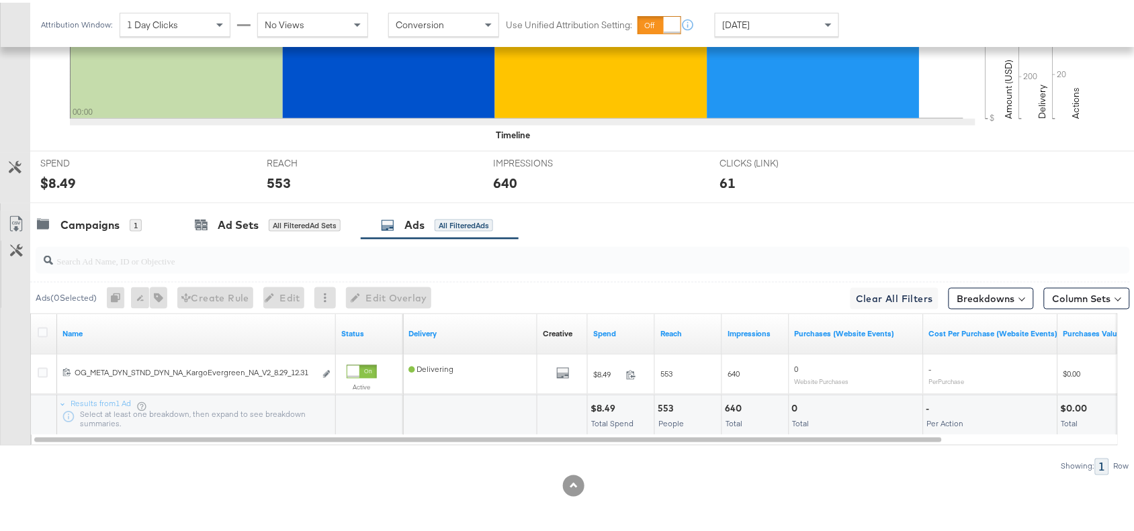
scroll to position [0, 0]
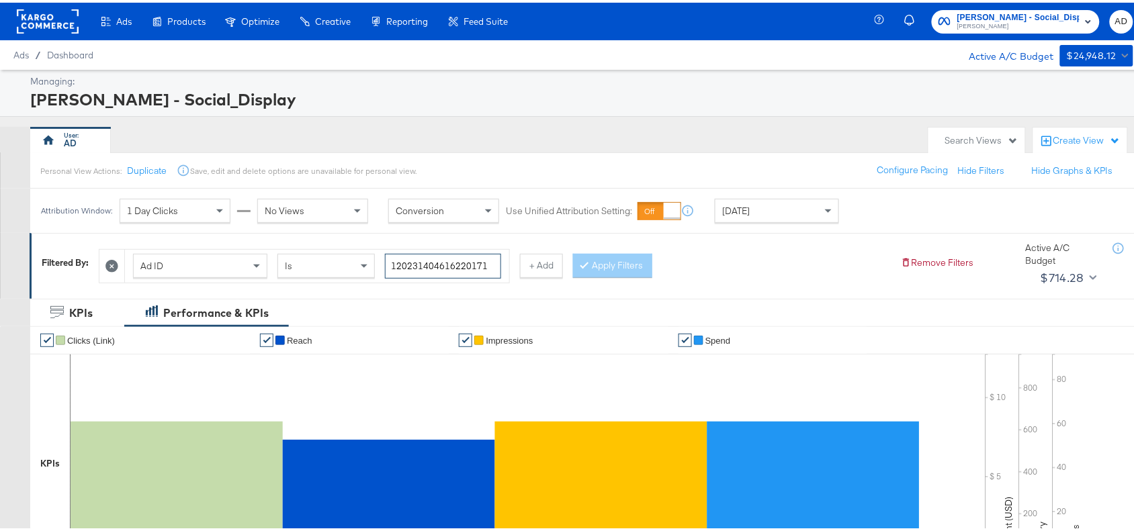
click at [491, 264] on input "120231404616220171" at bounding box center [443, 263] width 116 height 25
paste input "0"
click at [491, 264] on input "120231404616200171" at bounding box center [443, 263] width 116 height 25
click at [608, 271] on button "Apply Filters" at bounding box center [612, 263] width 79 height 24
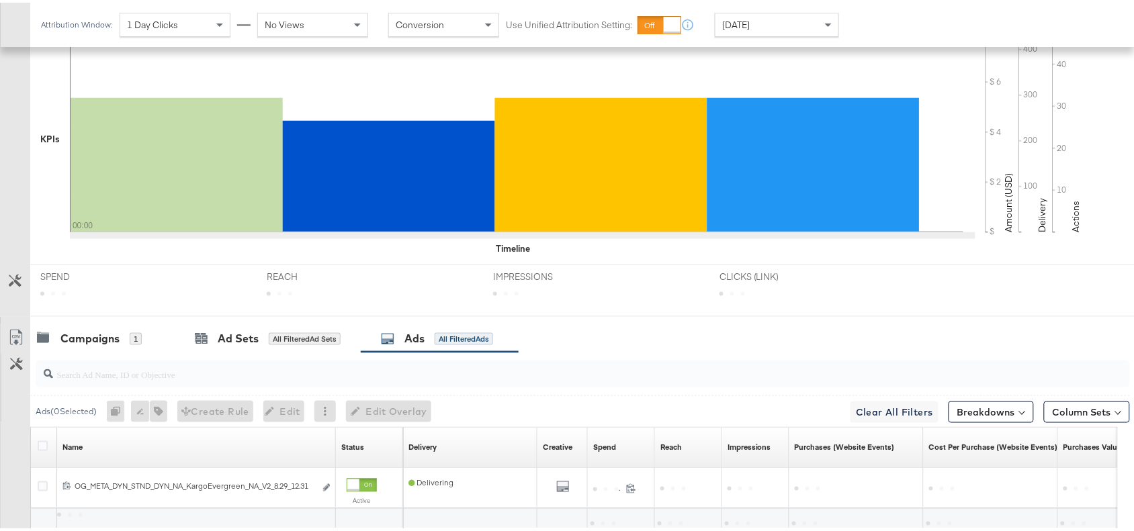
scroll to position [440, 0]
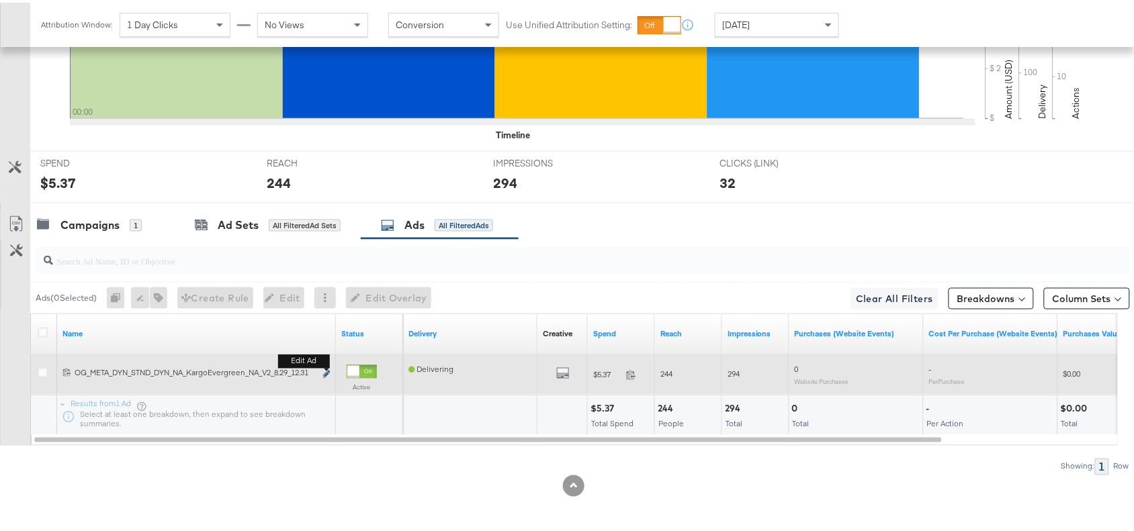
click at [324, 371] on icon "link" at bounding box center [326, 371] width 7 height 7
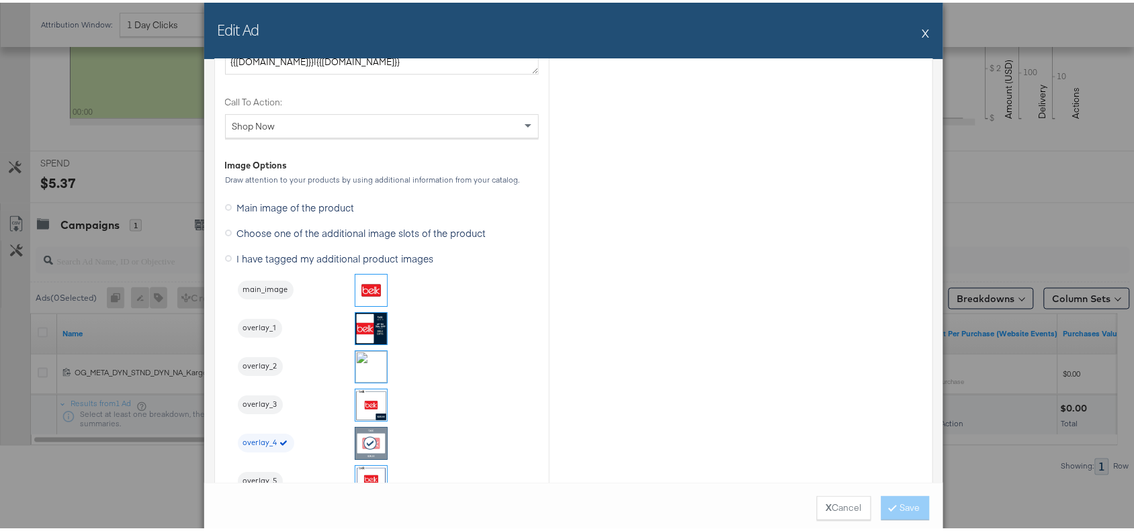
scroll to position [1263, 0]
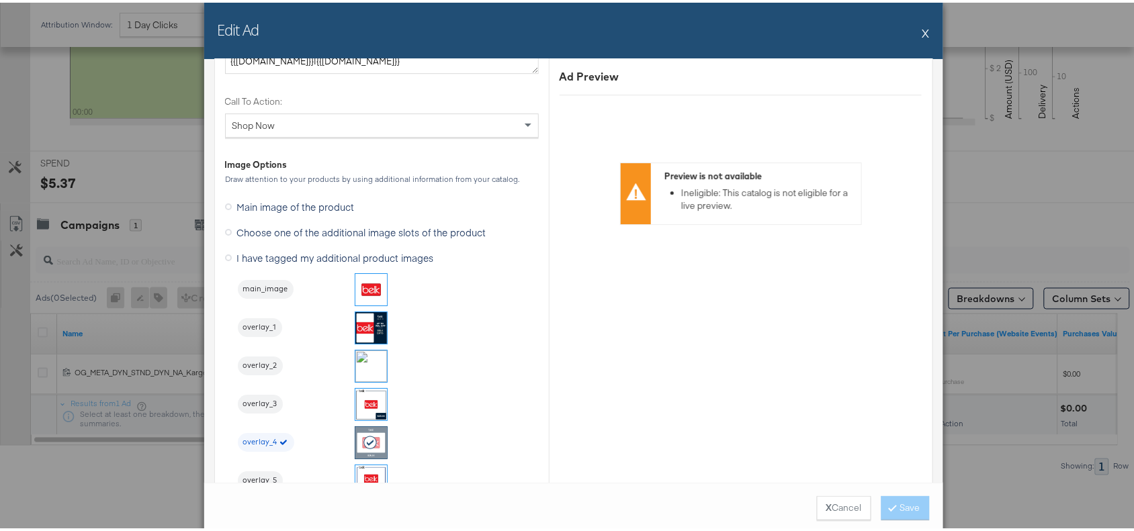
click at [922, 29] on button "X" at bounding box center [925, 30] width 7 height 27
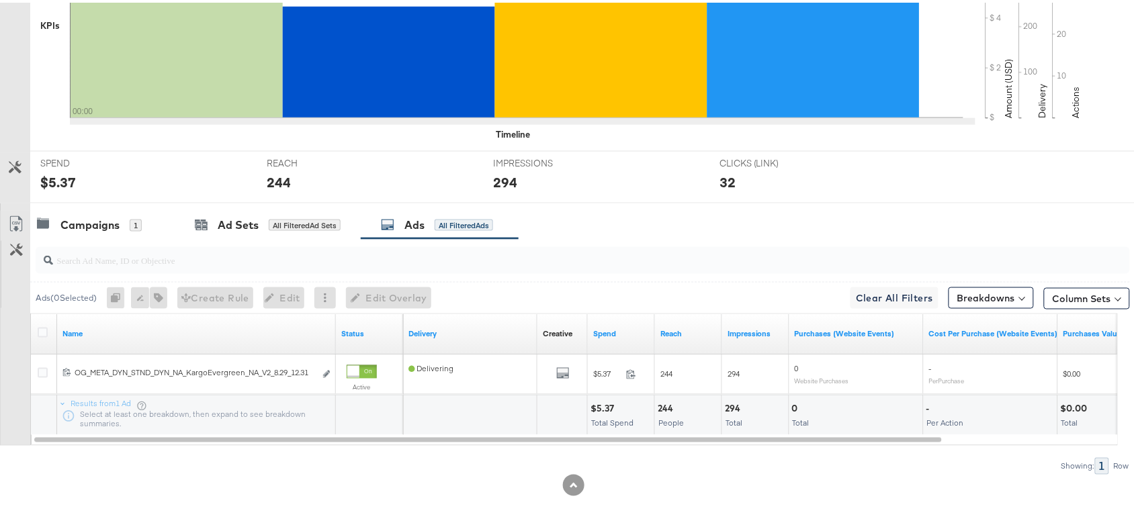
scroll to position [0, 0]
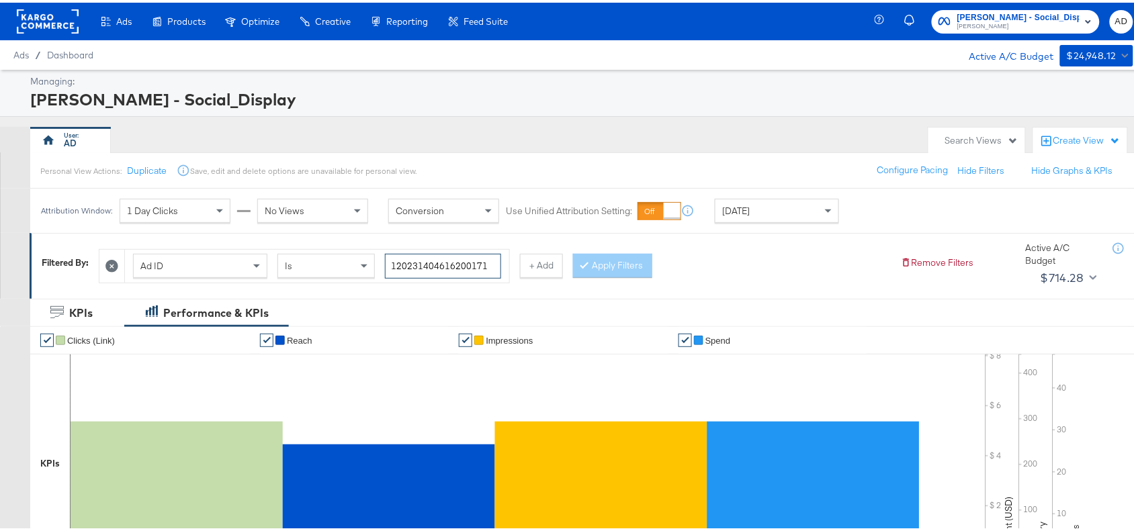
click at [492, 267] on input "120231404616200171" at bounding box center [443, 263] width 116 height 25
paste input "3463476"
click at [632, 263] on button "Apply Filters" at bounding box center [612, 263] width 79 height 24
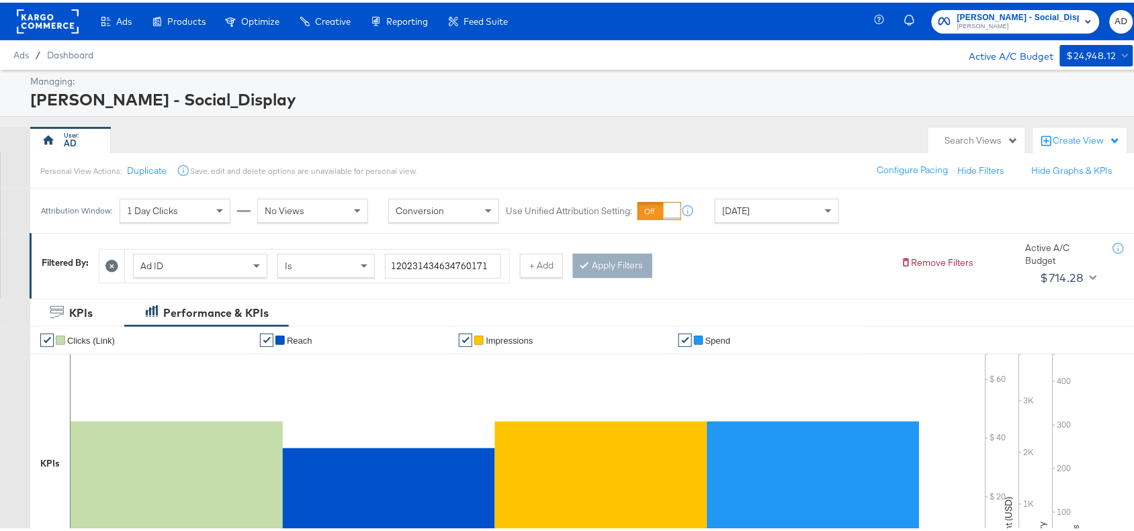
scroll to position [440, 0]
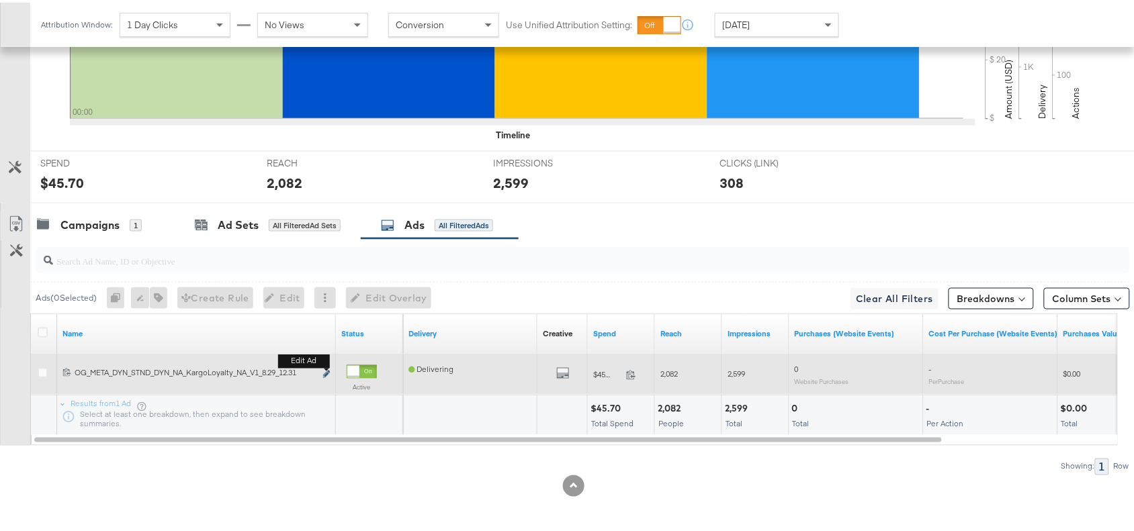
click at [327, 368] on button "Edit ad" at bounding box center [326, 372] width 8 height 14
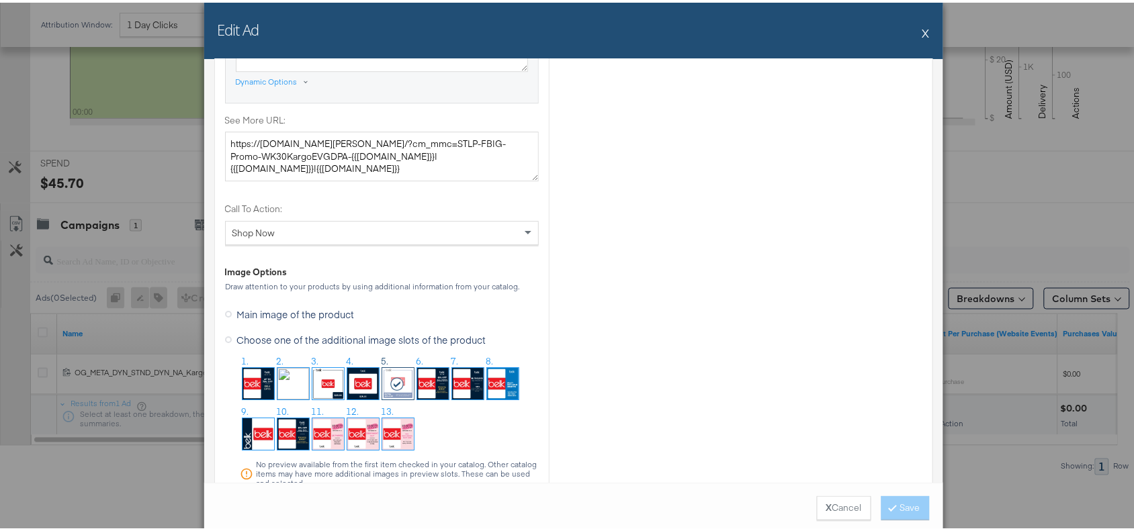
scroll to position [1267, 0]
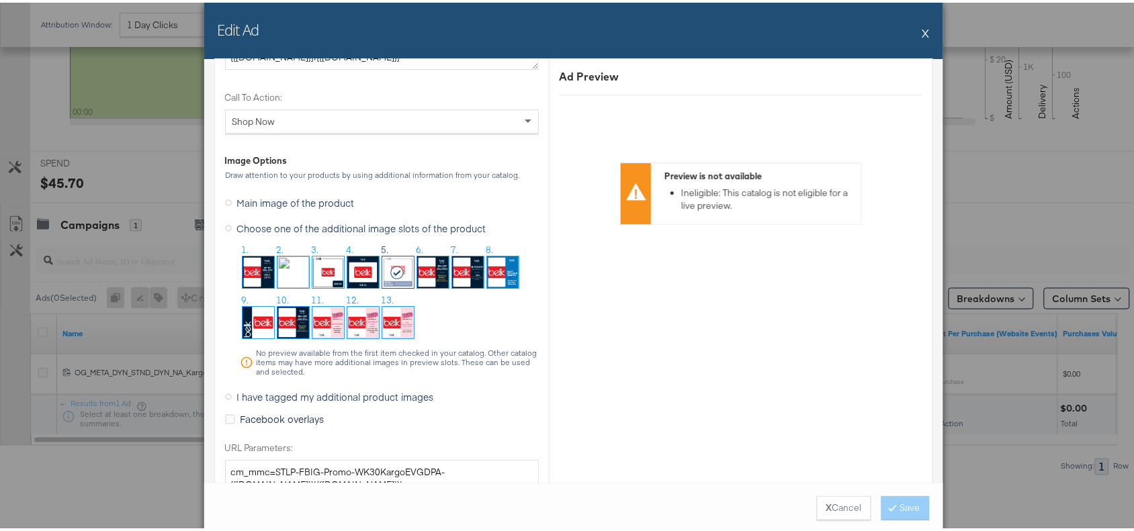
click at [922, 28] on button "X" at bounding box center [925, 30] width 7 height 27
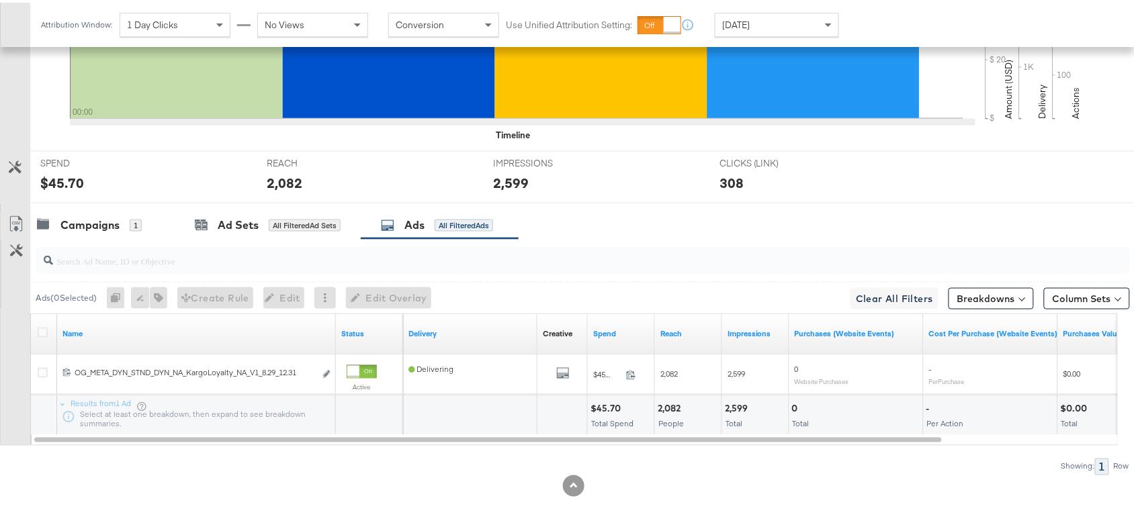
click at [837, 199] on div "CLICKS (LINK) CLICKS (LINK) 308" at bounding box center [822, 174] width 226 height 51
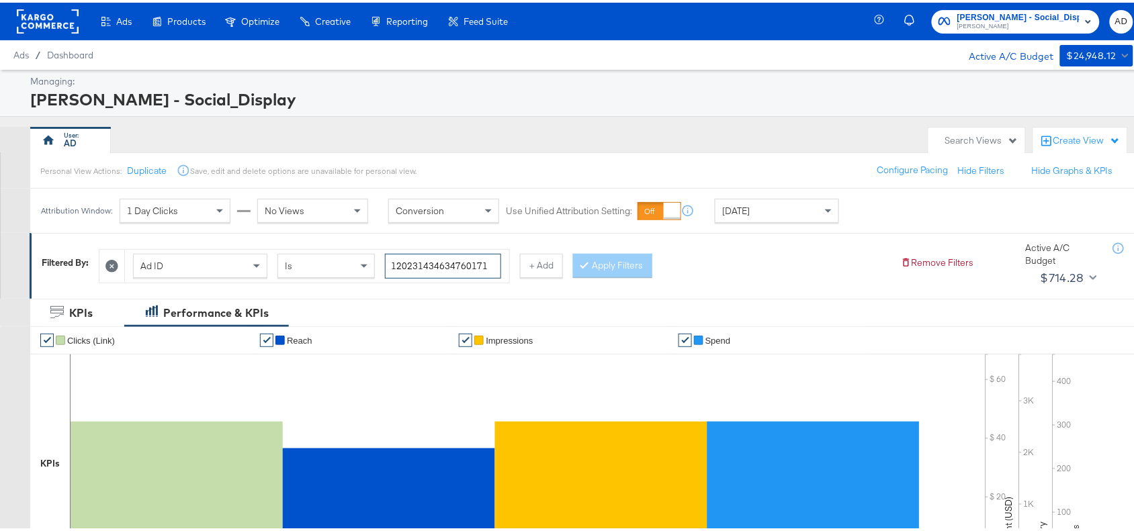
click at [492, 267] on input "120231434634760171" at bounding box center [443, 263] width 116 height 25
paste input "0466415"
click at [492, 267] on input "120231404664150171" at bounding box center [443, 263] width 116 height 25
type input "120231404664150171"
click at [626, 259] on button "Apply Filters" at bounding box center [612, 263] width 79 height 24
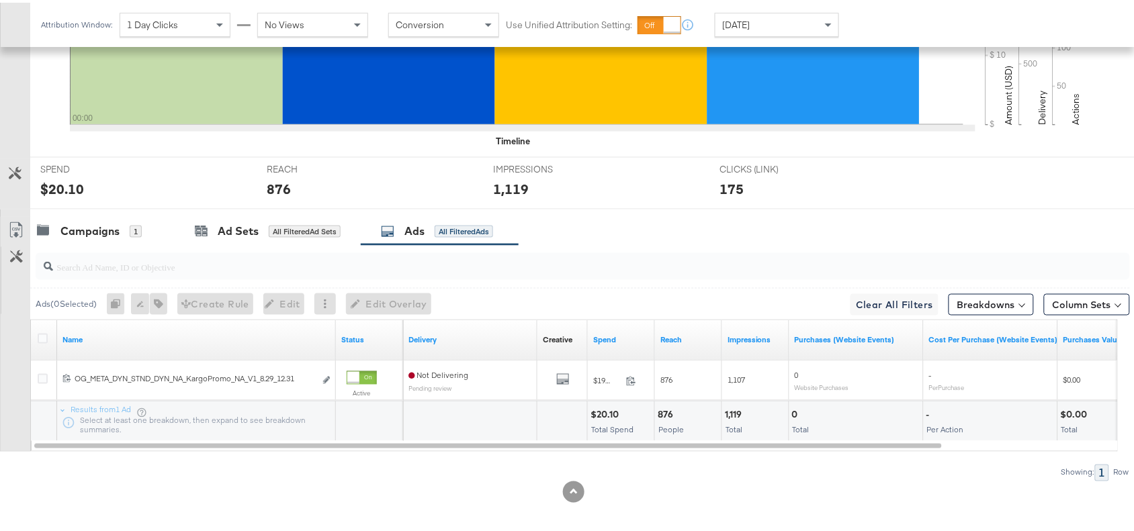
scroll to position [440, 0]
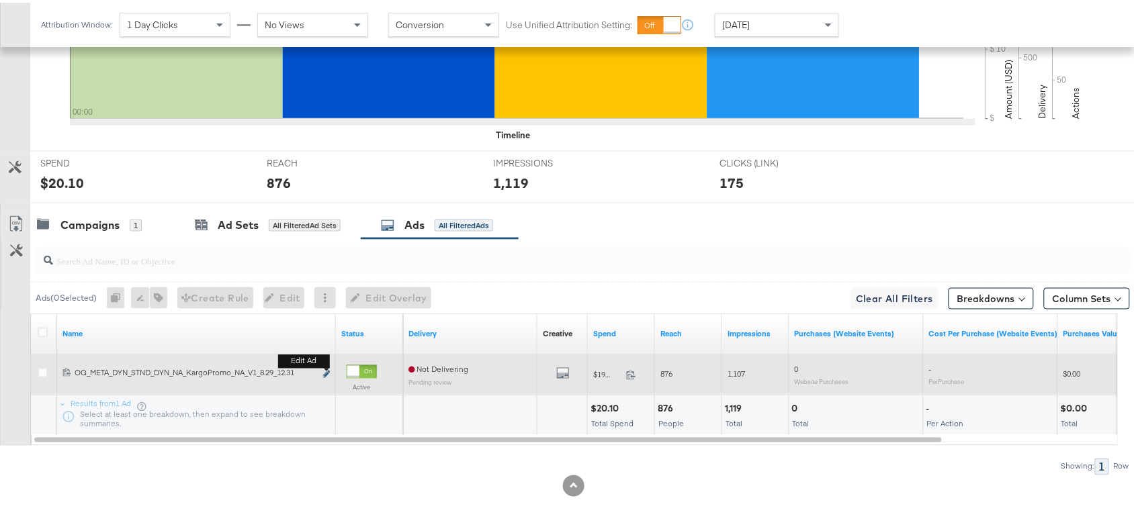
click at [326, 371] on icon "link" at bounding box center [326, 371] width 7 height 7
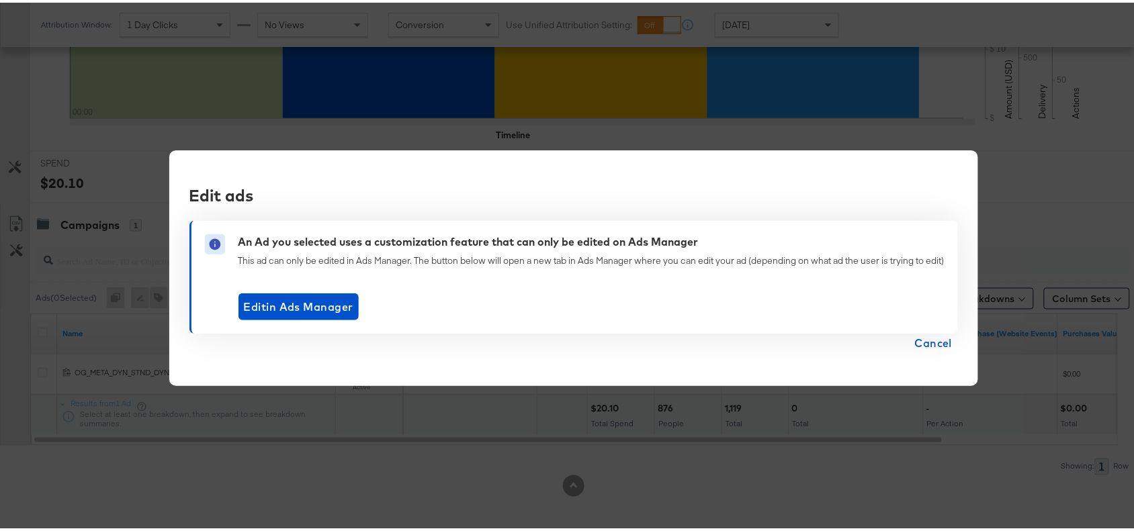
click at [930, 334] on span "Cancel" at bounding box center [934, 340] width 38 height 19
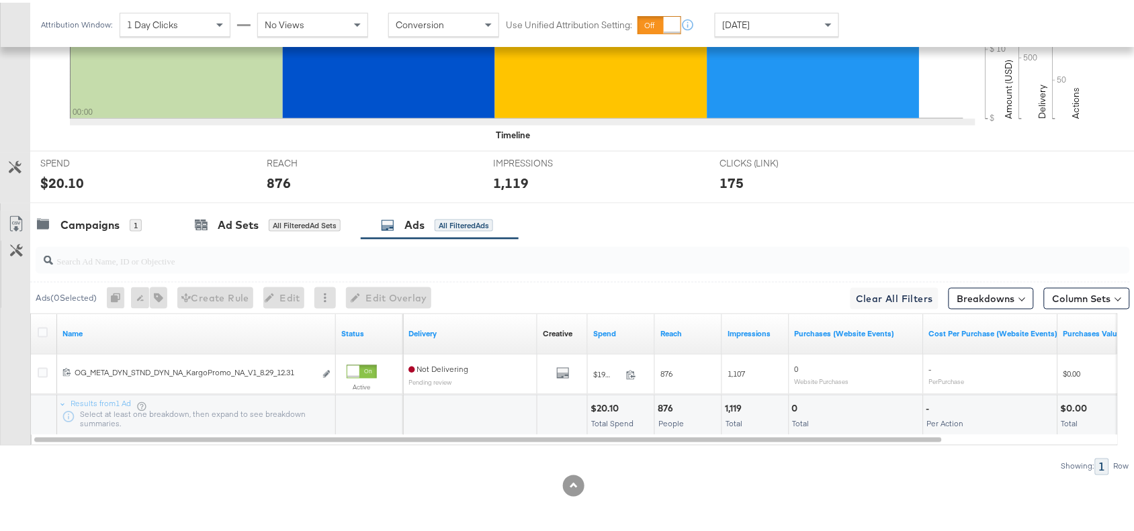
click at [647, 254] on input "search" at bounding box center [541, 253] width 977 height 26
click at [555, 178] on div at bounding box center [551, 183] width 40 height 14
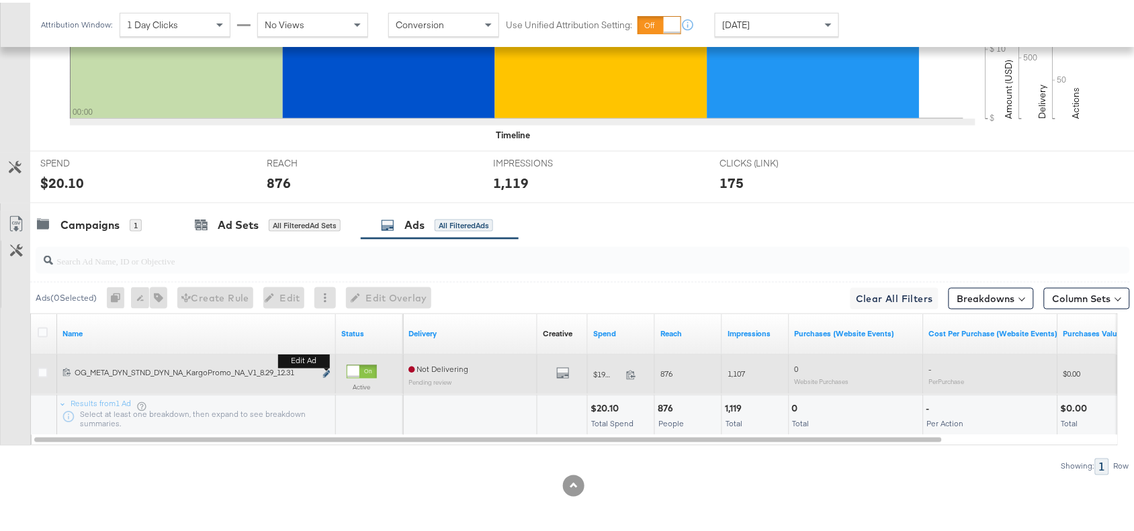
click at [324, 371] on icon "link" at bounding box center [326, 371] width 7 height 7
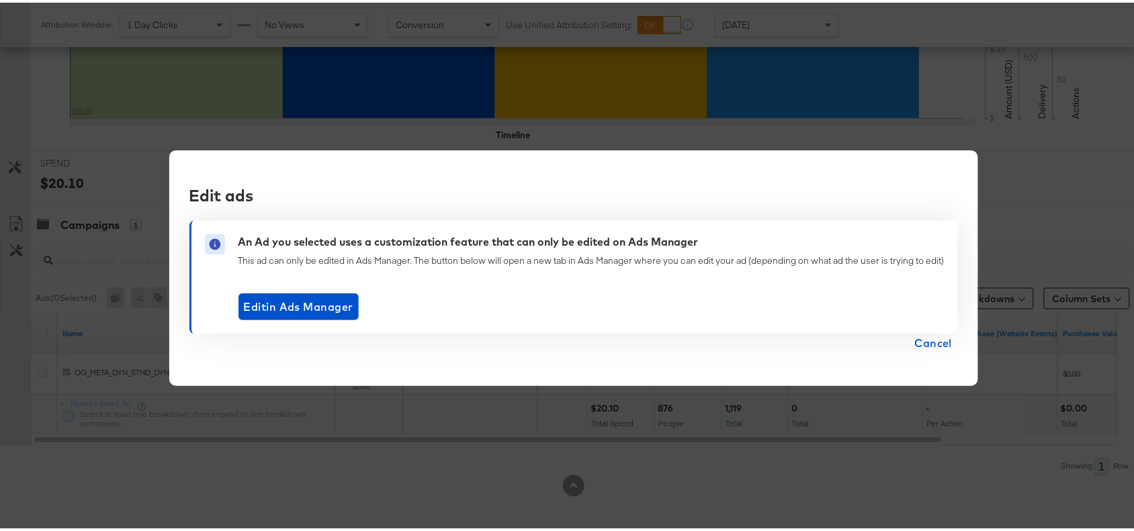
click at [937, 336] on span "Cancel" at bounding box center [934, 340] width 38 height 19
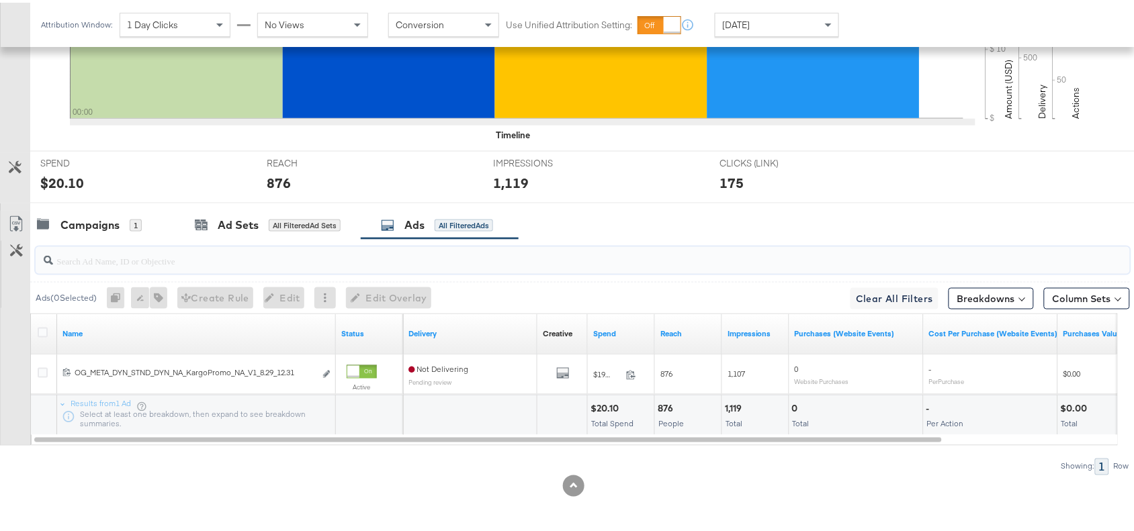
click at [689, 254] on input "search" at bounding box center [541, 253] width 977 height 26
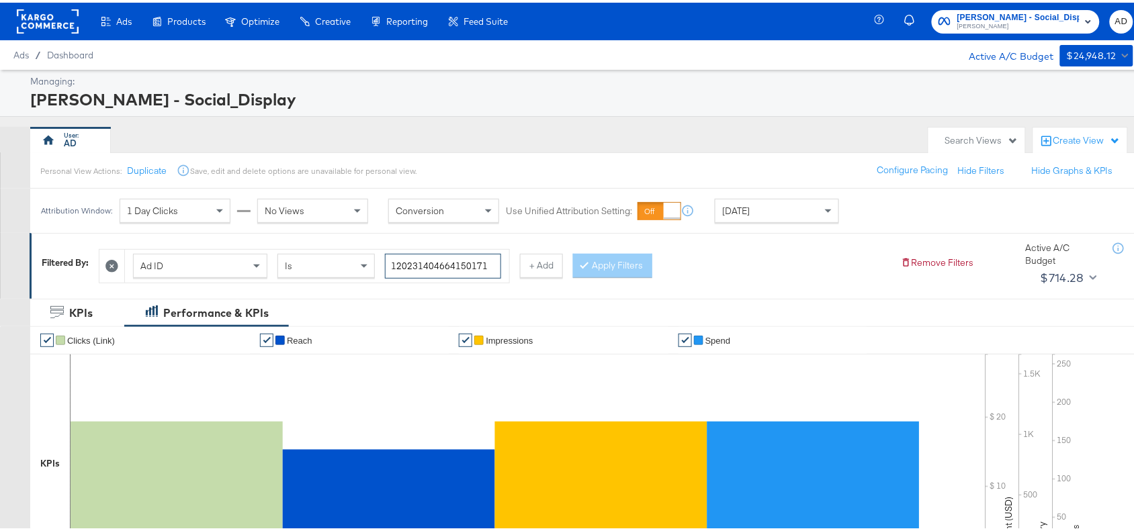
click at [494, 261] on input "120231404664150171" at bounding box center [443, 263] width 116 height 25
paste input "8"
click at [494, 261] on input "120231404664180171" at bounding box center [443, 263] width 116 height 25
click at [613, 259] on button "Apply Filters" at bounding box center [612, 263] width 79 height 24
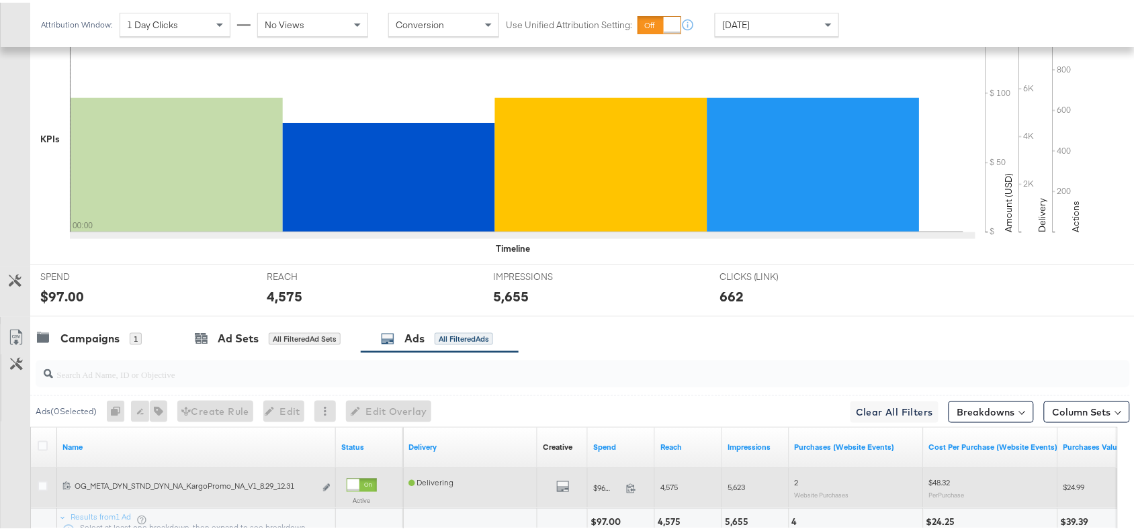
scroll to position [440, 0]
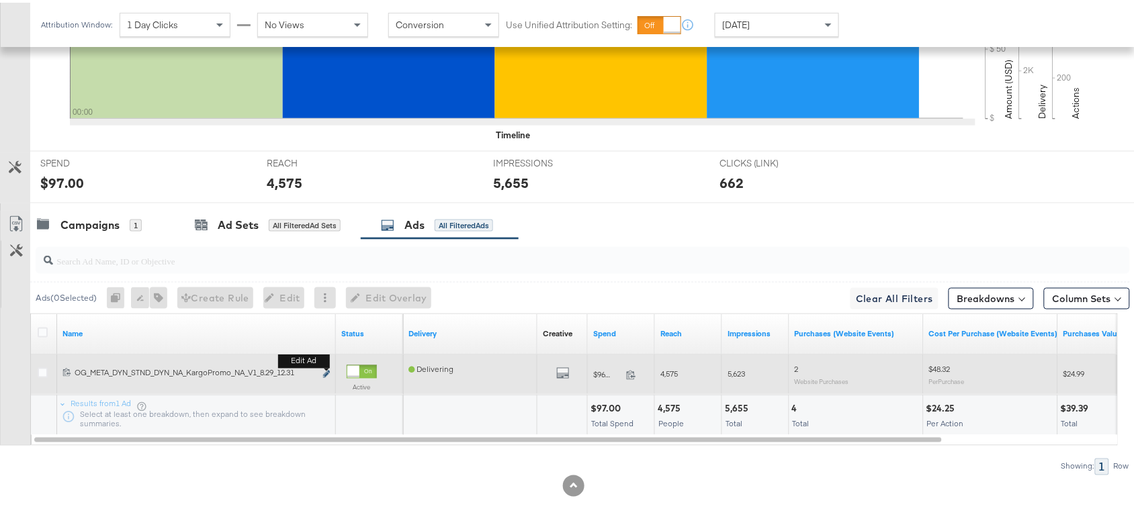
click at [324, 371] on icon "link" at bounding box center [326, 371] width 7 height 7
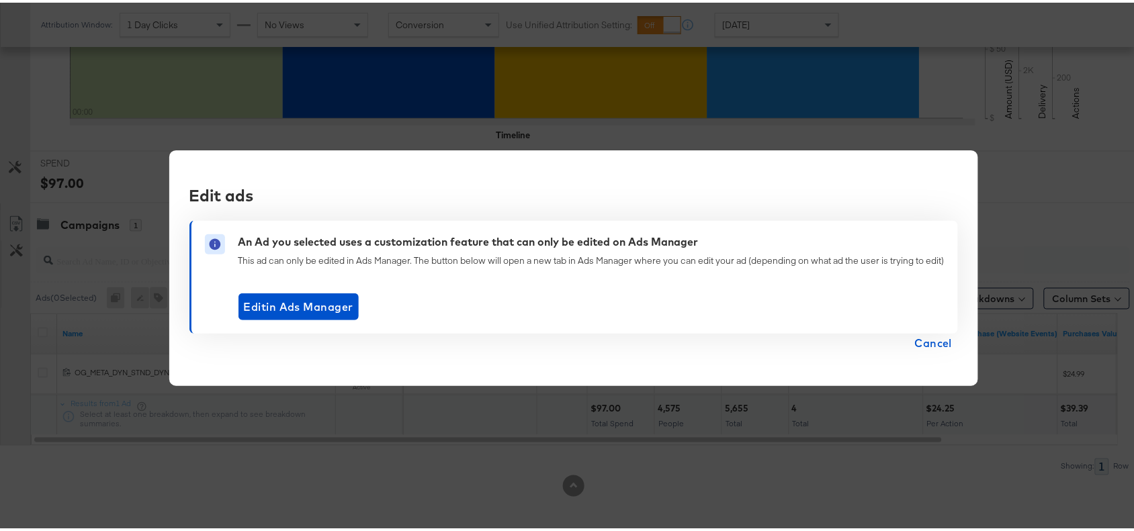
click at [930, 340] on span "Cancel" at bounding box center [934, 340] width 38 height 19
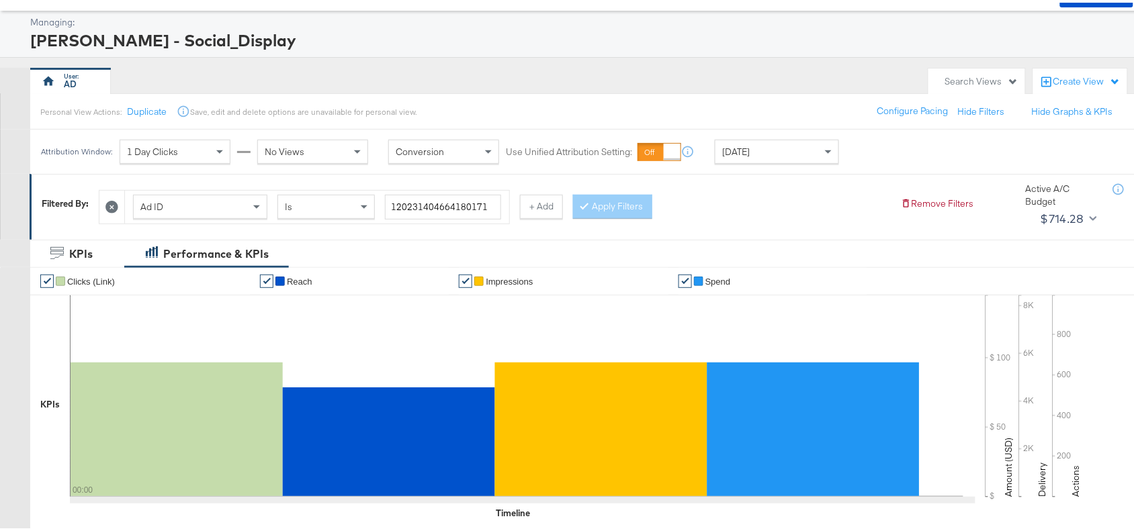
scroll to position [0, 0]
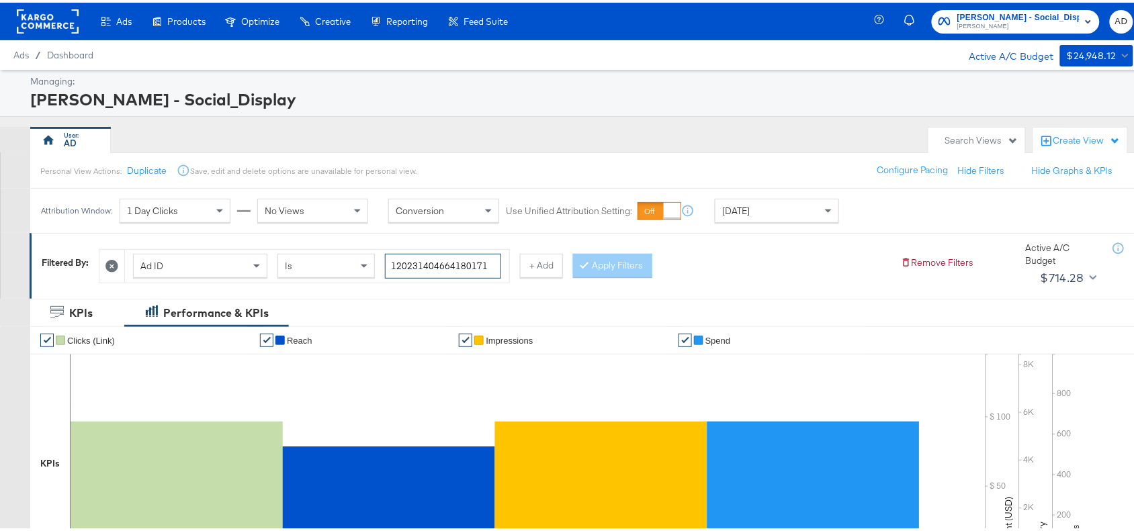
click at [498, 263] on input "120231404664180171" at bounding box center [443, 263] width 116 height 25
paste input "70611"
click at [498, 263] on input "120231404706110171" at bounding box center [443, 263] width 116 height 25
click at [620, 259] on button "Apply Filters" at bounding box center [612, 263] width 79 height 24
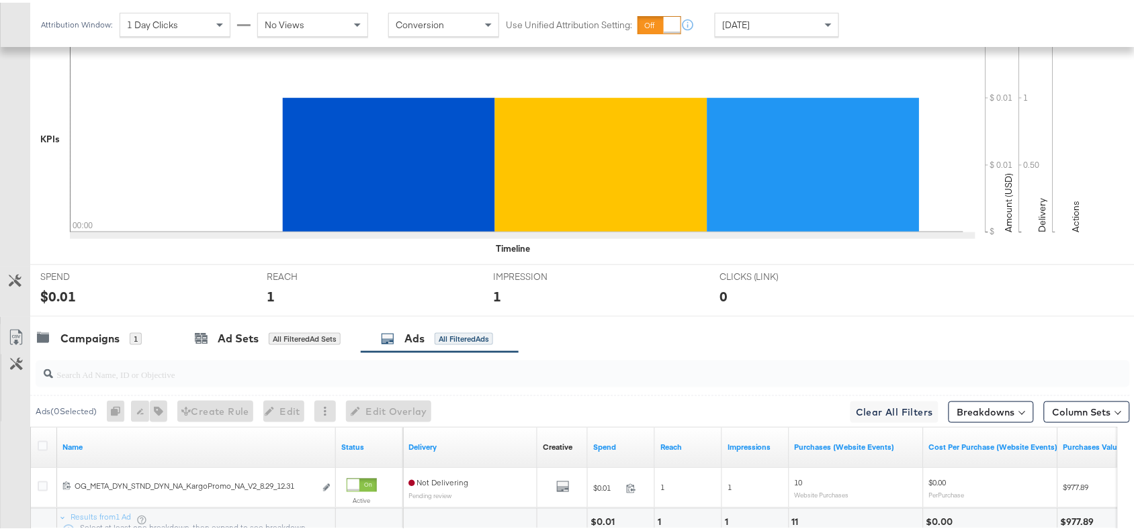
scroll to position [440, 0]
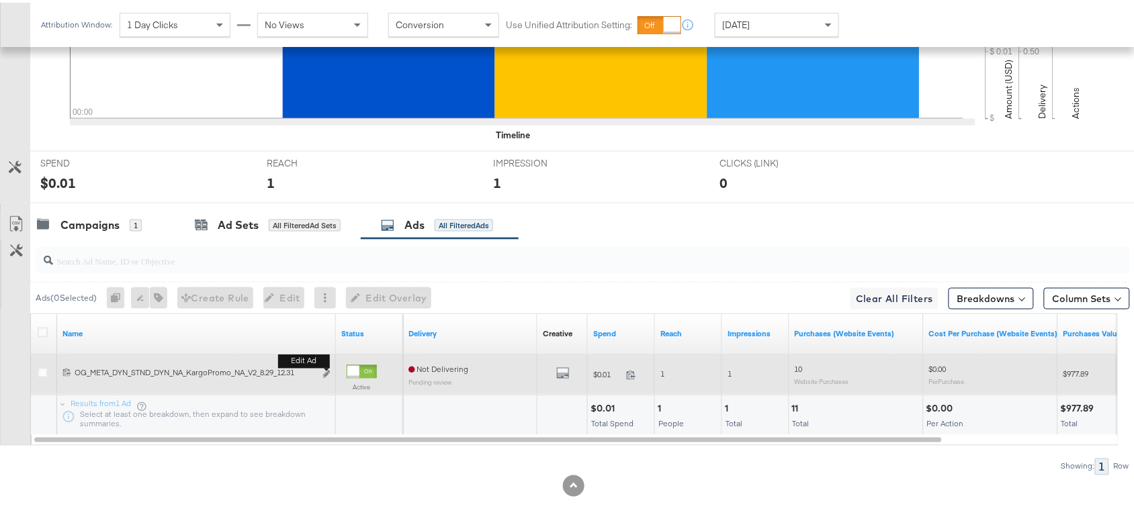
click at [324, 366] on b "Edit ad" at bounding box center [304, 359] width 52 height 14
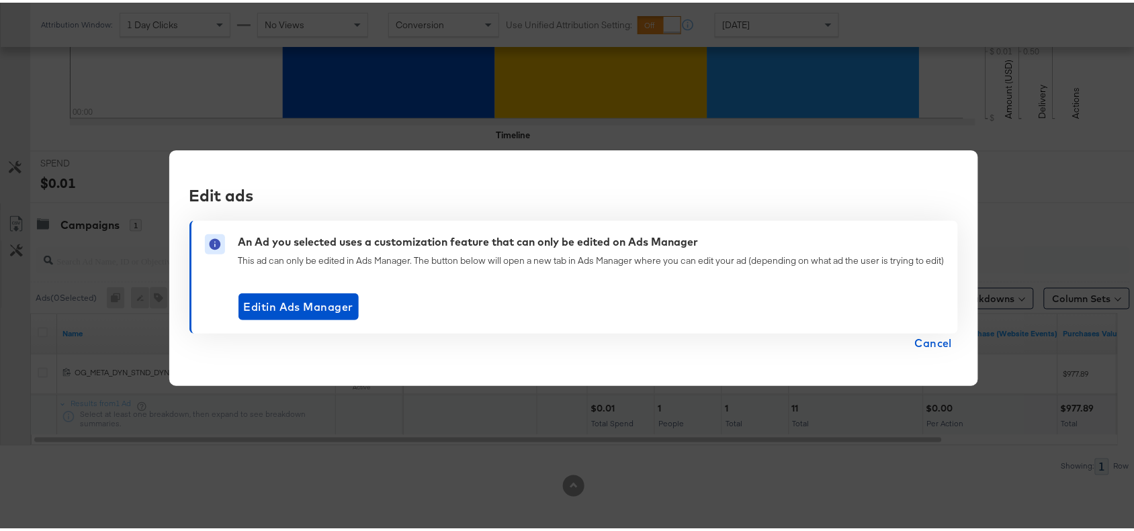
click at [927, 332] on span "Cancel" at bounding box center [934, 340] width 38 height 19
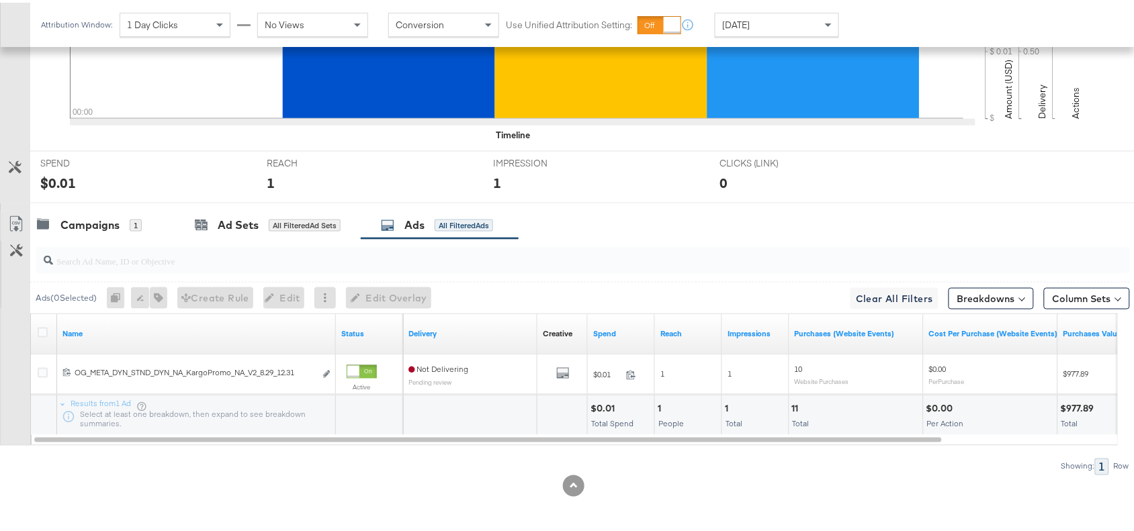
scroll to position [0, 0]
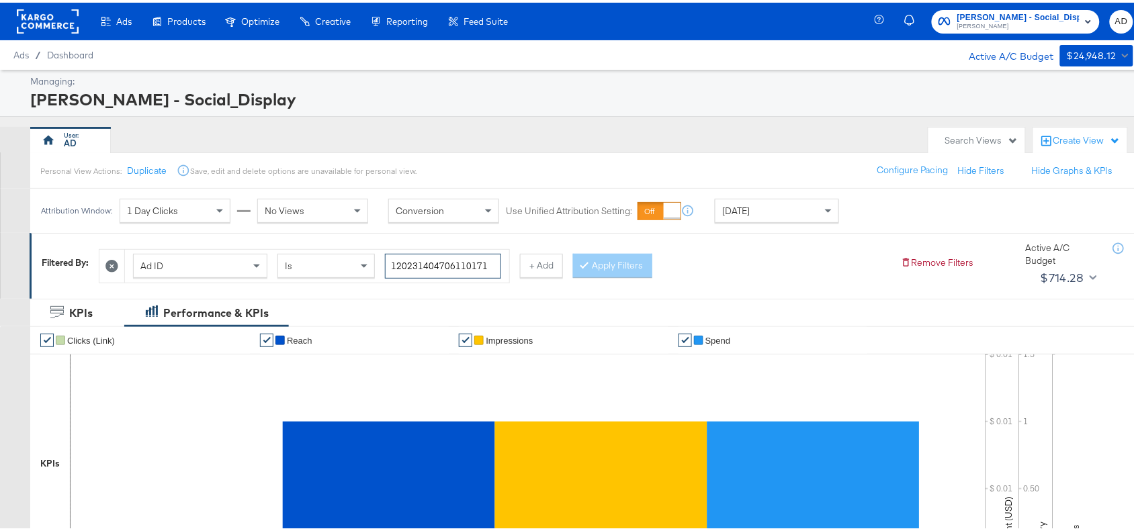
click at [492, 269] on input "120231404706110171" at bounding box center [443, 263] width 116 height 25
paste input "09"
click at [492, 269] on input "120231404706090171" at bounding box center [443, 263] width 116 height 25
click at [632, 265] on button "Apply Filters" at bounding box center [612, 263] width 79 height 24
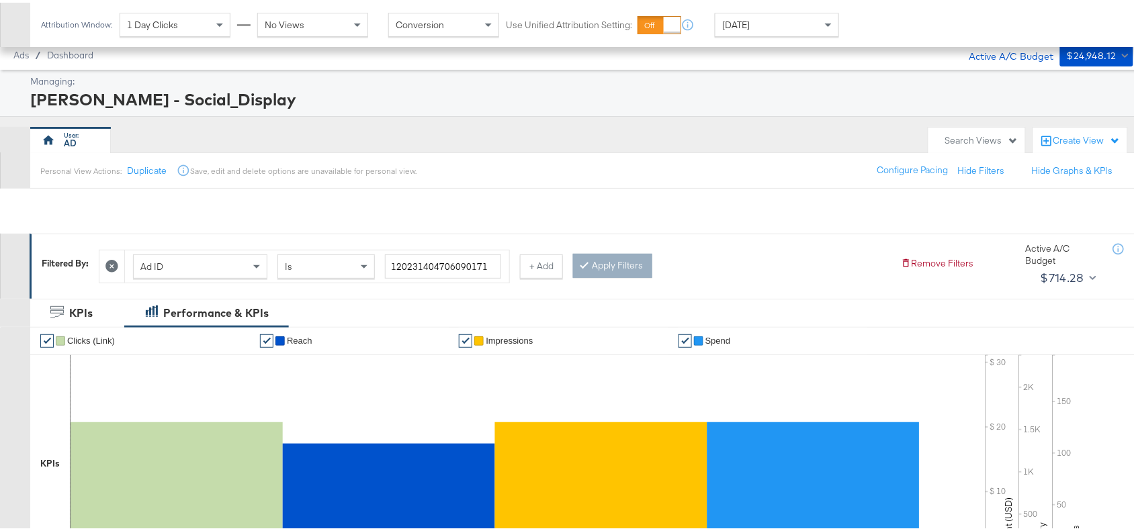
scroll to position [440, 0]
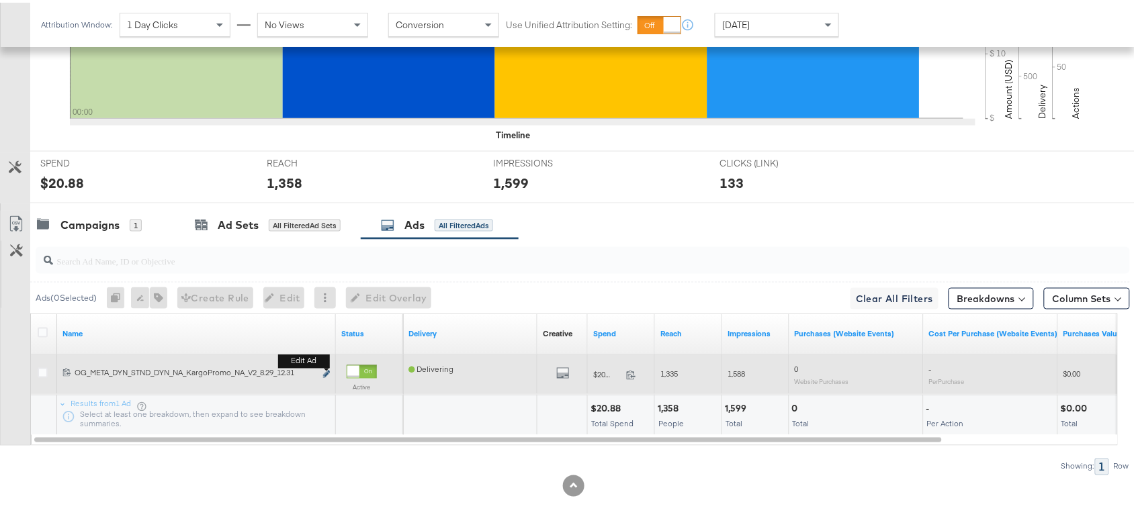
click at [326, 369] on icon "link" at bounding box center [326, 371] width 7 height 7
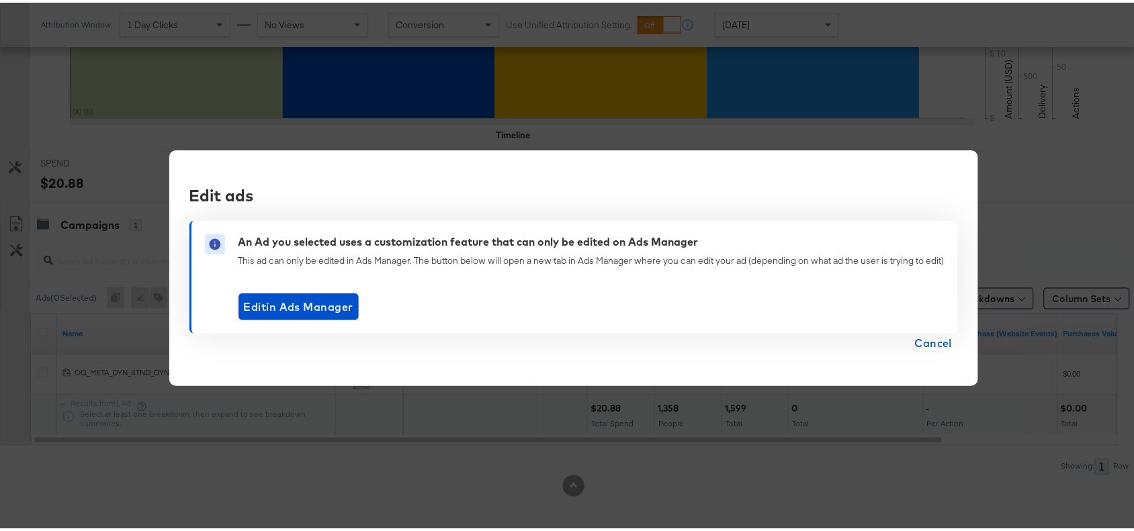
click at [928, 343] on span "Cancel" at bounding box center [934, 340] width 38 height 19
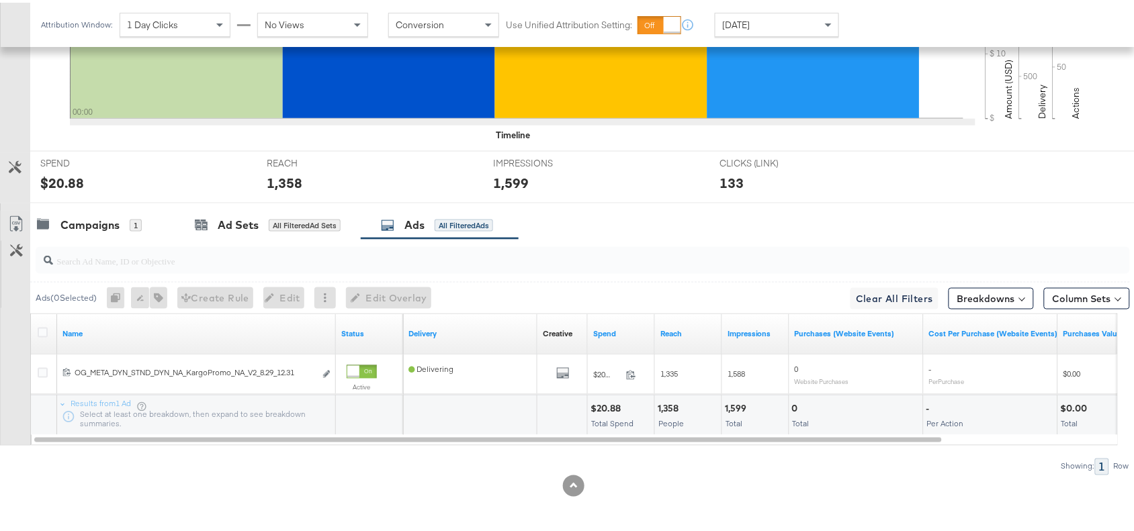
scroll to position [0, 0]
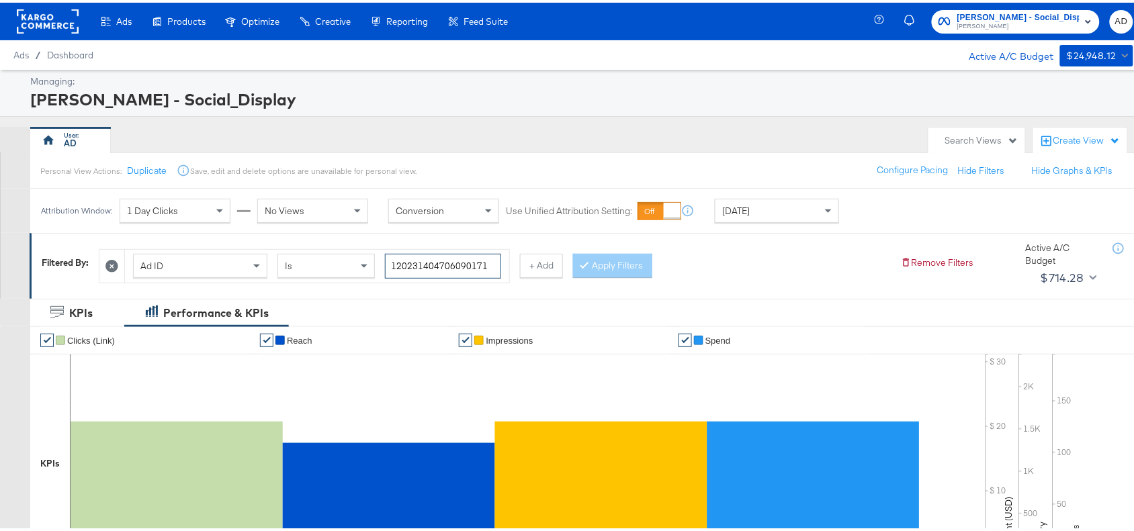
click at [486, 264] on input "120231404706090171" at bounding box center [443, 263] width 116 height 25
click at [588, 266] on div "Apply Filters" at bounding box center [612, 263] width 79 height 24
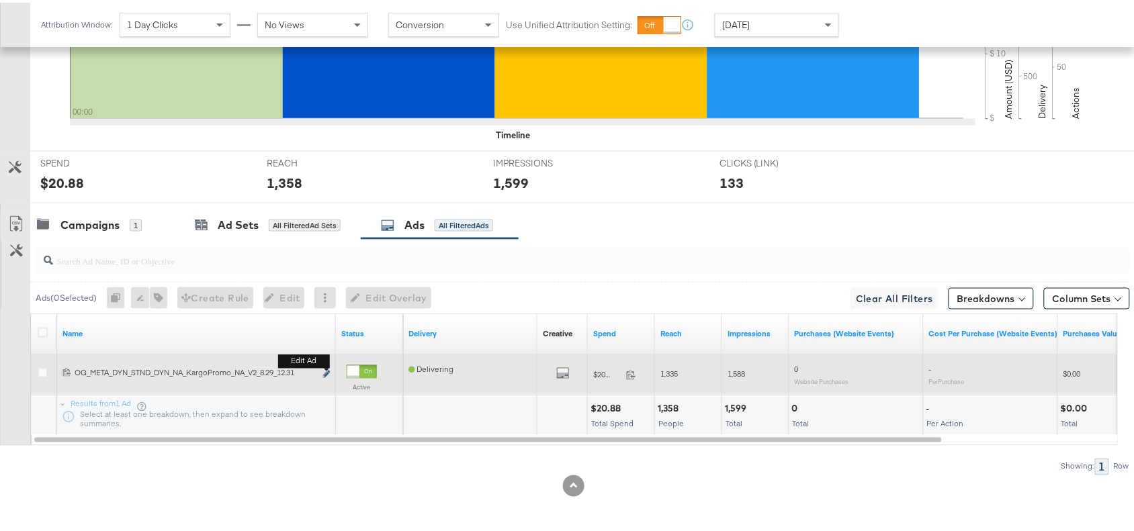
click at [324, 373] on icon "link" at bounding box center [326, 371] width 7 height 7
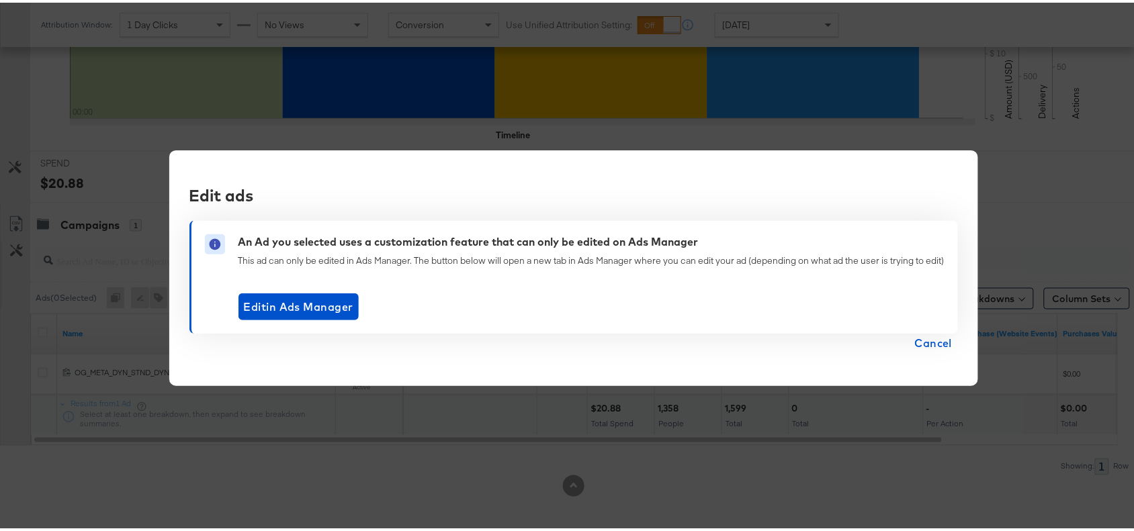
click at [925, 344] on span "Cancel" at bounding box center [934, 340] width 38 height 19
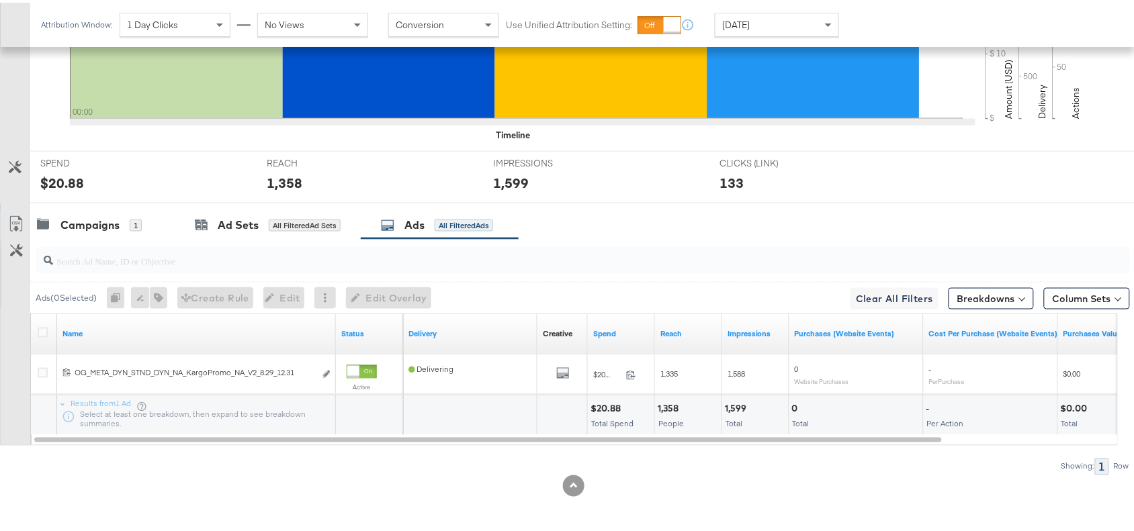
click at [676, 266] on div at bounding box center [583, 257] width 1094 height 27
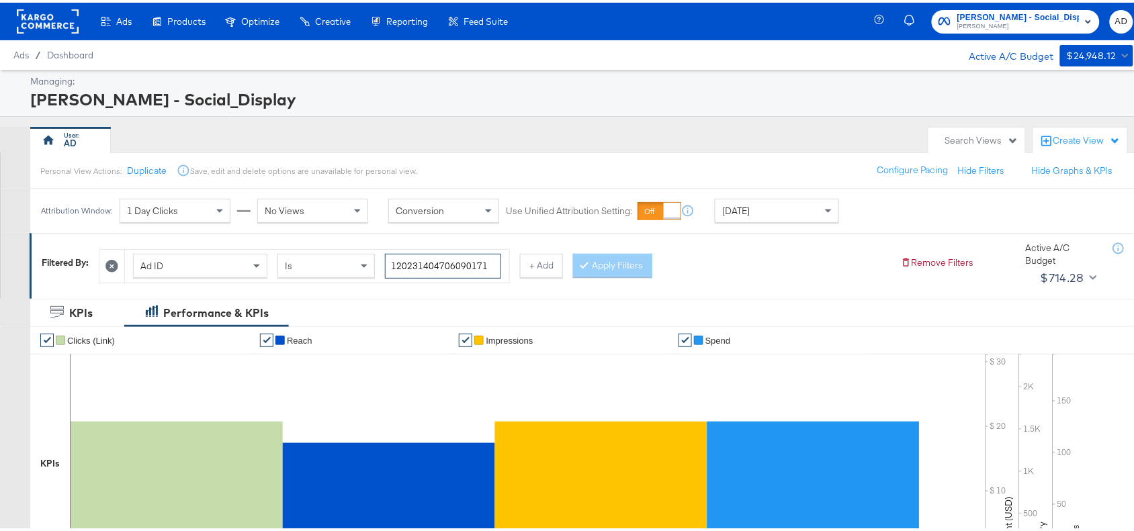
click at [497, 269] on input "120231404706090171" at bounding box center [443, 263] width 116 height 25
paste input "66415"
click at [497, 269] on input "120231404664150171" at bounding box center [443, 263] width 116 height 25
type input "120231404664150171"
click at [616, 272] on button "Apply Filters" at bounding box center [612, 263] width 79 height 24
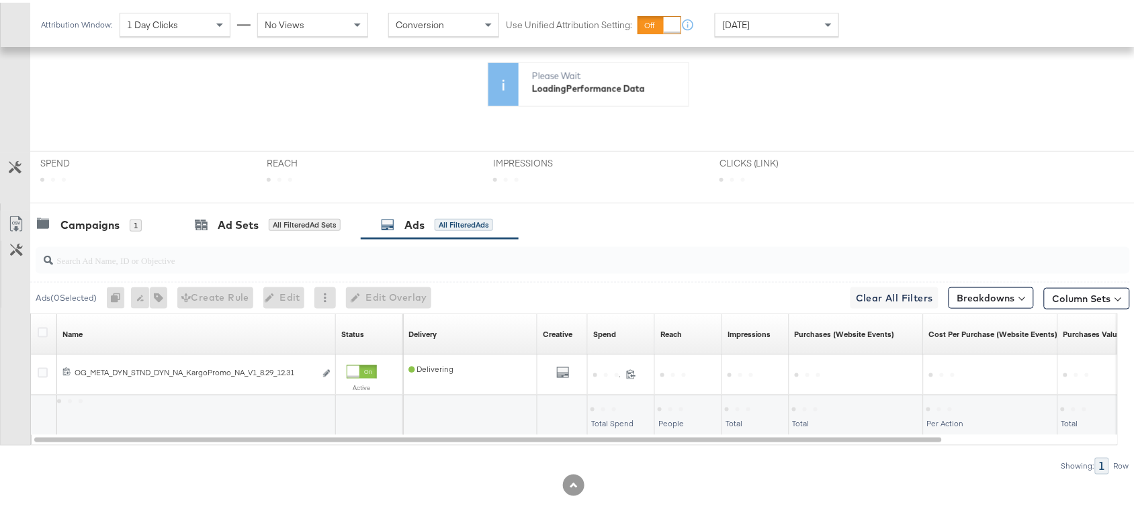
scroll to position [440, 0]
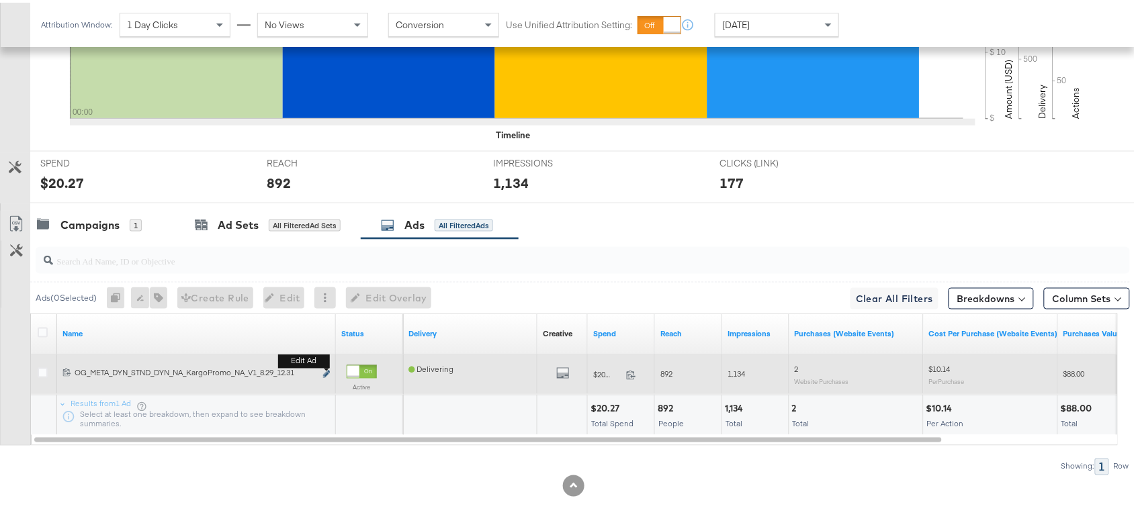
click at [326, 368] on button "Edit ad" at bounding box center [326, 372] width 8 height 14
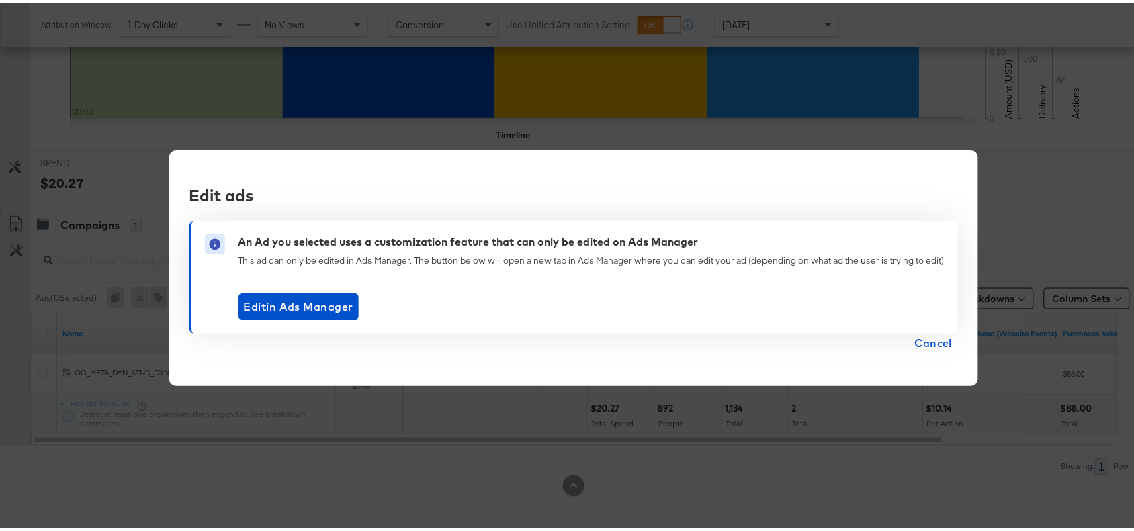
click at [932, 340] on span "Cancel" at bounding box center [934, 340] width 38 height 19
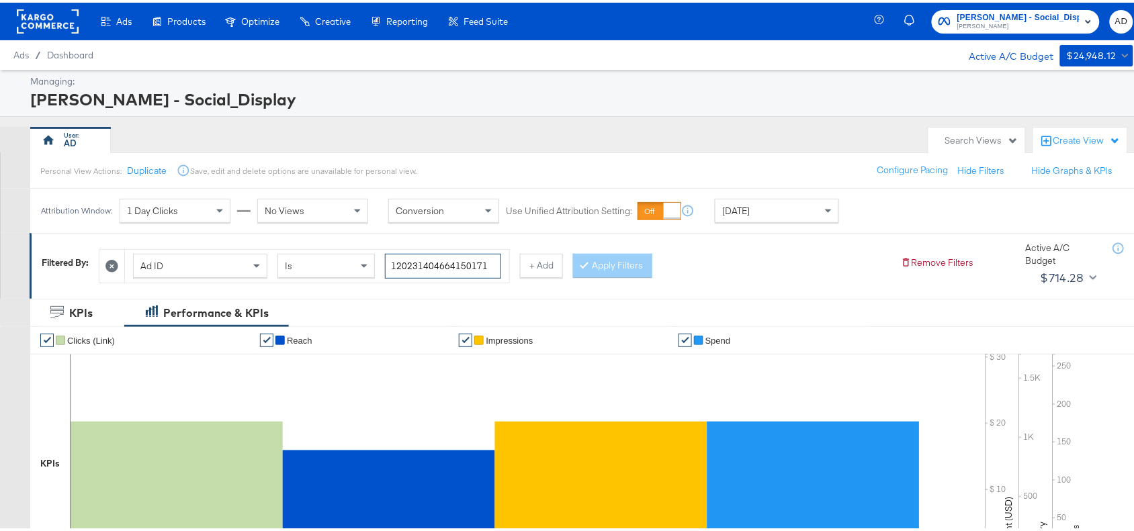
click at [491, 260] on input "120231404664150171" at bounding box center [443, 263] width 116 height 25
paste input "8"
click at [491, 260] on input "120231404664180171" at bounding box center [443, 263] width 116 height 25
type input "120231404664180171"
click at [615, 265] on button "Apply Filters" at bounding box center [612, 263] width 79 height 24
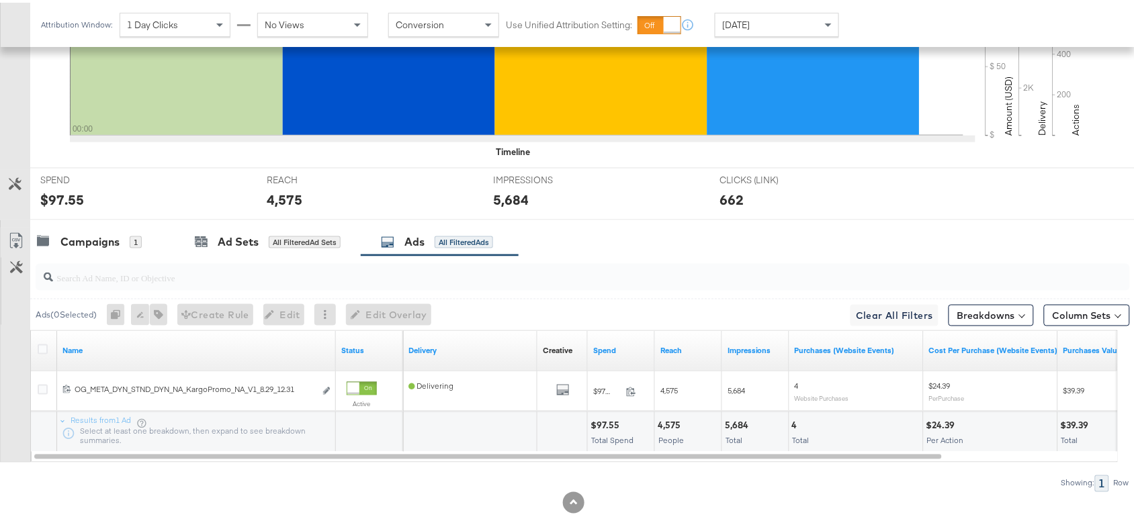
scroll to position [440, 0]
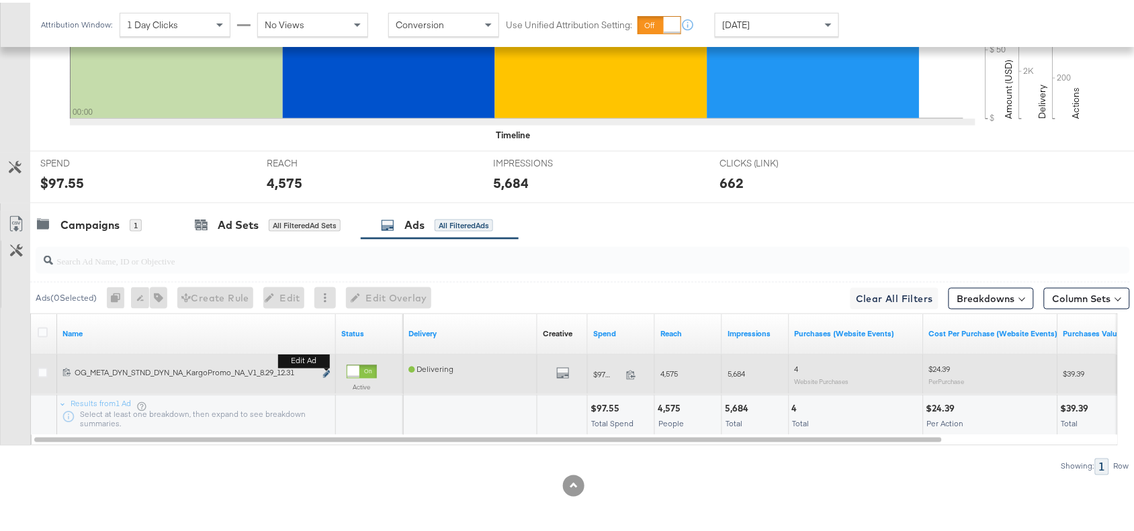
click at [326, 368] on button "Edit ad" at bounding box center [326, 372] width 8 height 14
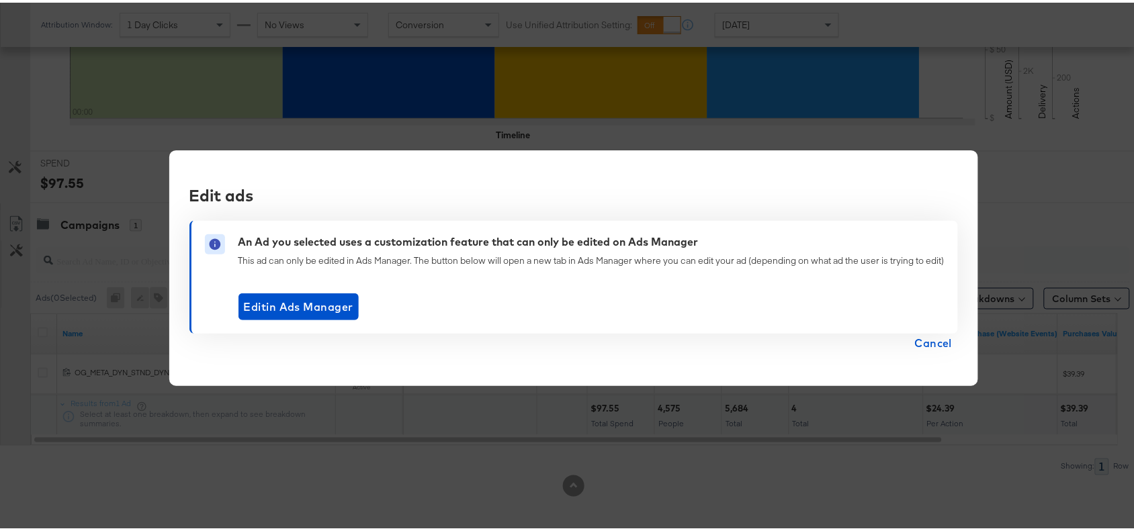
click at [923, 340] on span "Cancel" at bounding box center [934, 340] width 38 height 19
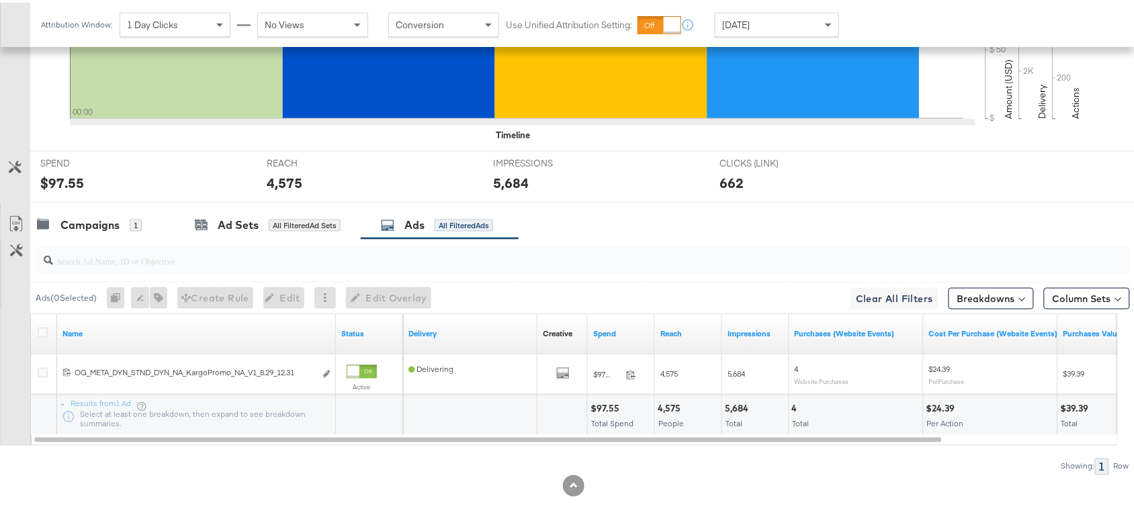
scroll to position [0, 0]
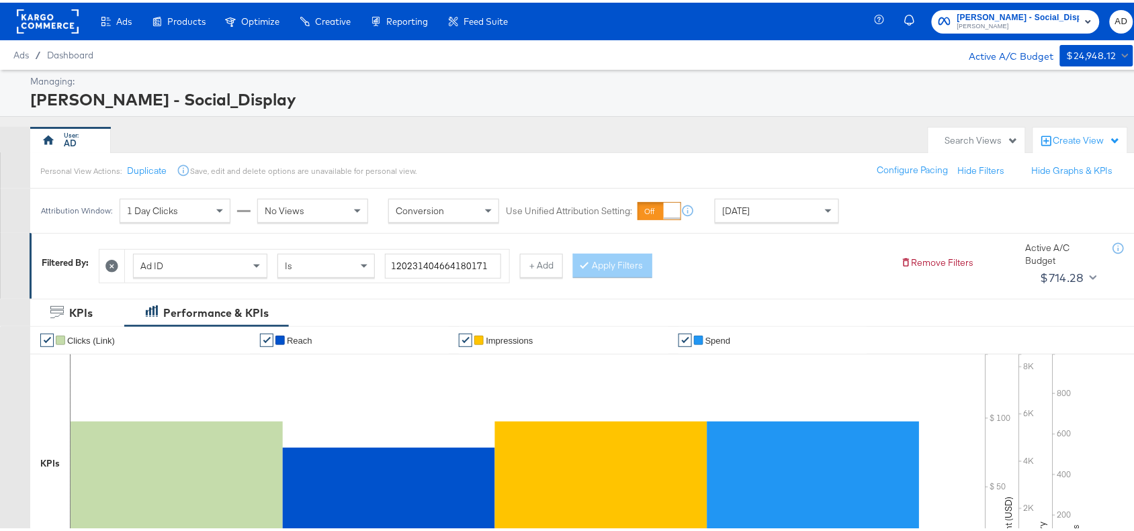
click at [39, 21] on rect at bounding box center [48, 19] width 62 height 24
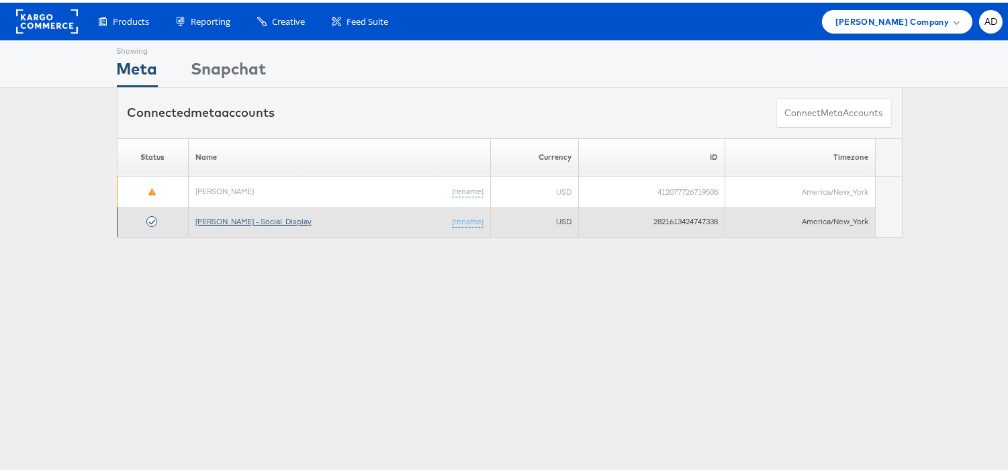
click at [240, 220] on link "[PERSON_NAME] - Social_Display" at bounding box center [253, 219] width 116 height 10
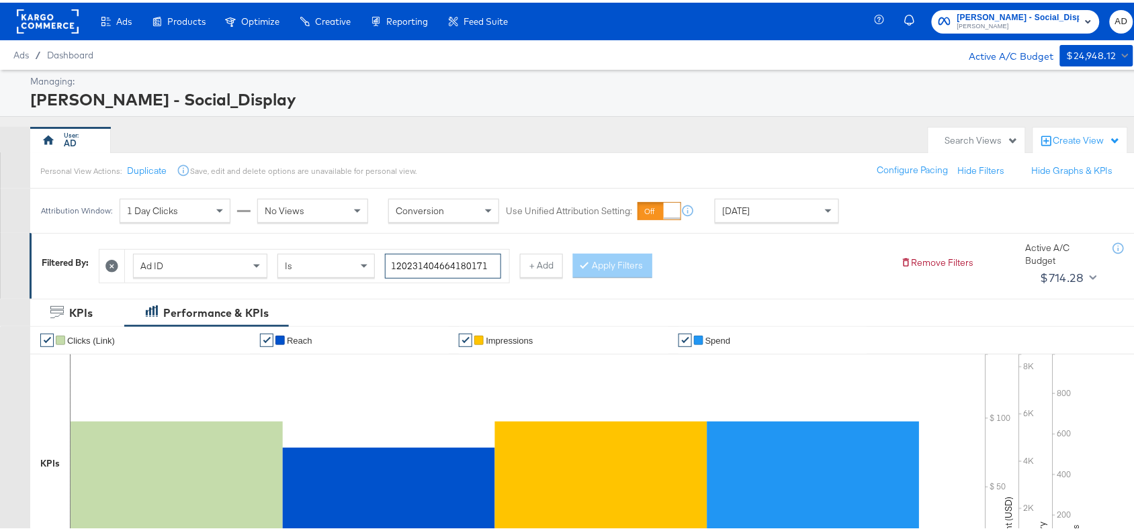
click at [491, 267] on input "120231404664180171" at bounding box center [443, 263] width 116 height 25
paste input "5"
click at [491, 267] on input "120231404664150171" at bounding box center [443, 263] width 116 height 25
type input "120231404664150171"
click at [610, 266] on button "Apply Filters" at bounding box center [612, 263] width 79 height 24
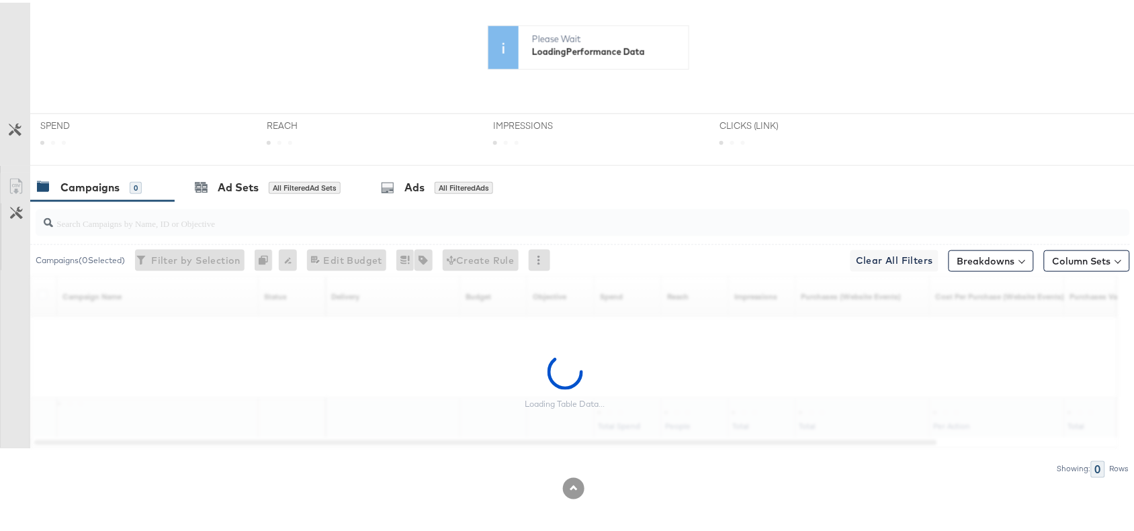
scroll to position [440, 0]
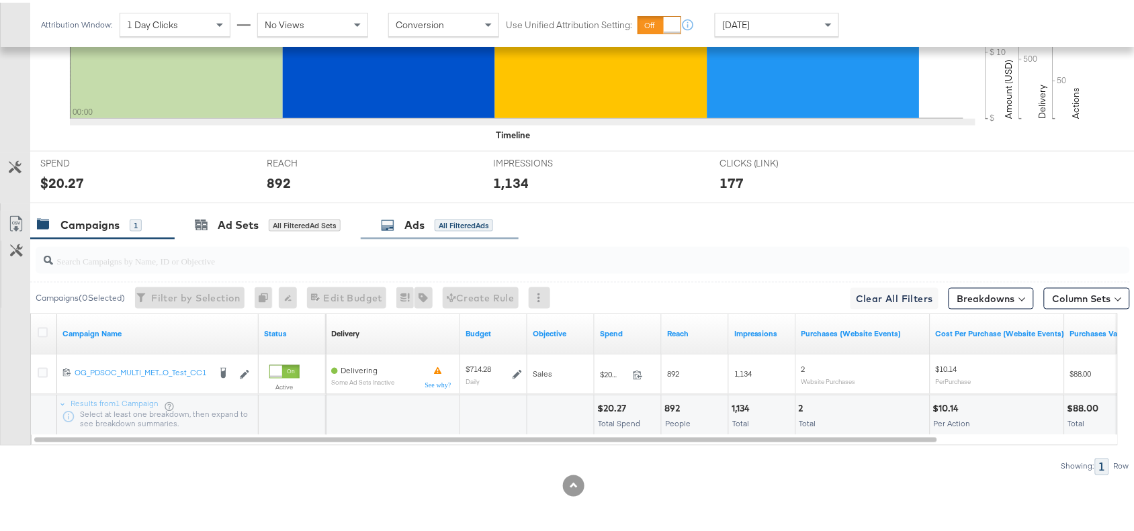
click at [404, 222] on div "Ads All Filtered Ads" at bounding box center [437, 222] width 112 height 15
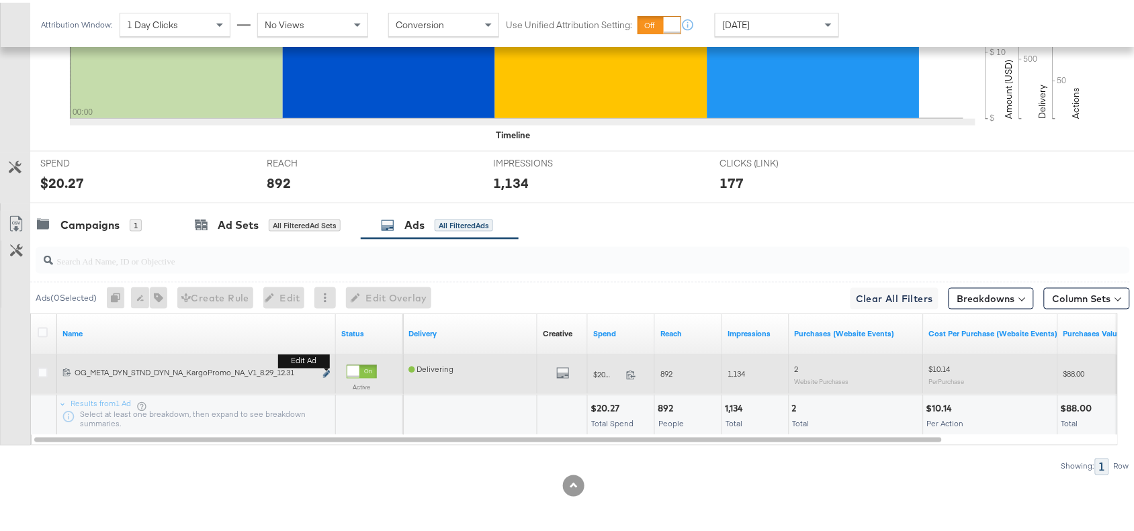
click at [326, 371] on icon "link" at bounding box center [326, 371] width 7 height 7
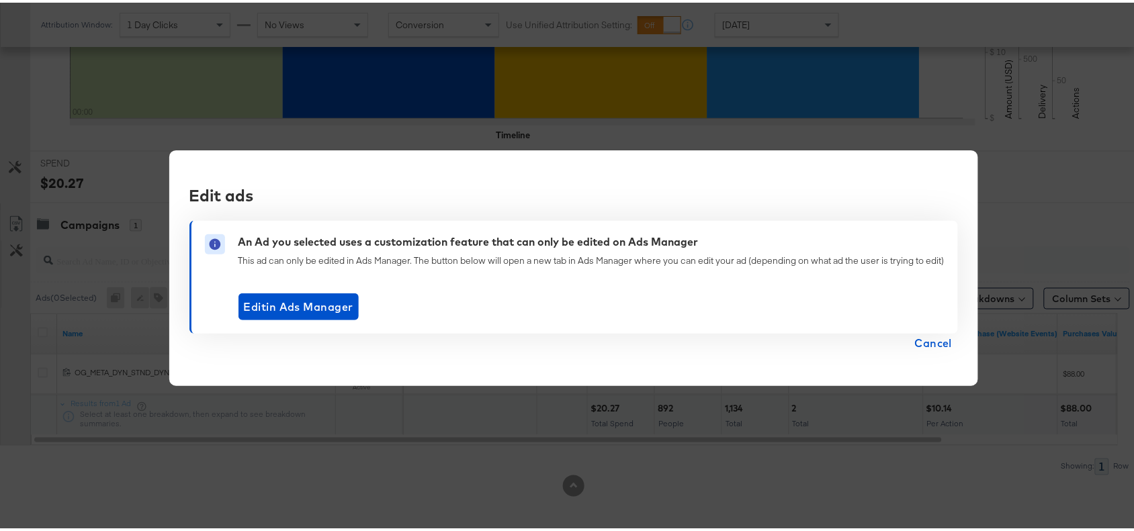
click at [933, 340] on span "Cancel" at bounding box center [934, 340] width 38 height 19
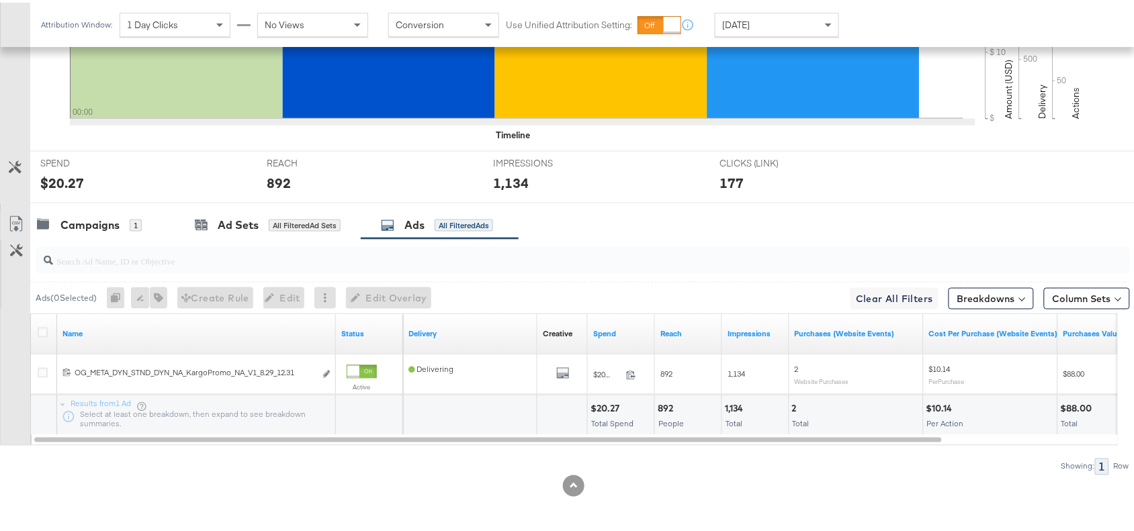
scroll to position [0, 0]
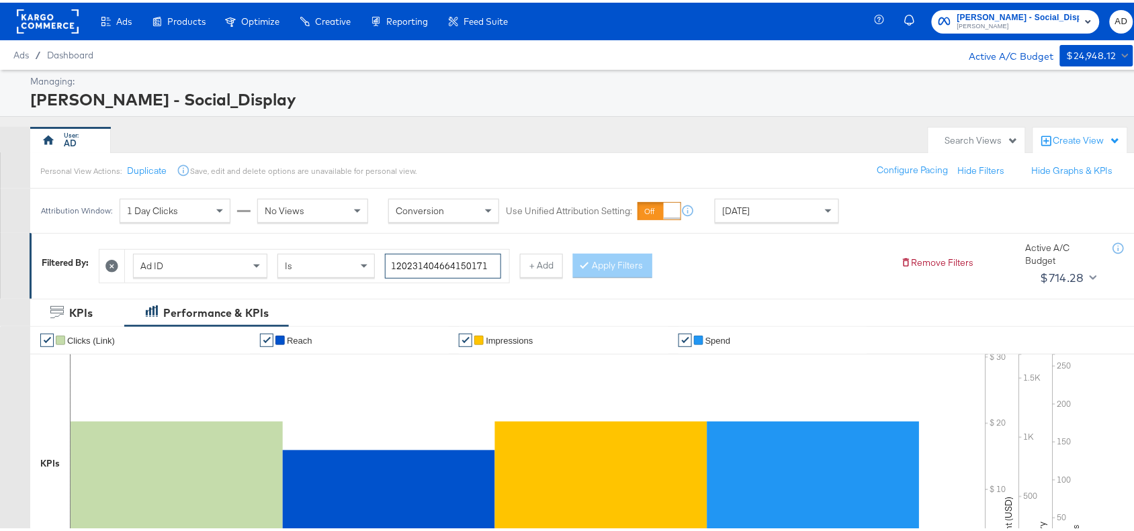
click at [494, 259] on input "120231404664150171" at bounding box center [443, 263] width 116 height 25
paste input "8"
type input "120231404664180171"
click at [639, 255] on button "Apply Filters" at bounding box center [612, 263] width 79 height 24
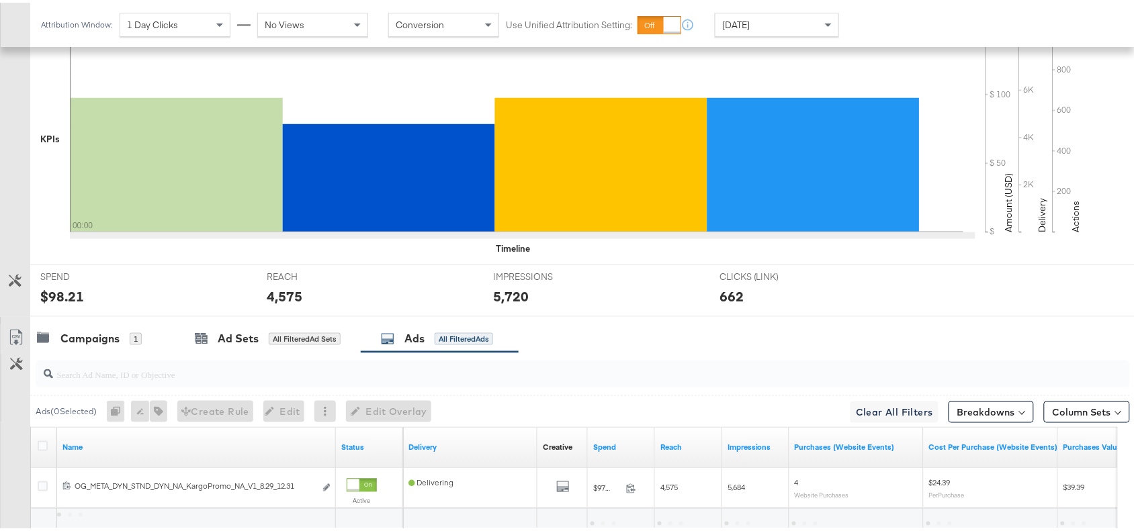
scroll to position [440, 0]
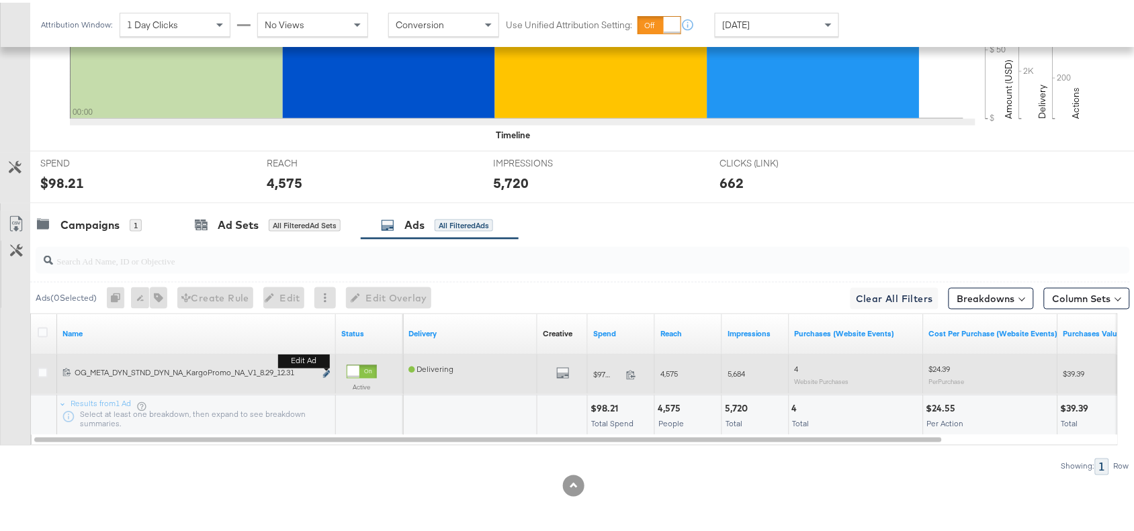
click at [326, 371] on icon "link" at bounding box center [326, 371] width 7 height 7
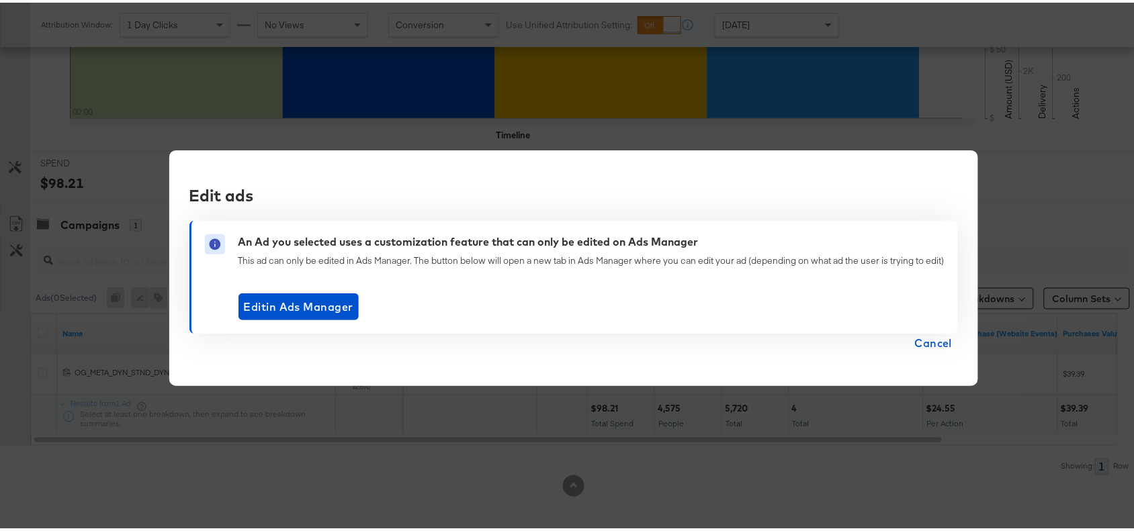
click at [934, 340] on span "Cancel" at bounding box center [934, 340] width 38 height 19
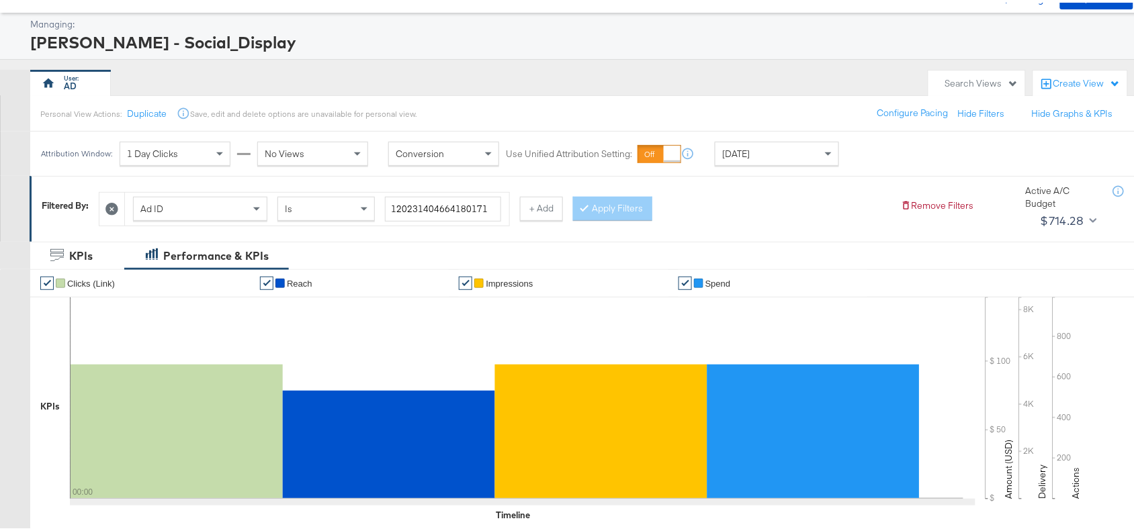
scroll to position [0, 0]
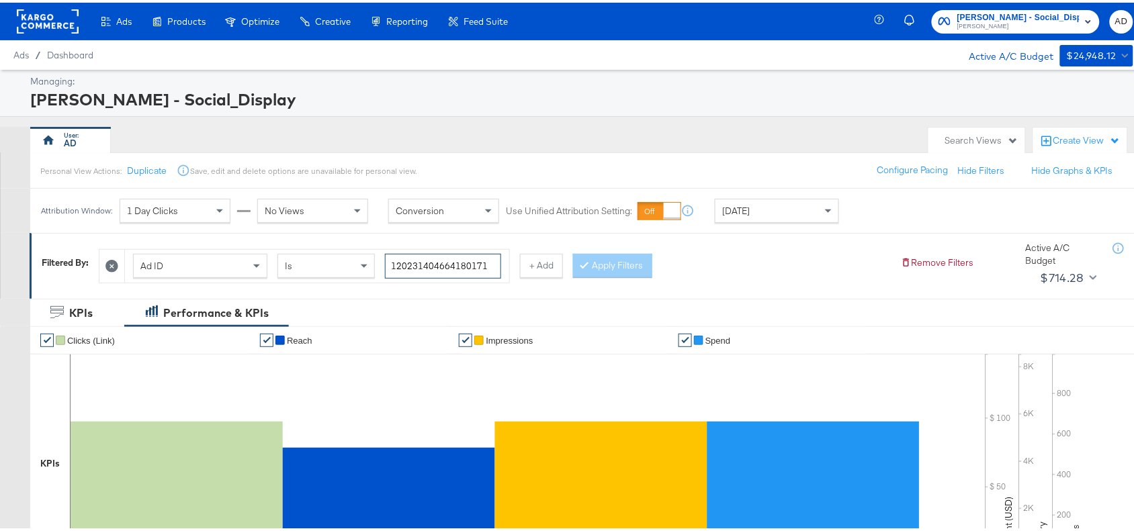
click at [489, 264] on input "120231404664180171" at bounding box center [443, 263] width 116 height 25
paste input "5"
click at [489, 264] on input "120231404664150171" at bounding box center [443, 263] width 116 height 25
click at [608, 267] on button "Apply Filters" at bounding box center [612, 263] width 79 height 24
click at [488, 269] on input "120231404664150171" at bounding box center [443, 263] width 116 height 25
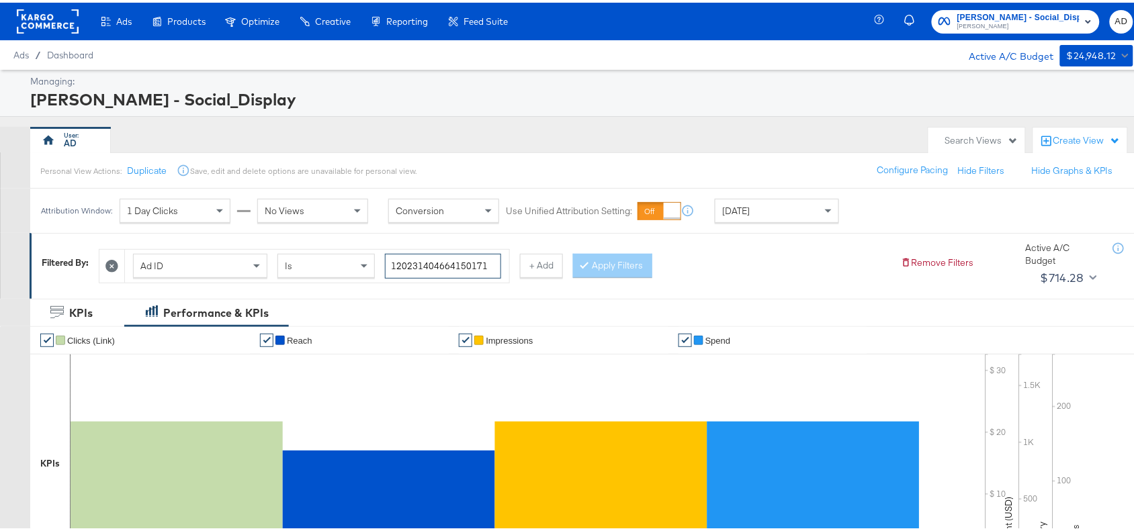
paste input "8"
click at [488, 269] on input "120231404664180171" at bounding box center [443, 263] width 116 height 25
click at [612, 261] on button "Apply Filters" at bounding box center [612, 263] width 79 height 24
click at [486, 259] on input "120231404664180171" at bounding box center [443, 263] width 116 height 25
paste input "70611"
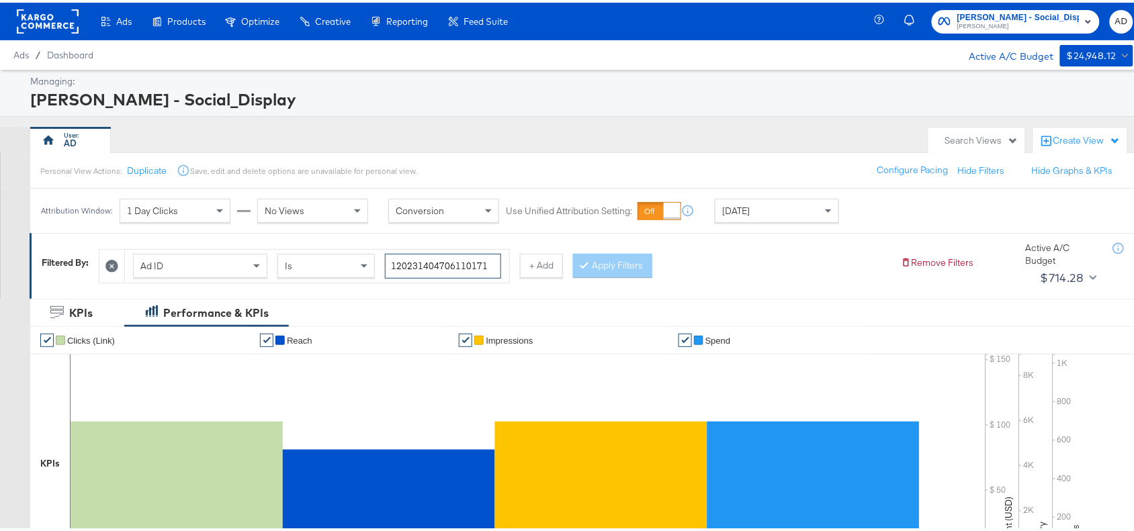
click at [486, 259] on input "120231404706110171" at bounding box center [443, 263] width 116 height 25
click at [626, 263] on button "Apply Filters" at bounding box center [612, 263] width 79 height 24
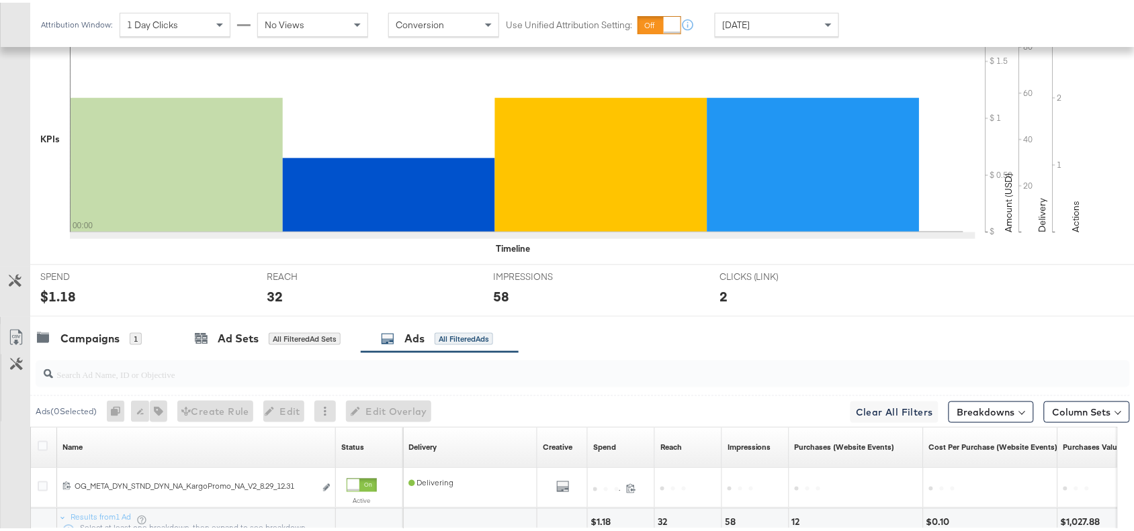
scroll to position [440, 0]
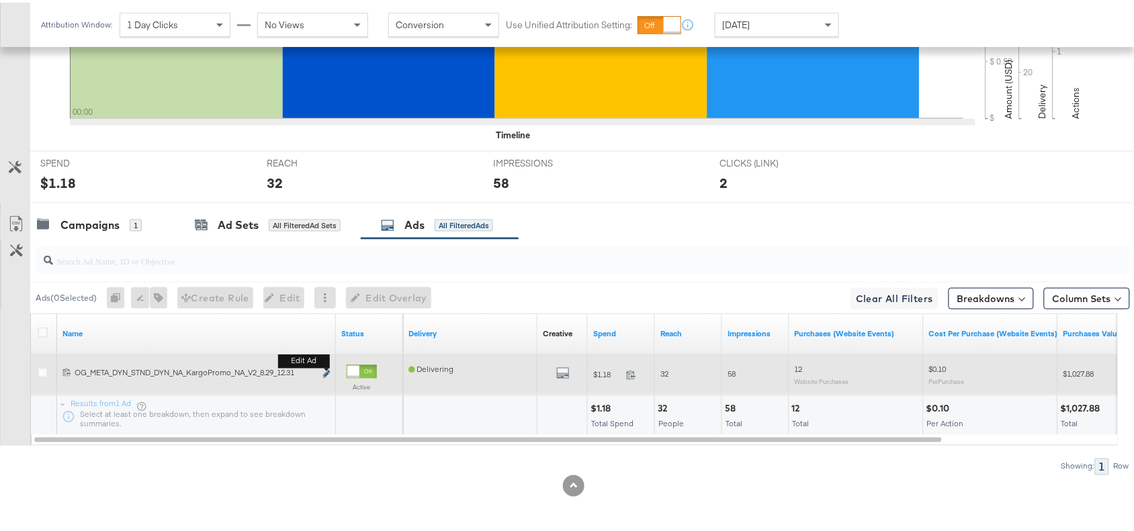
click at [327, 373] on icon "link" at bounding box center [326, 371] width 7 height 7
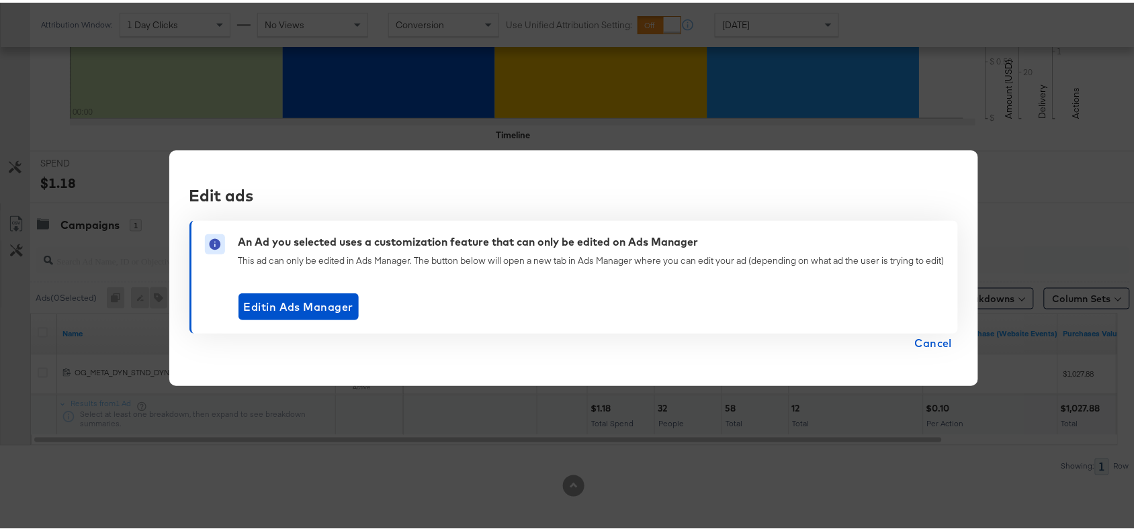
click at [935, 340] on span "Cancel" at bounding box center [934, 340] width 38 height 19
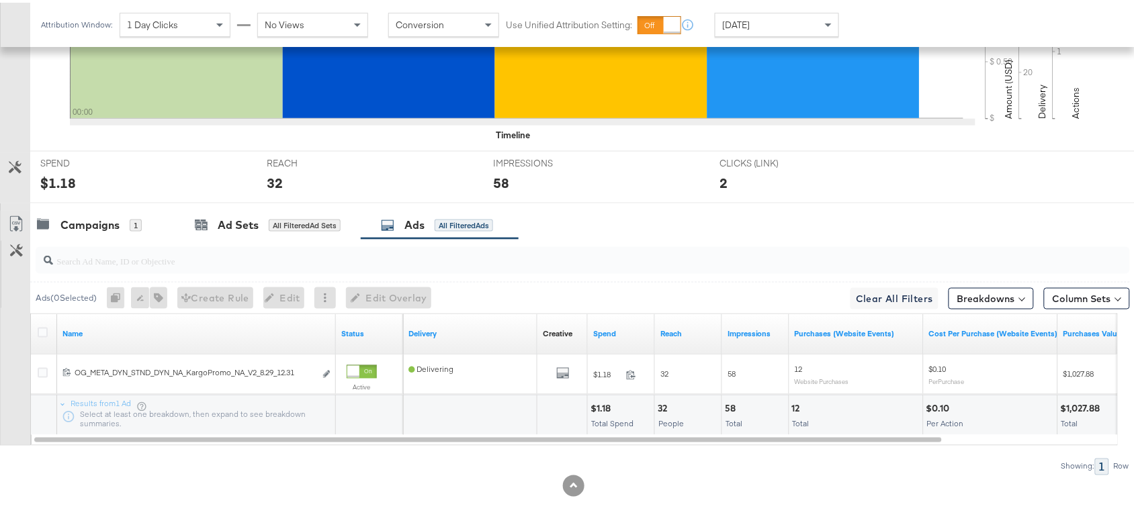
scroll to position [0, 0]
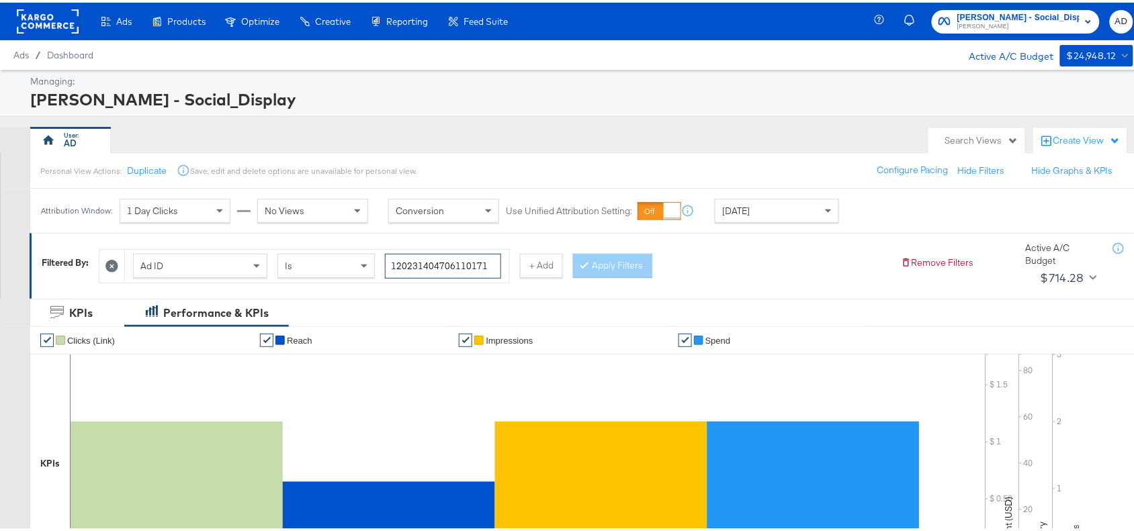
click at [491, 260] on input "120231404706110171" at bounding box center [443, 263] width 116 height 25
paste input "09"
click at [491, 260] on input "120231404706090171" at bounding box center [443, 263] width 116 height 25
click at [622, 256] on button "Apply Filters" at bounding box center [612, 263] width 79 height 24
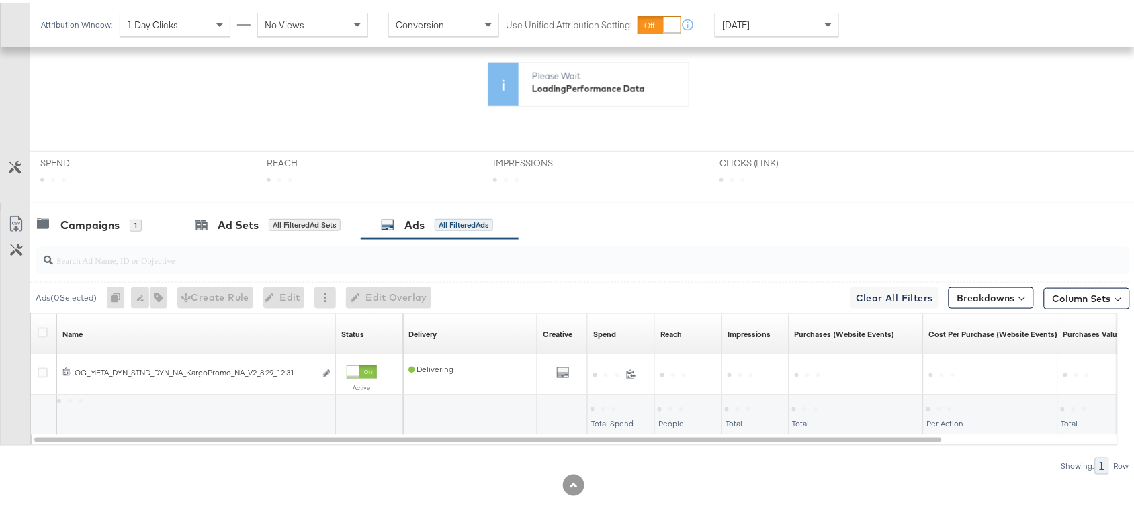
scroll to position [440, 0]
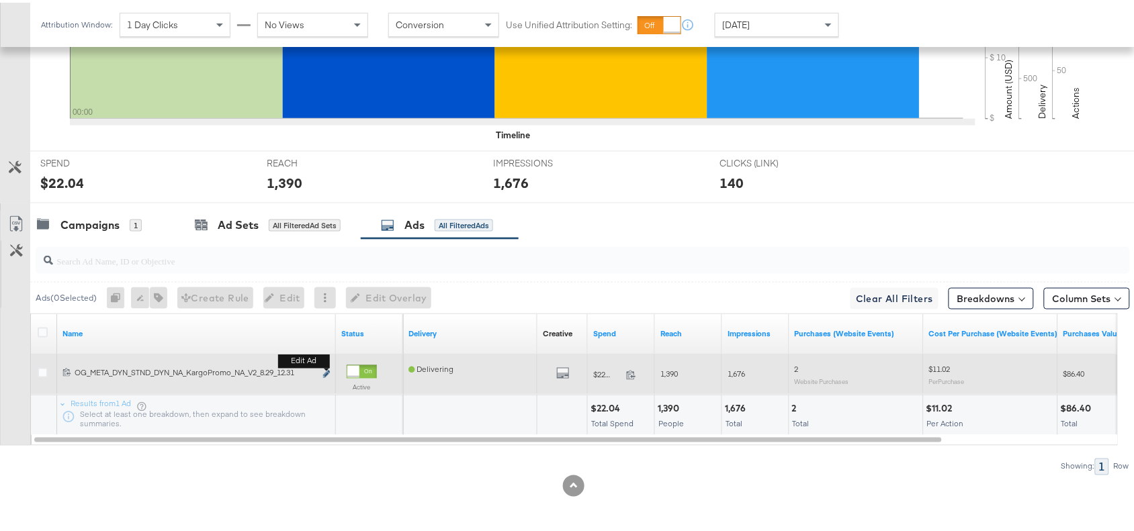
click at [324, 371] on icon "link" at bounding box center [326, 371] width 7 height 7
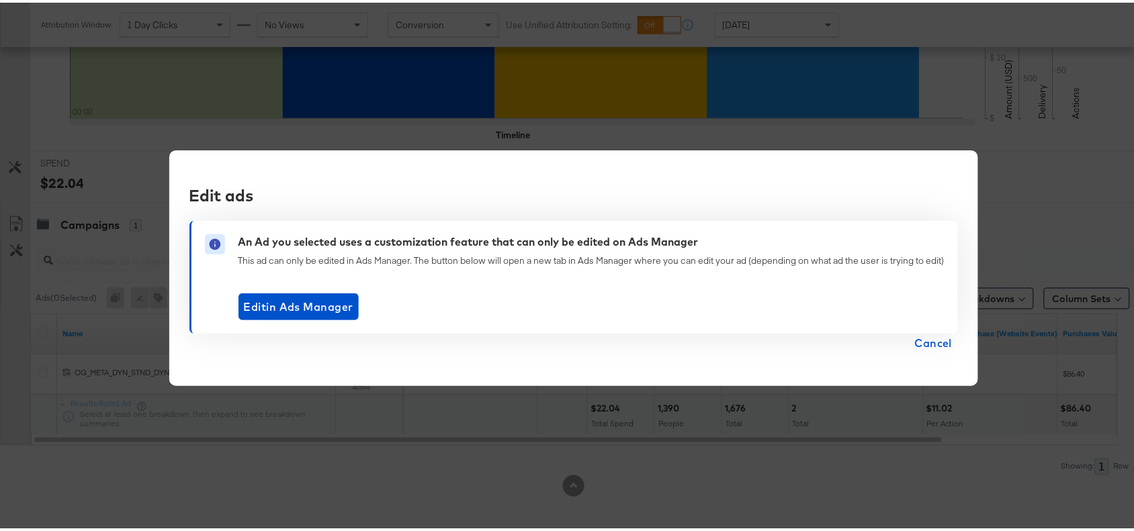
click at [942, 340] on span "Cancel" at bounding box center [934, 340] width 38 height 19
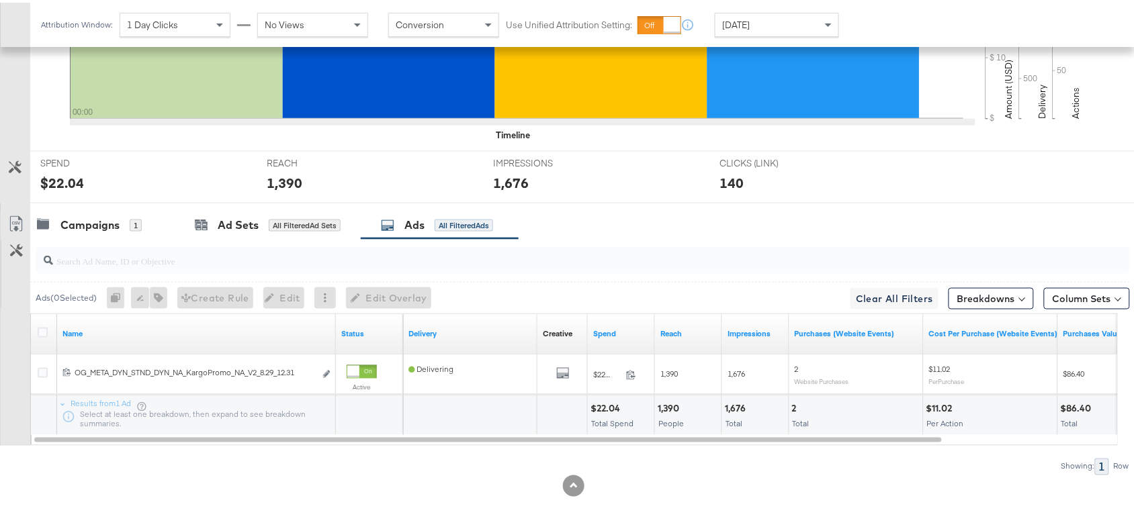
scroll to position [0, 0]
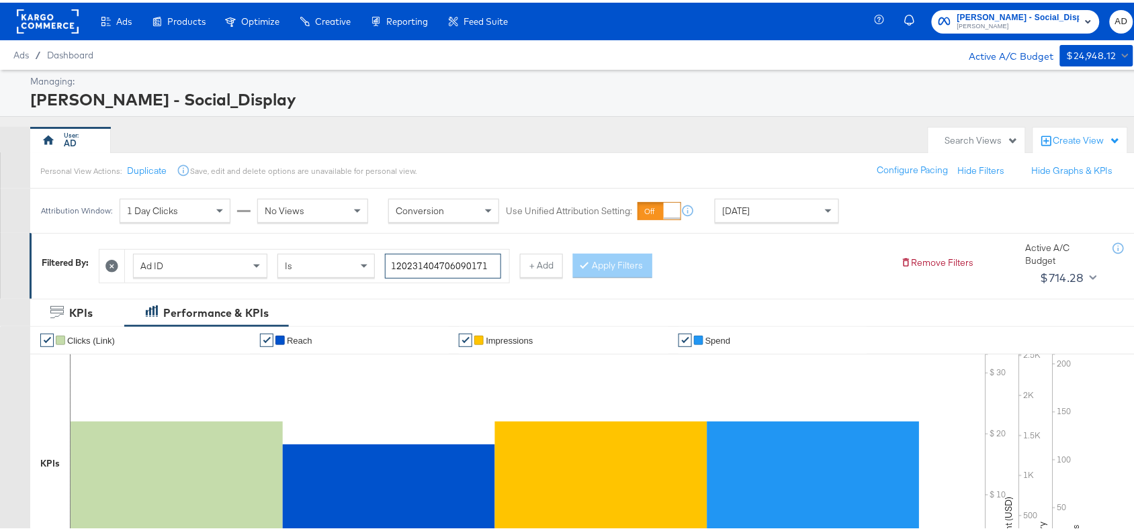
click at [498, 252] on input "120231404706090171" at bounding box center [443, 263] width 116 height 25
paste input "23041"
click at [498, 252] on input "120231402304190171" at bounding box center [443, 263] width 116 height 25
click at [622, 273] on button "Apply Filters" at bounding box center [612, 263] width 79 height 24
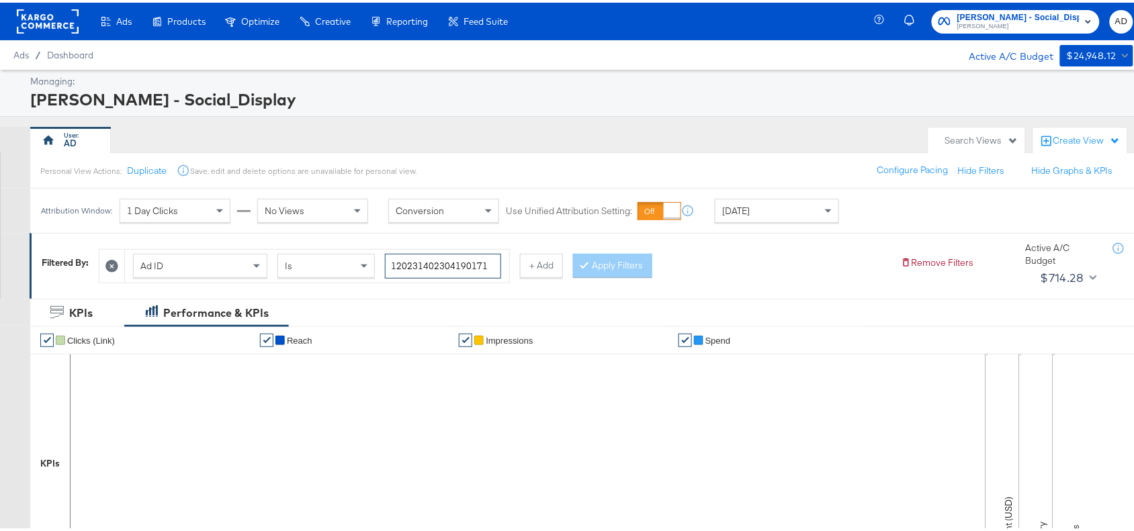
click at [491, 263] on input "120231402304190171" at bounding box center [443, 263] width 116 height 25
paste input "6"
click at [491, 263] on input "120231402304160171" at bounding box center [443, 263] width 116 height 25
click at [614, 266] on button "Apply Filters" at bounding box center [612, 263] width 79 height 24
click at [490, 261] on input "120231402304160171" at bounding box center [443, 263] width 116 height 25
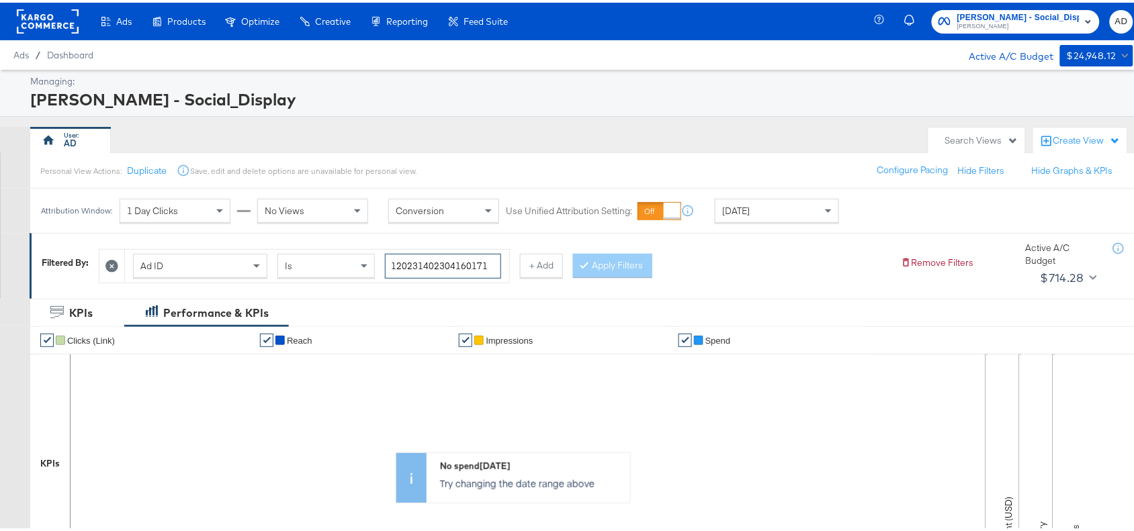
paste input "461622"
click at [490, 261] on input "120231404616220171" at bounding box center [443, 263] width 116 height 25
click at [626, 259] on button "Apply Filters" at bounding box center [612, 263] width 79 height 24
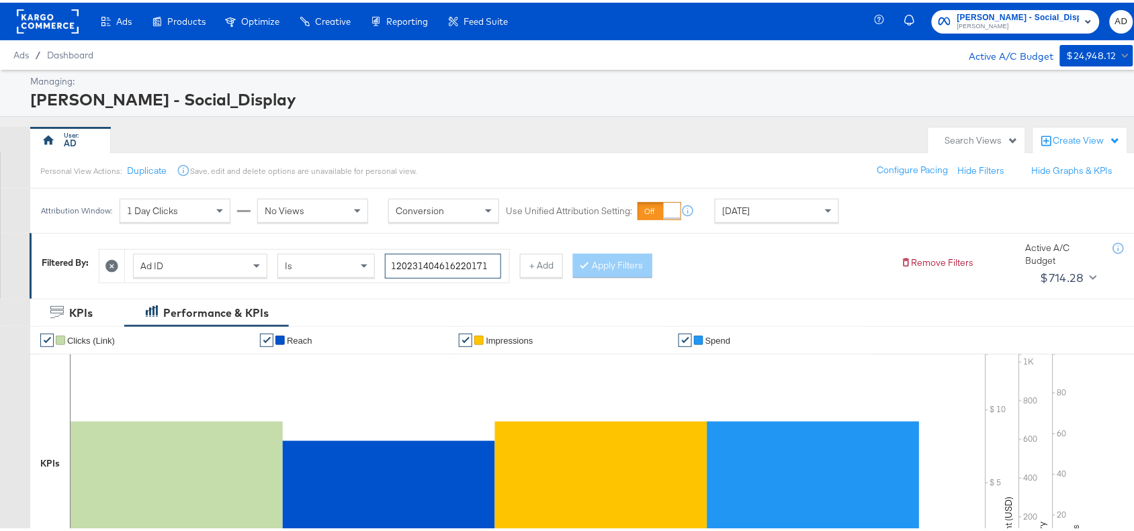
click at [492, 270] on input "120231404616220171" at bounding box center [443, 263] width 116 height 25
paste input "6415"
click at [492, 270] on input "120231404664150171" at bounding box center [443, 263] width 116 height 25
click at [598, 265] on button "Apply Filters" at bounding box center [612, 263] width 79 height 24
click at [492, 262] on input "120231404664150171" at bounding box center [443, 263] width 116 height 25
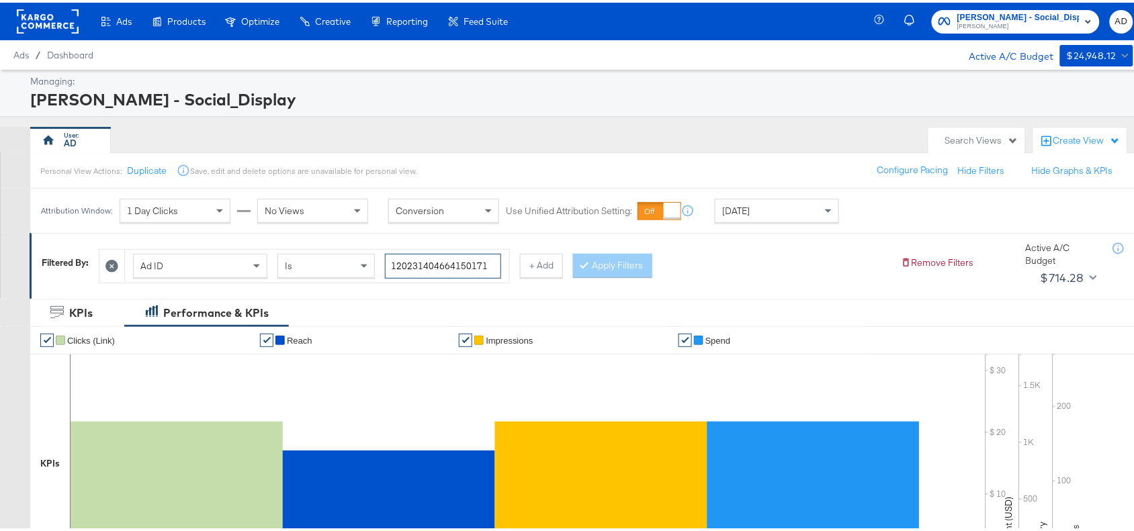
paste input "8"
click at [492, 262] on input "120231404664180171" at bounding box center [443, 263] width 116 height 25
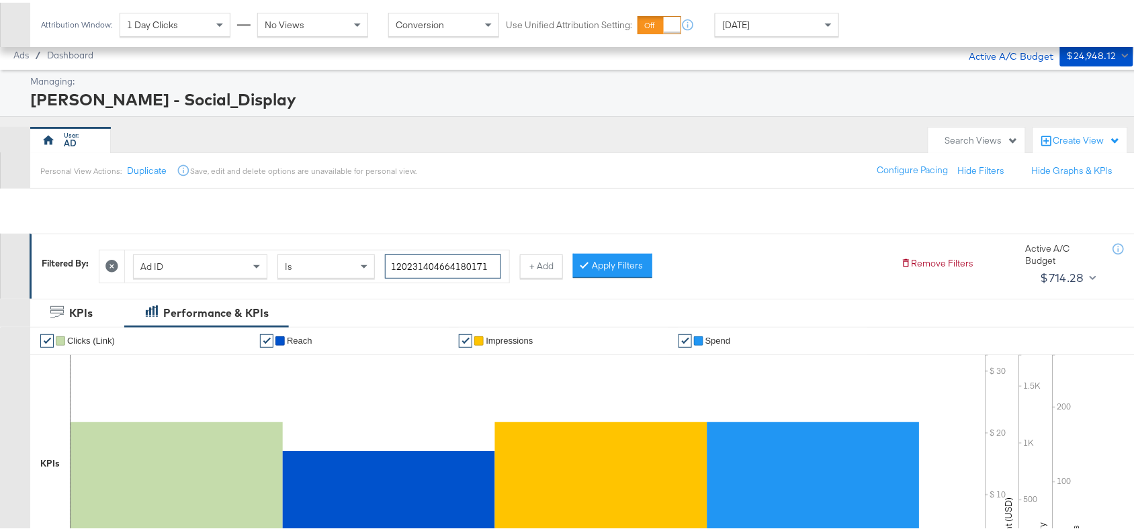
scroll to position [440, 0]
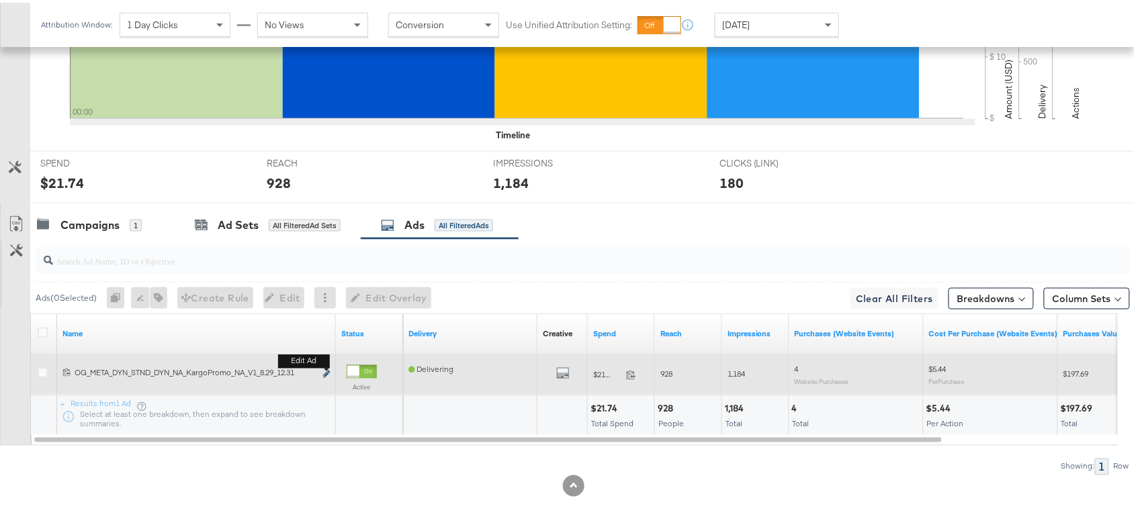
click at [324, 371] on icon "link" at bounding box center [326, 371] width 7 height 7
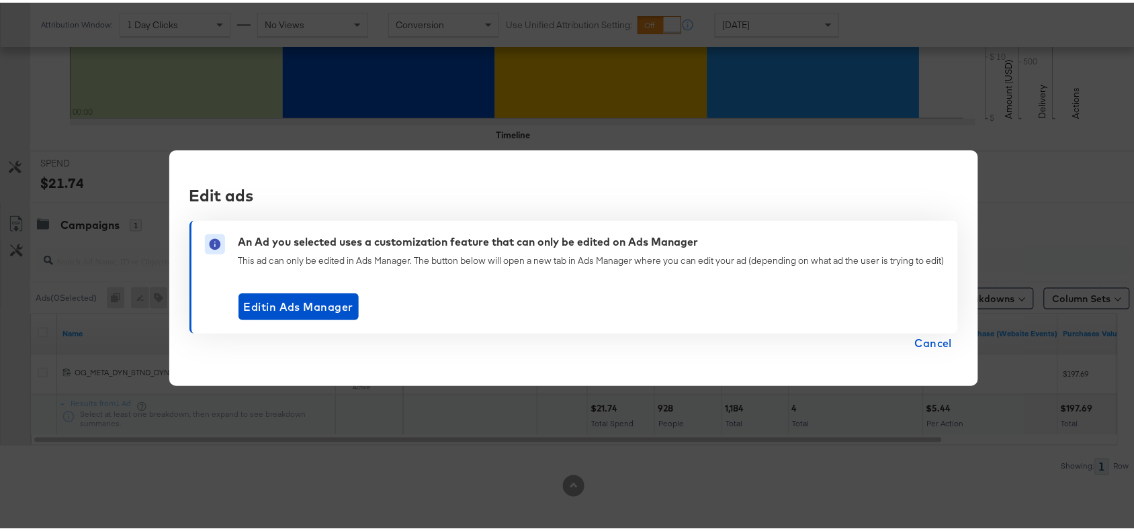
click at [937, 336] on span "Cancel" at bounding box center [934, 340] width 38 height 19
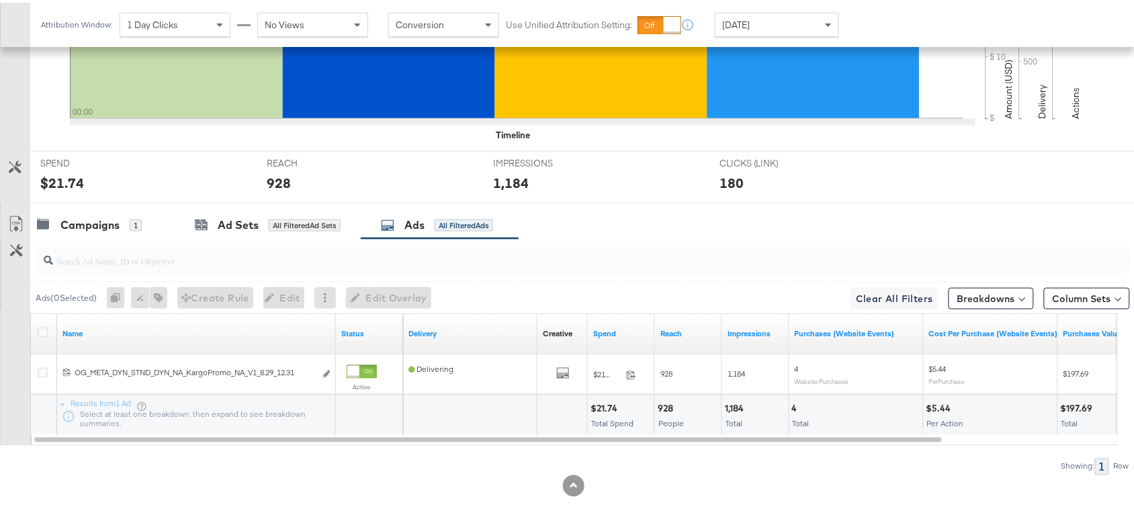
scroll to position [0, 0]
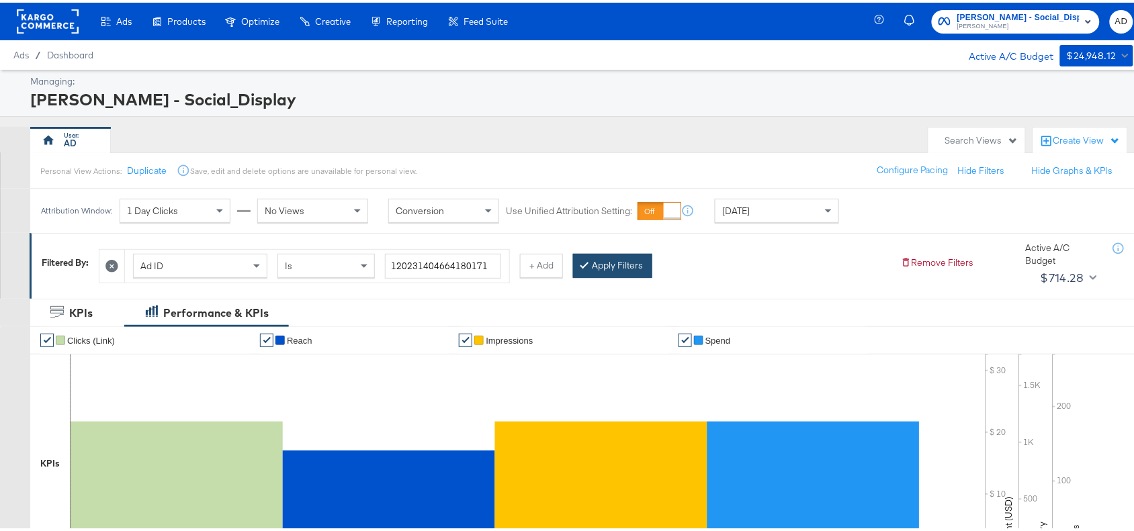
click at [629, 256] on button "Apply Filters" at bounding box center [612, 263] width 79 height 24
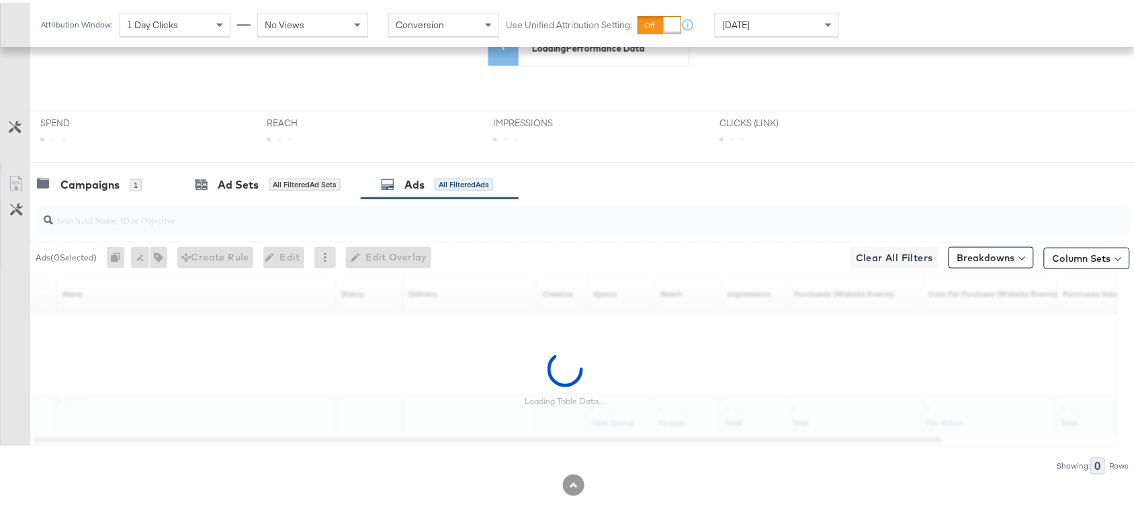
scroll to position [440, 0]
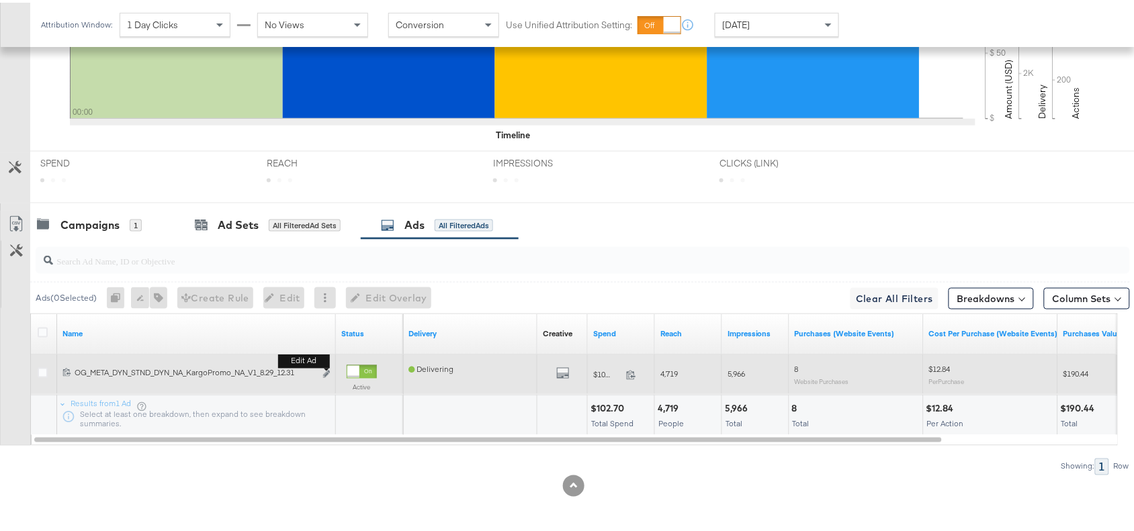
click at [326, 366] on b "Edit ad" at bounding box center [304, 359] width 52 height 14
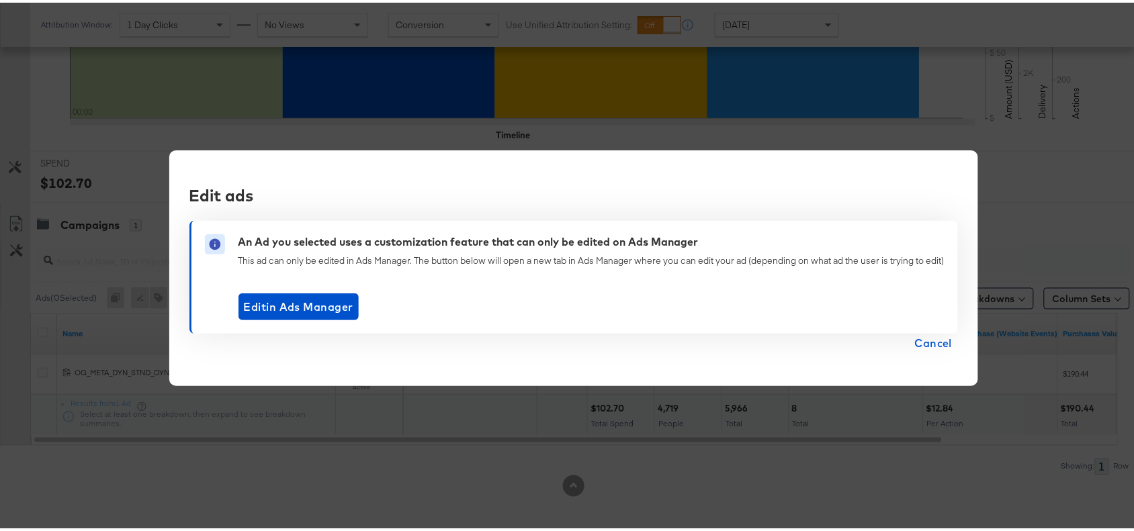
click at [925, 344] on span "Cancel" at bounding box center [934, 340] width 38 height 19
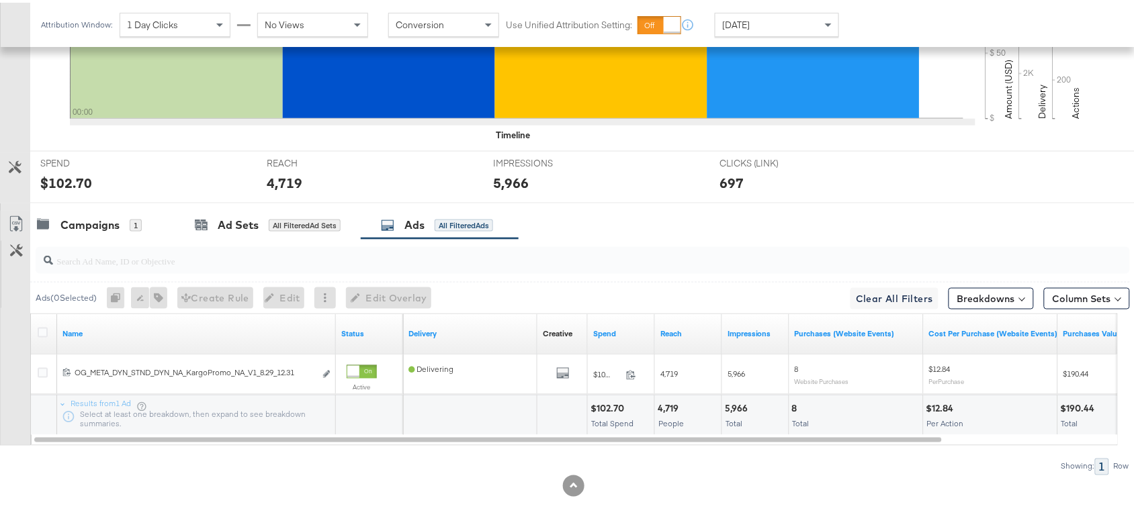
scroll to position [0, 0]
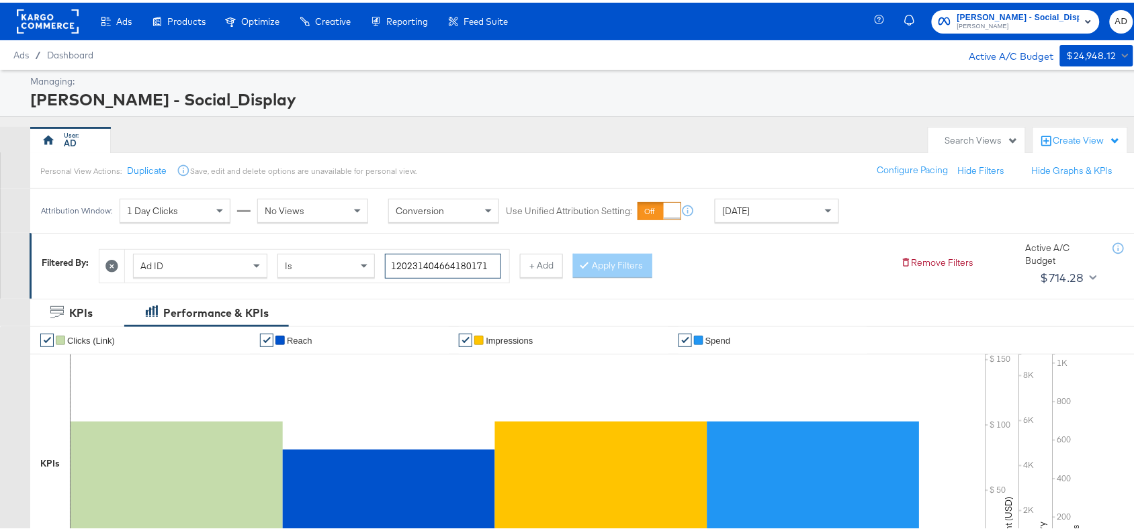
click at [491, 263] on input "120231404664180171" at bounding box center [443, 263] width 116 height 25
paste input "70611"
click at [616, 262] on button "Apply Filters" at bounding box center [612, 263] width 79 height 24
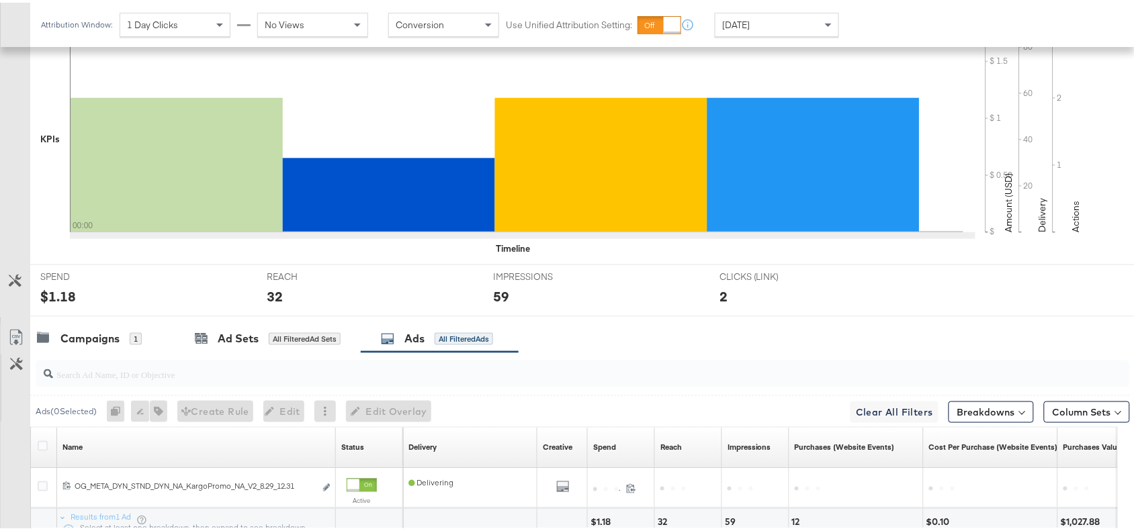
scroll to position [440, 0]
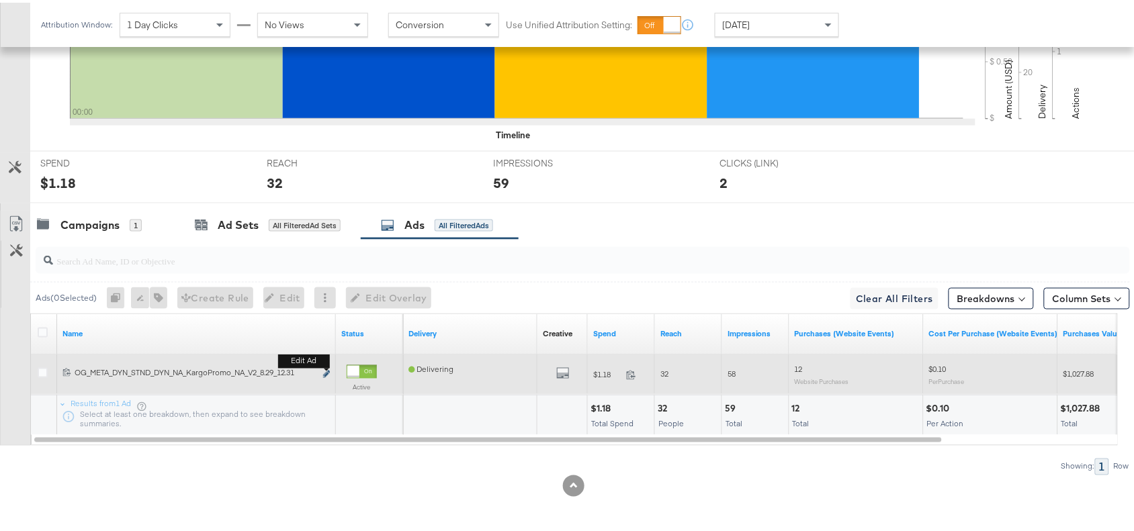
click at [324, 368] on button "Edit ad" at bounding box center [326, 372] width 8 height 14
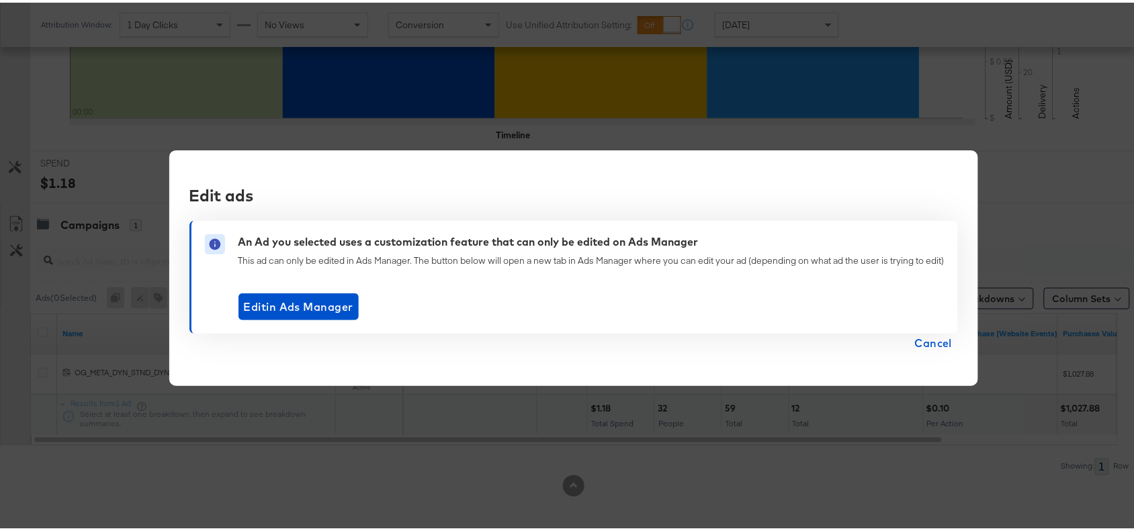
click at [930, 338] on span "Cancel" at bounding box center [934, 340] width 38 height 19
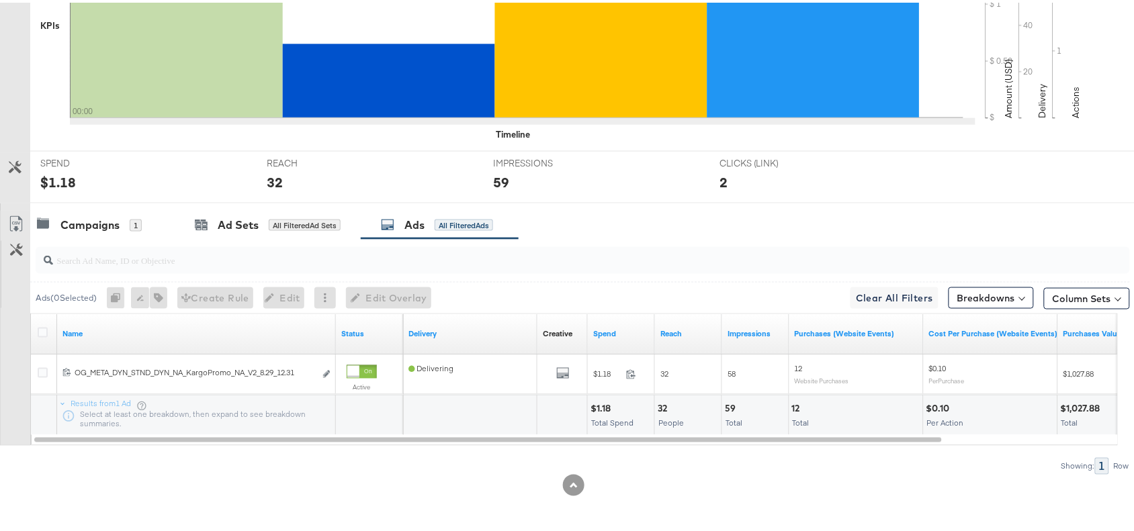
scroll to position [0, 0]
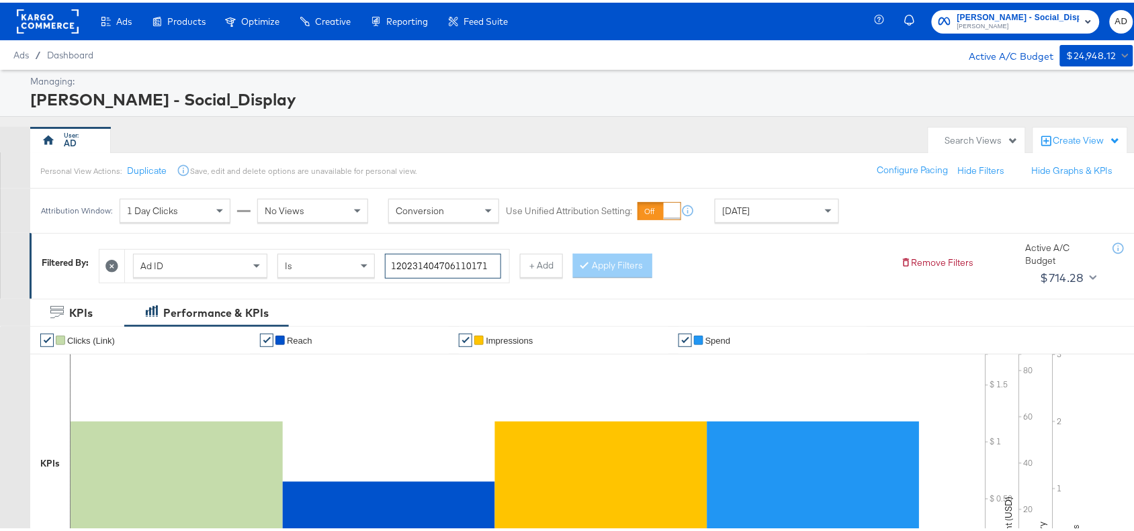
click at [496, 261] on input "120231404706110171" at bounding box center [443, 263] width 116 height 25
paste input "09"
click at [496, 261] on input "120231404706090171" at bounding box center [443, 263] width 116 height 25
type input "120231404706090171"
click at [632, 257] on button "Apply Filters" at bounding box center [612, 263] width 79 height 24
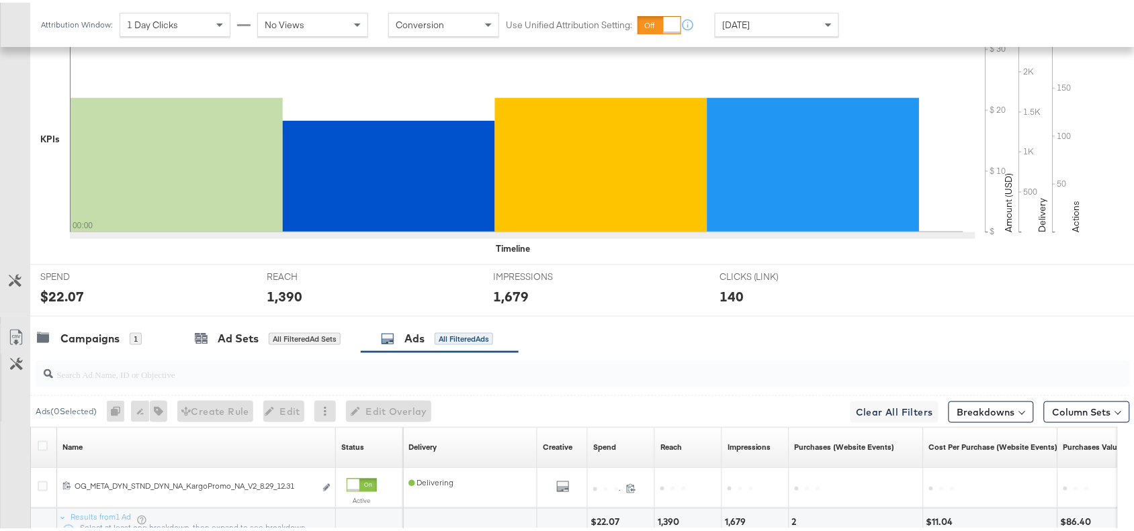
scroll to position [440, 0]
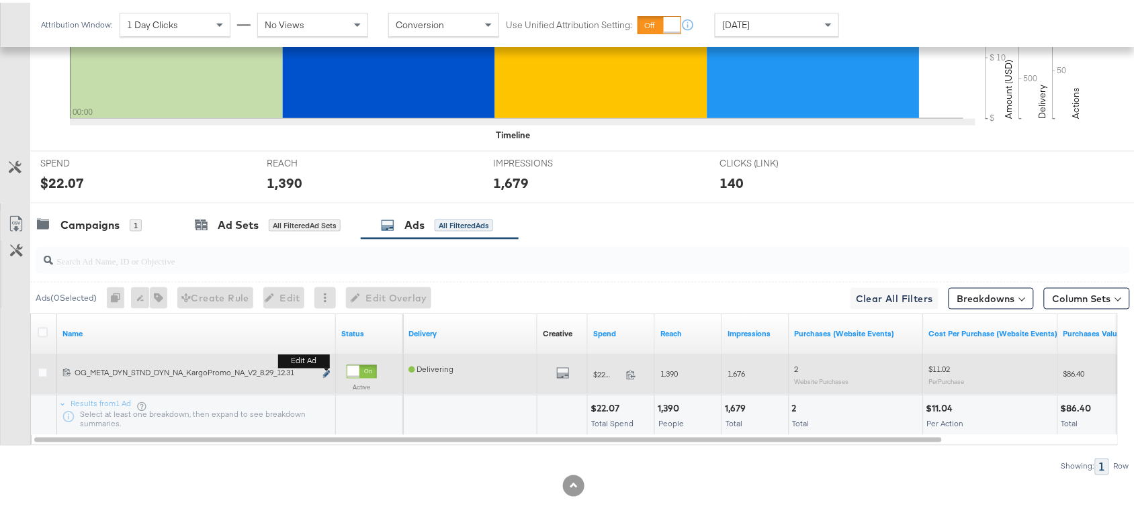
click at [326, 373] on icon "link" at bounding box center [326, 371] width 7 height 7
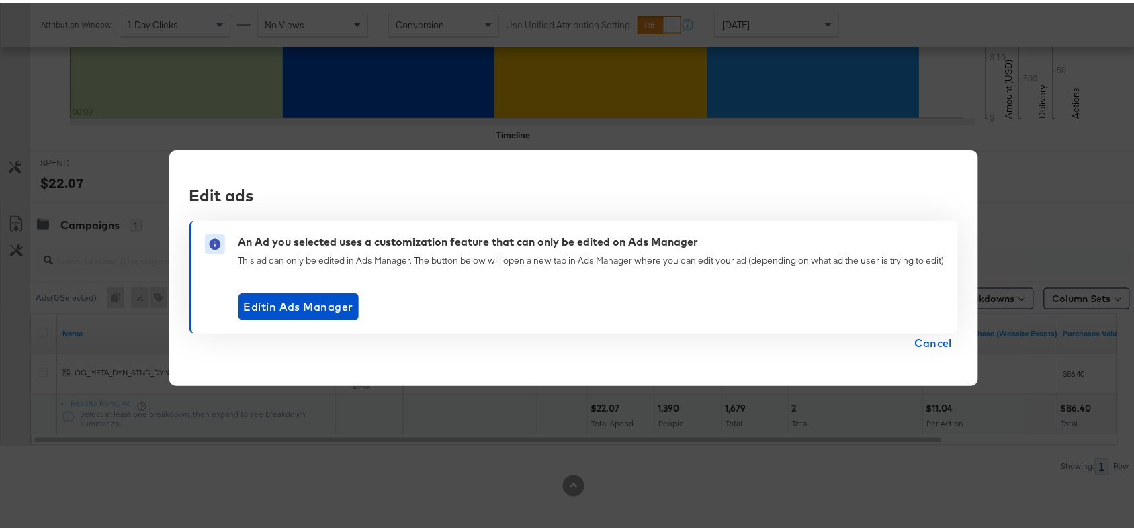
click at [915, 339] on span "Cancel" at bounding box center [934, 340] width 38 height 19
